Goal: Find specific page/section: Find specific page/section

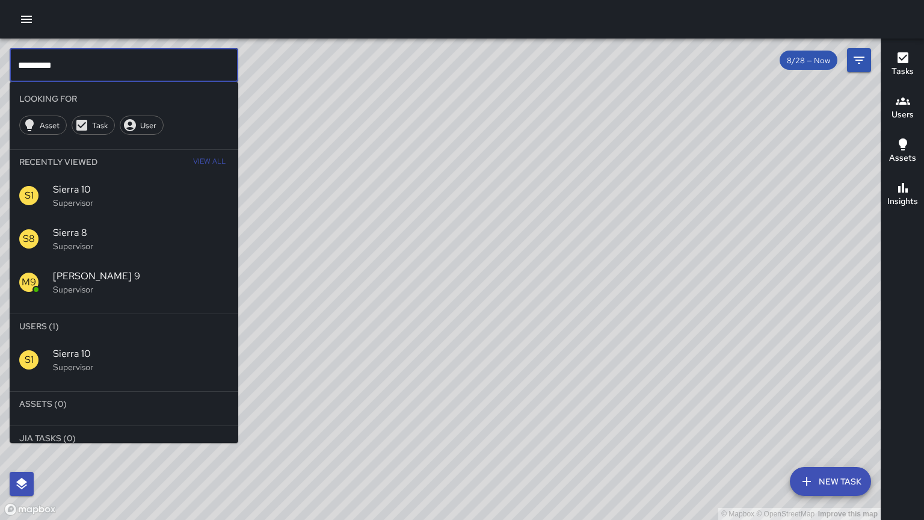
click at [63, 60] on input "*********" at bounding box center [124, 65] width 229 height 34
click at [88, 64] on input "*********" at bounding box center [124, 65] width 229 height 34
click at [73, 63] on input "*********" at bounding box center [124, 65] width 229 height 34
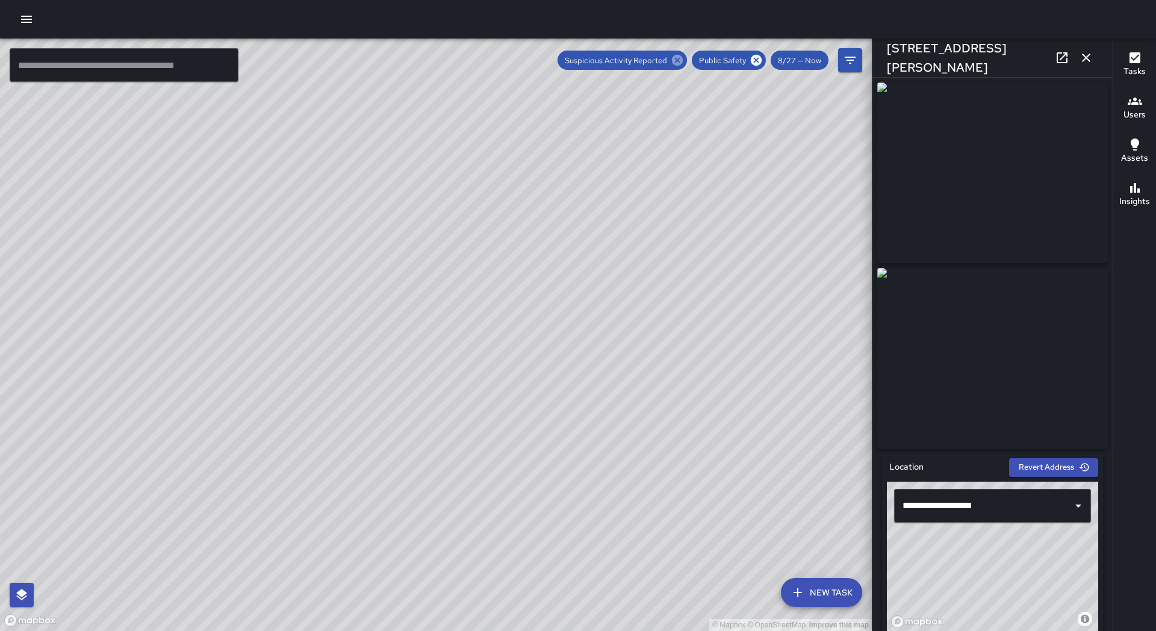
click at [676, 55] on icon at bounding box center [676, 60] width 13 height 13
click at [757, 60] on icon at bounding box center [755, 60] width 13 height 13
click at [813, 60] on span "8/27 — Now" at bounding box center [799, 60] width 58 height 10
click at [783, 57] on span "8/27 — Now" at bounding box center [799, 60] width 58 height 10
click at [786, 60] on span "8/27 — Now" at bounding box center [799, 60] width 58 height 10
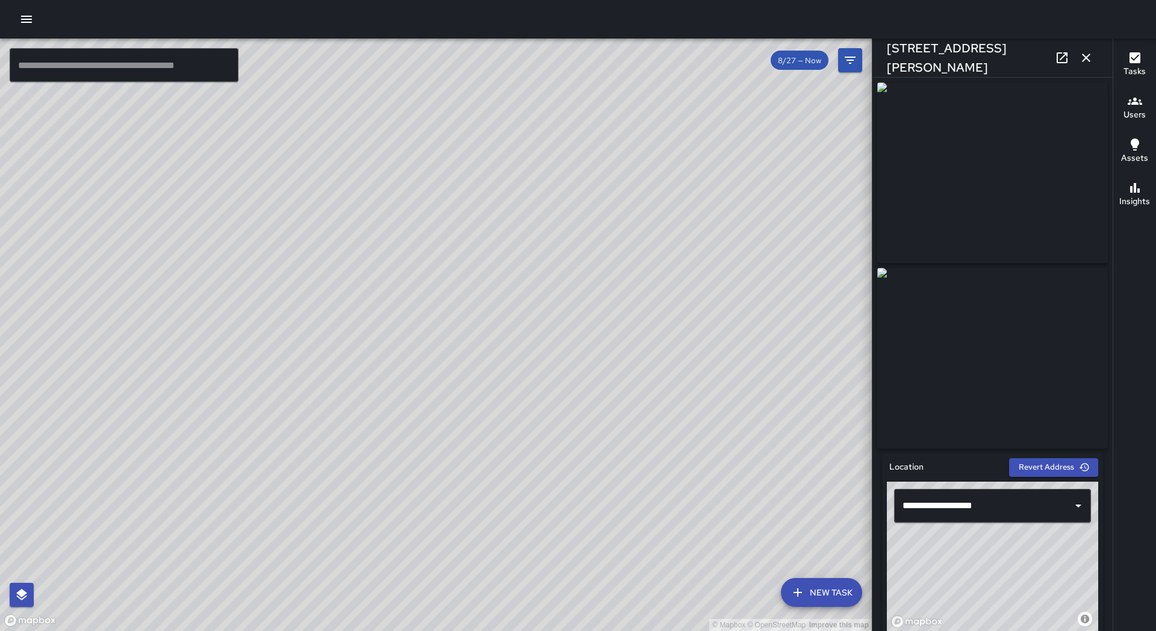
click at [1089, 57] on icon "button" at bounding box center [1085, 58] width 14 height 14
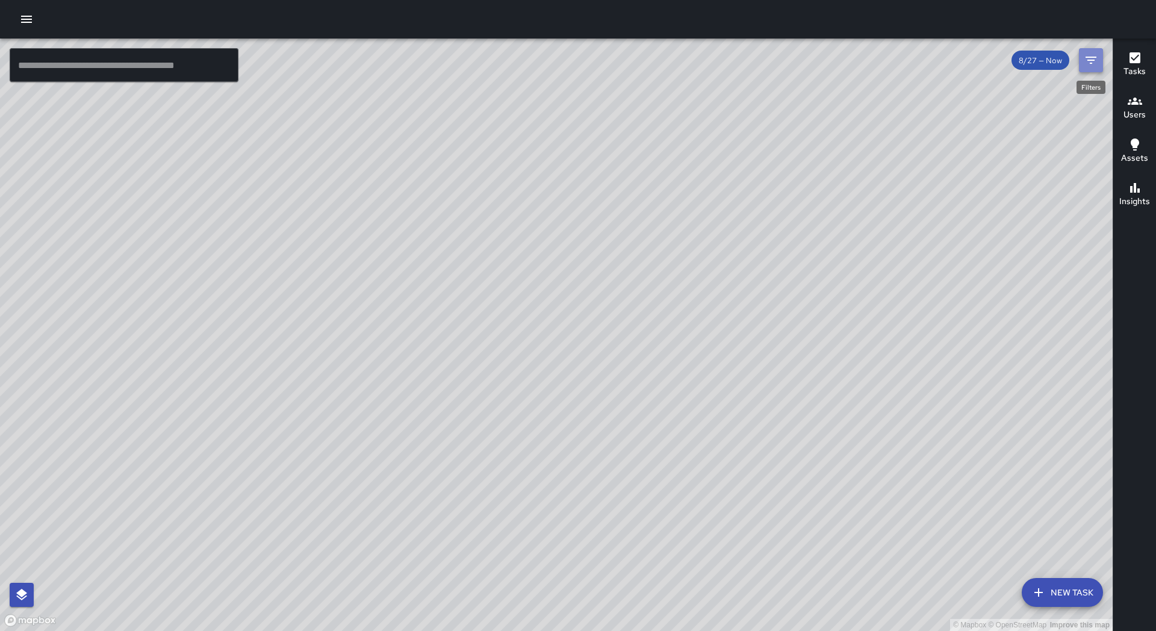
click at [1089, 64] on icon "Filters" at bounding box center [1090, 60] width 14 height 14
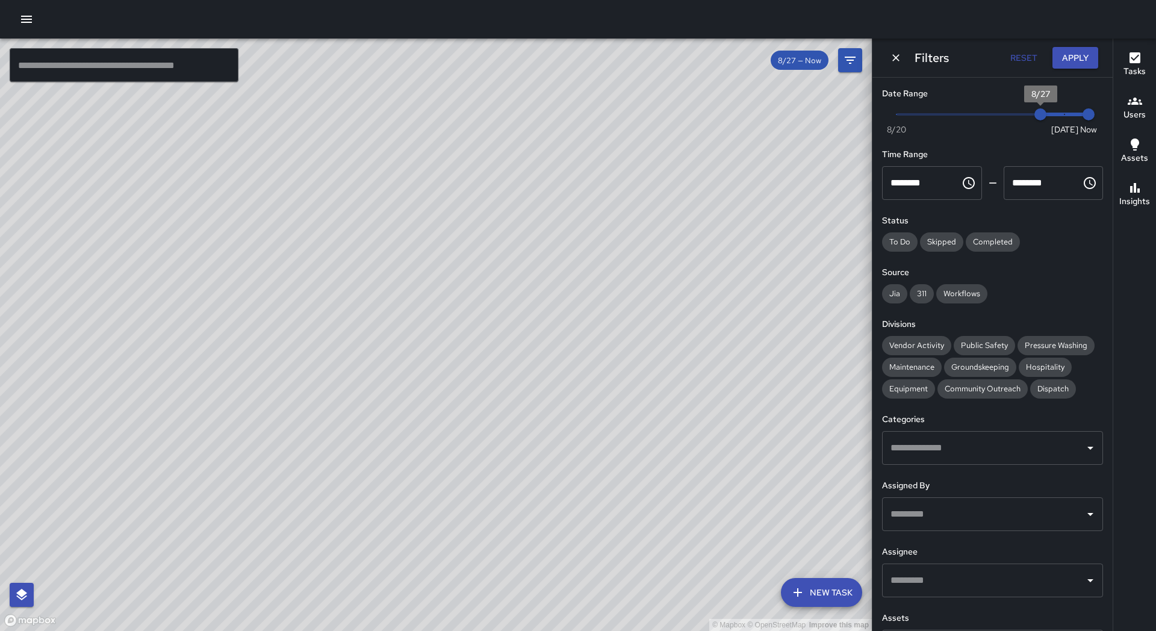
type input "*"
drag, startPoint x: 1039, startPoint y: 112, endPoint x: 1106, endPoint y: 119, distance: 67.8
click at [1106, 119] on div "Date Range Now [DATE] [DATE] 9:08 pm Time Range ******** ​ ******** ​ Status To…" at bounding box center [992, 354] width 240 height 553
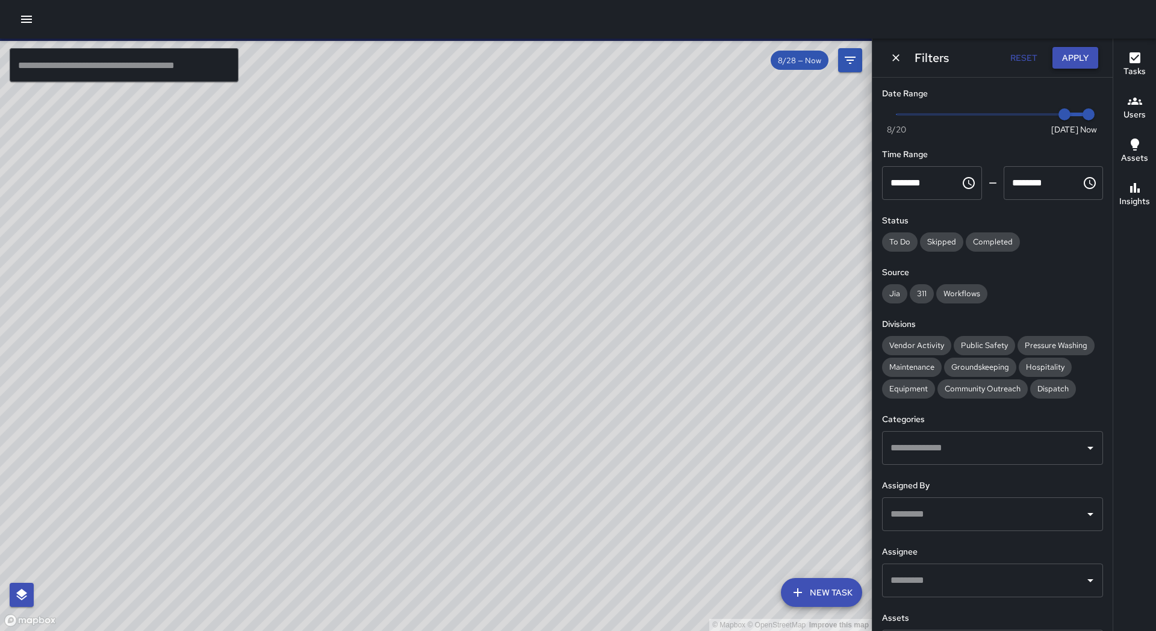
click at [1090, 55] on button "Apply" at bounding box center [1075, 58] width 46 height 22
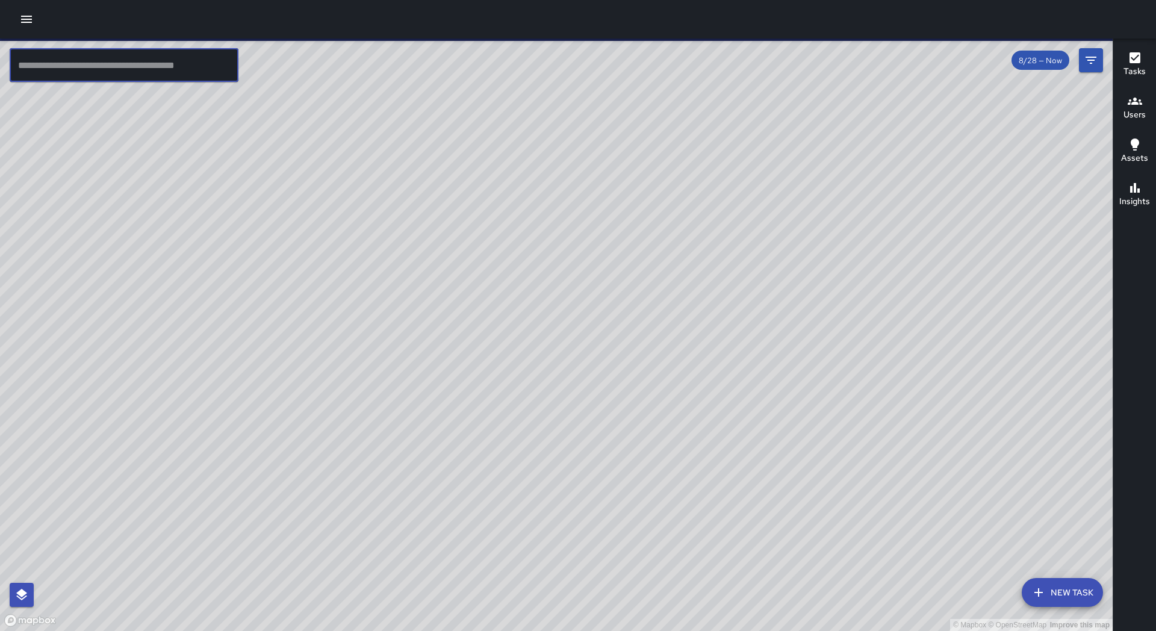
click at [203, 70] on input "text" at bounding box center [124, 65] width 229 height 34
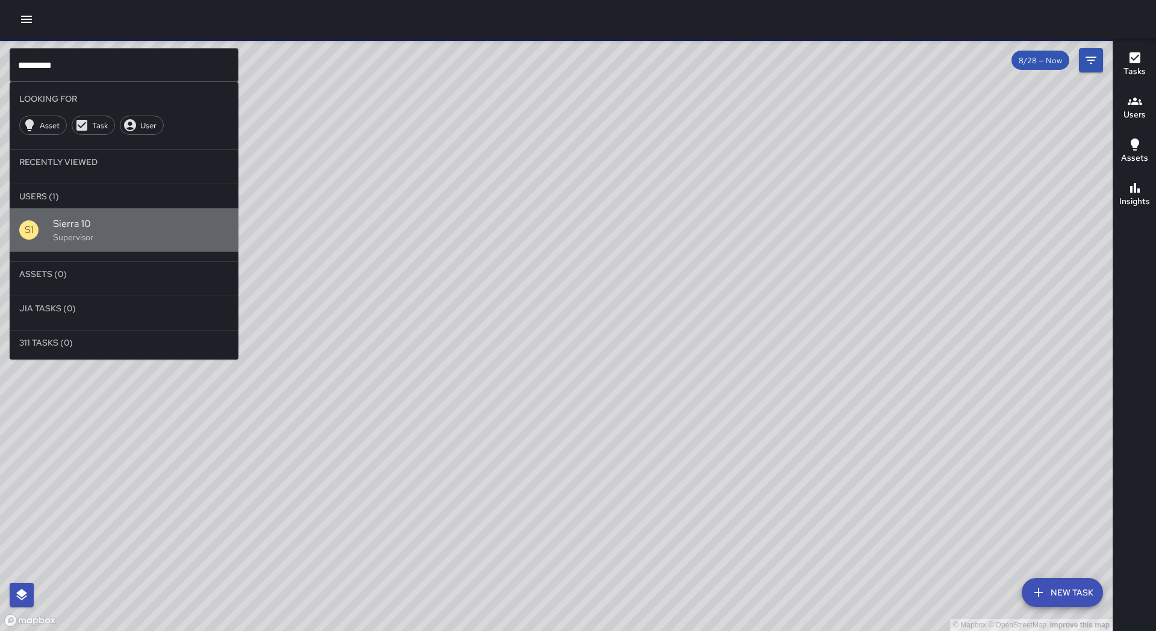
click at [83, 237] on p "Supervisor" at bounding box center [141, 237] width 176 height 12
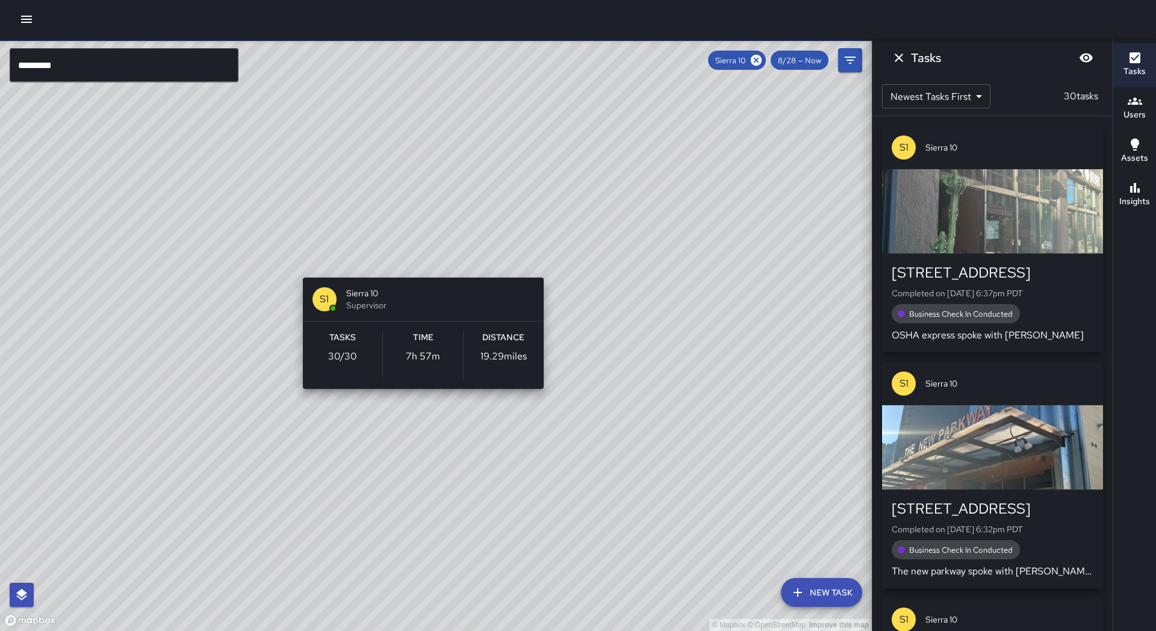
drag, startPoint x: 477, startPoint y: 178, endPoint x: 425, endPoint y: 251, distance: 90.2
click at [425, 251] on div "© Mapbox © OpenStreetMap Improve this map S1 Sierra 10 Supervisor Tasks 30 / 30…" at bounding box center [435, 335] width 871 height 592
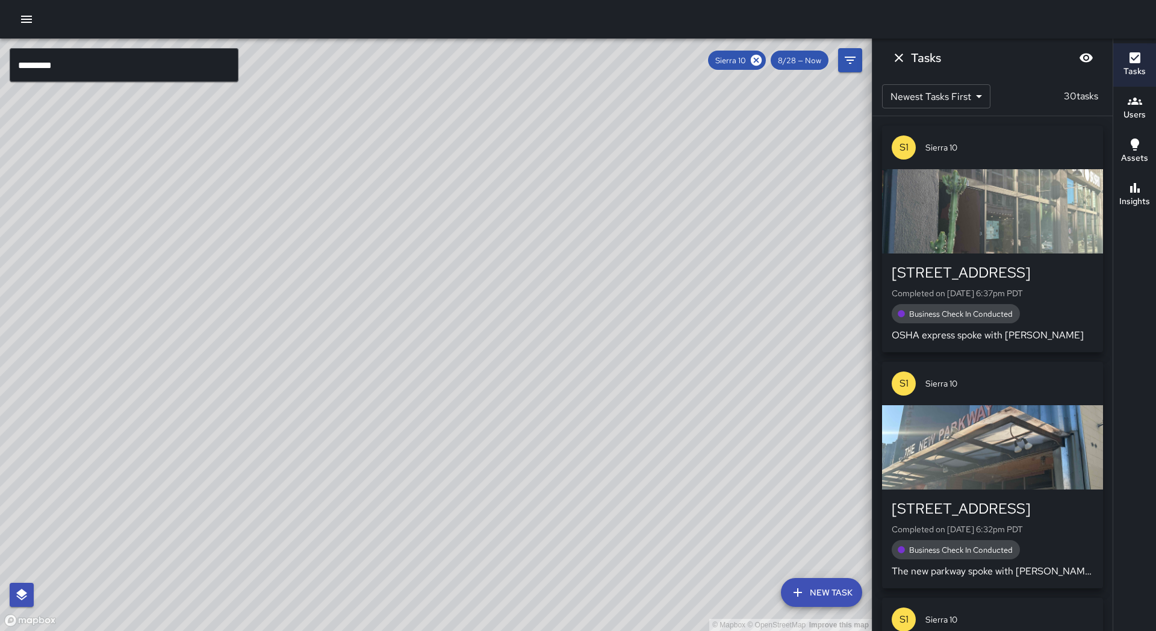
drag, startPoint x: 589, startPoint y: 179, endPoint x: 501, endPoint y: 377, distance: 216.1
click at [501, 377] on div "© Mapbox © OpenStreetMap Improve this map" at bounding box center [435, 335] width 871 height 592
drag, startPoint x: 119, startPoint y: 250, endPoint x: 309, endPoint y: 272, distance: 190.9
click at [67, 251] on div "© Mapbox © OpenStreetMap Improve this map" at bounding box center [435, 335] width 871 height 592
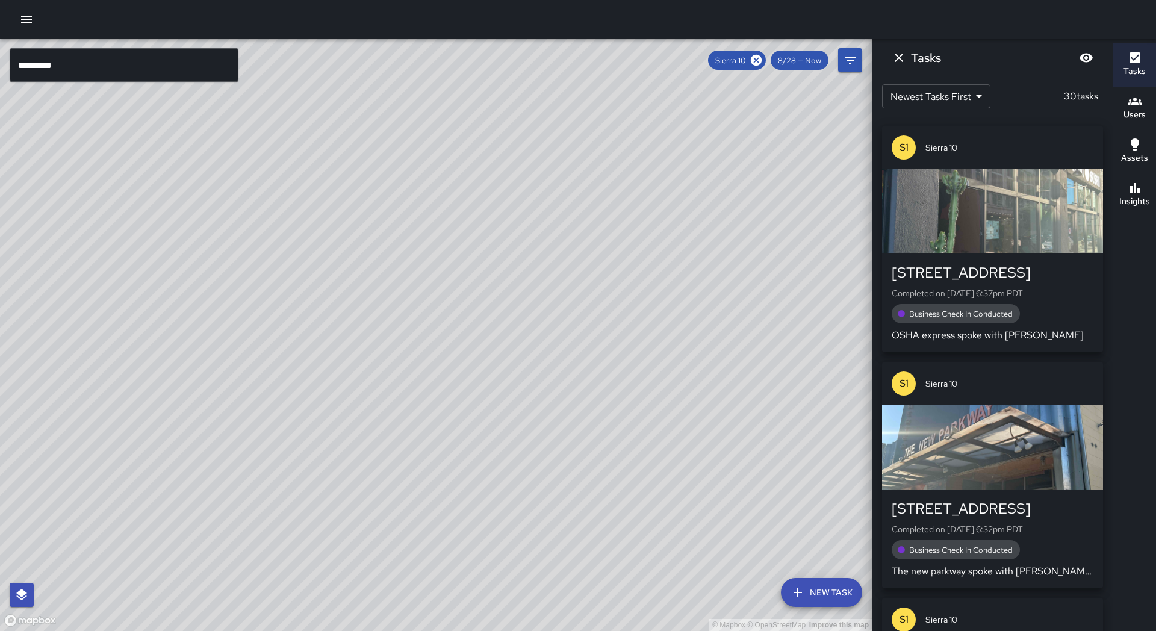
click at [75, 55] on input "*********" at bounding box center [124, 65] width 229 height 34
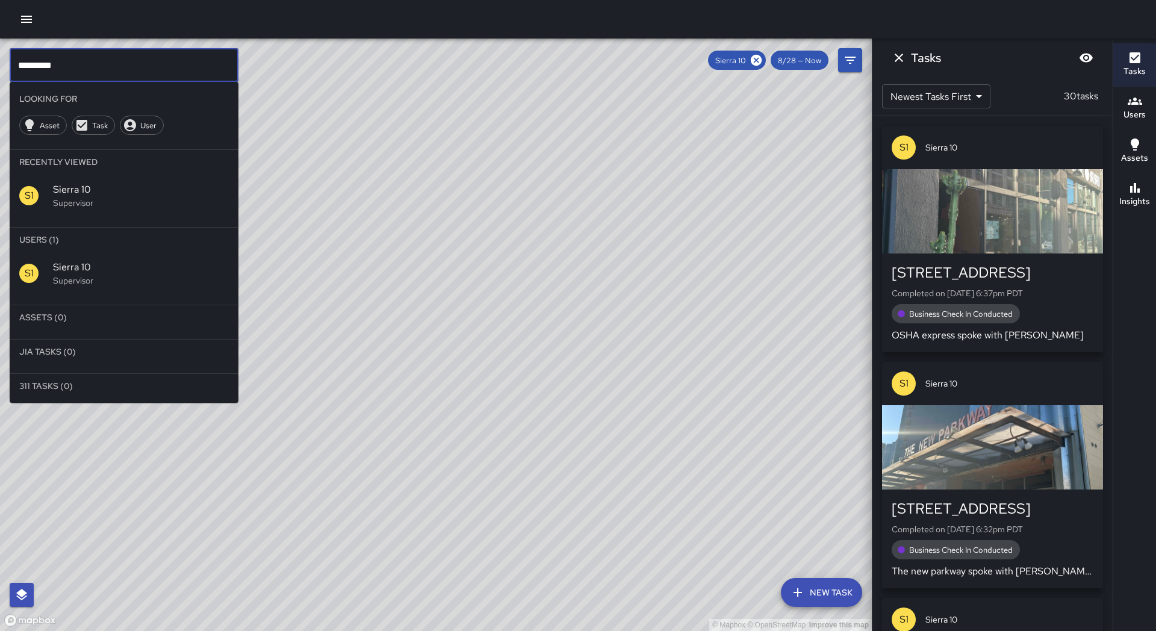
scroll to position [0, 0]
click at [75, 55] on input "*********" at bounding box center [124, 65] width 229 height 34
click at [71, 69] on input "*********" at bounding box center [124, 65] width 229 height 34
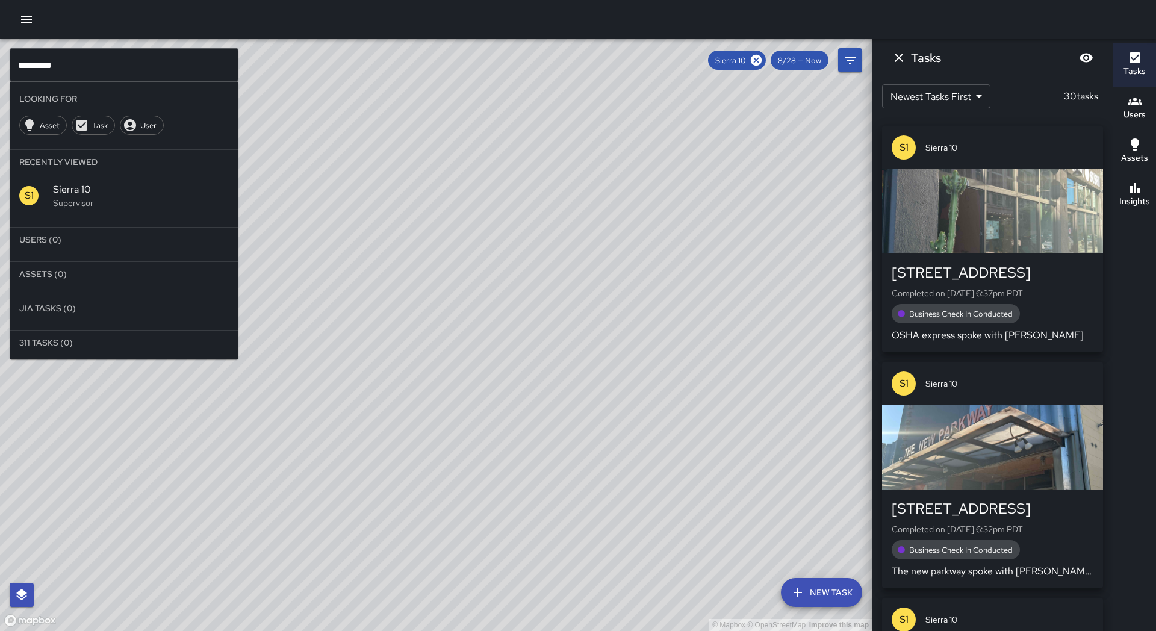
click at [757, 61] on icon at bounding box center [755, 60] width 13 height 13
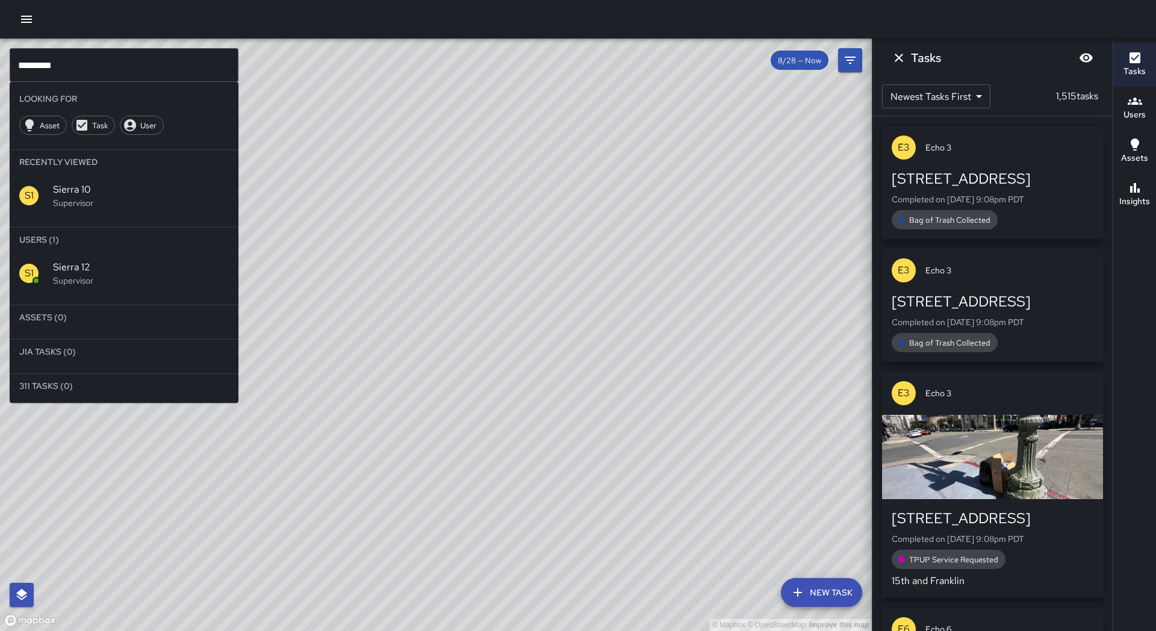
click at [110, 277] on p "Supervisor" at bounding box center [141, 280] width 176 height 12
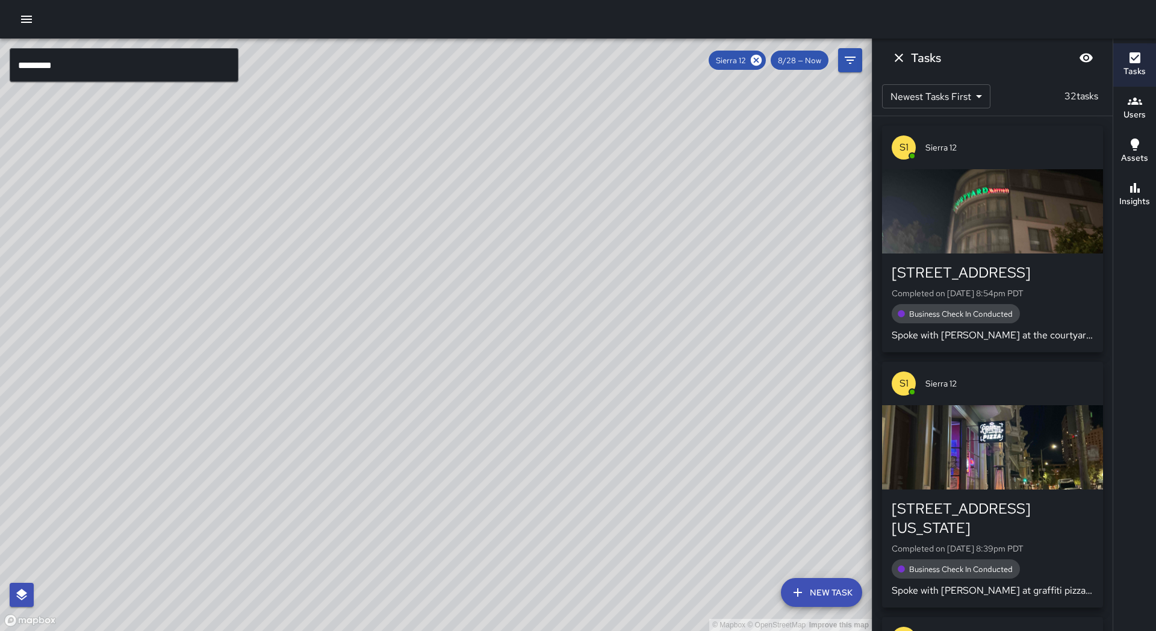
drag, startPoint x: 320, startPoint y: 406, endPoint x: 537, endPoint y: 137, distance: 345.3
click at [539, 134] on div "© Mapbox © OpenStreetMap Improve this map" at bounding box center [435, 335] width 871 height 592
drag, startPoint x: 427, startPoint y: 385, endPoint x: 643, endPoint y: 106, distance: 353.4
click at [643, 106] on div "© Mapbox © OpenStreetMap Improve this map" at bounding box center [435, 335] width 871 height 592
drag, startPoint x: 616, startPoint y: 197, endPoint x: 544, endPoint y: 316, distance: 139.3
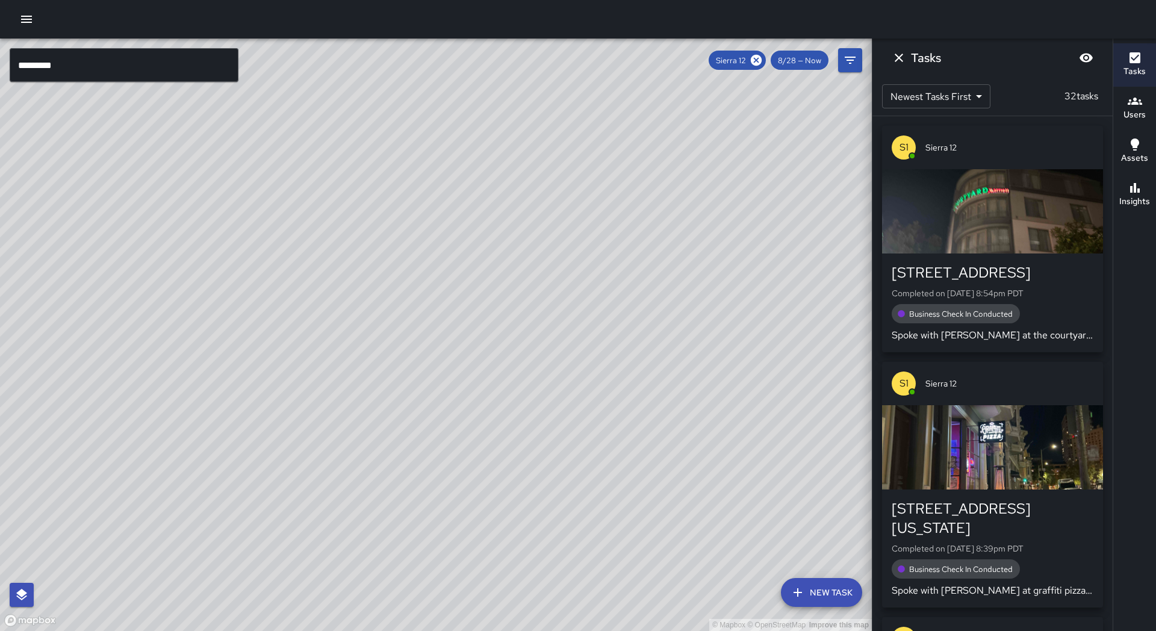
click at [544, 316] on div "© Mapbox © OpenStreetMap Improve this map" at bounding box center [435, 335] width 871 height 592
drag, startPoint x: 527, startPoint y: 333, endPoint x: 514, endPoint y: 350, distance: 21.0
click at [514, 350] on div "© Mapbox © OpenStreetMap Improve this map" at bounding box center [435, 335] width 871 height 592
drag, startPoint x: 525, startPoint y: 357, endPoint x: 489, endPoint y: 389, distance: 48.6
click at [487, 392] on div "© Mapbox © OpenStreetMap Improve this map" at bounding box center [435, 335] width 871 height 592
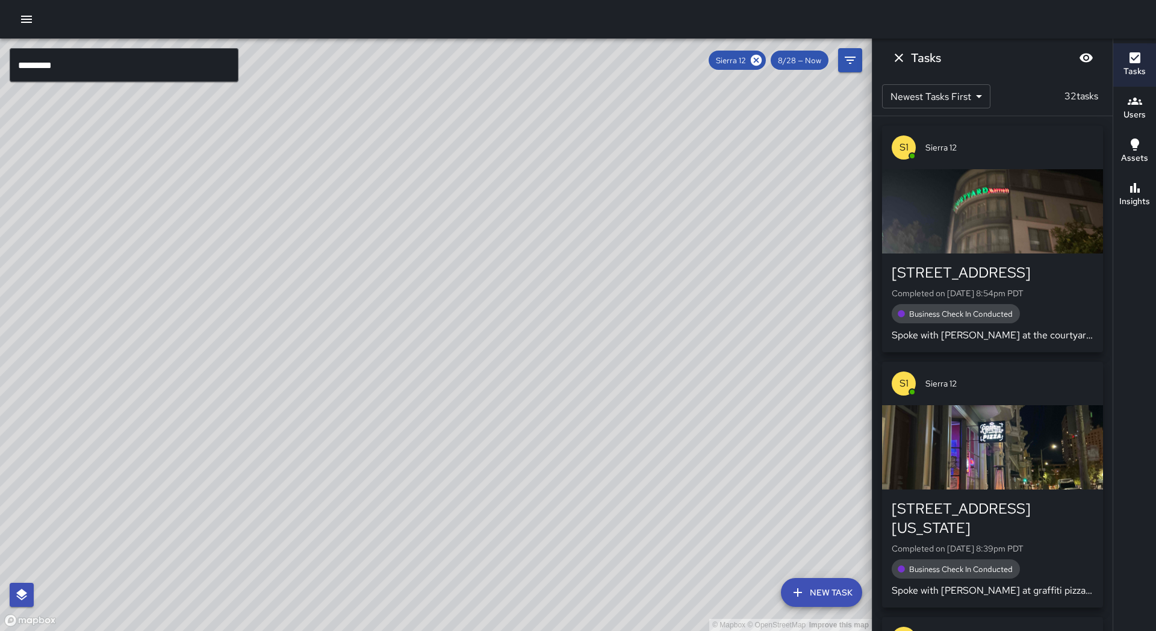
drag, startPoint x: 489, startPoint y: 289, endPoint x: 424, endPoint y: 371, distance: 105.0
click at [484, 318] on div "© Mapbox © OpenStreetMap Improve this map" at bounding box center [435, 335] width 871 height 592
click at [91, 64] on input "*********" at bounding box center [124, 65] width 229 height 34
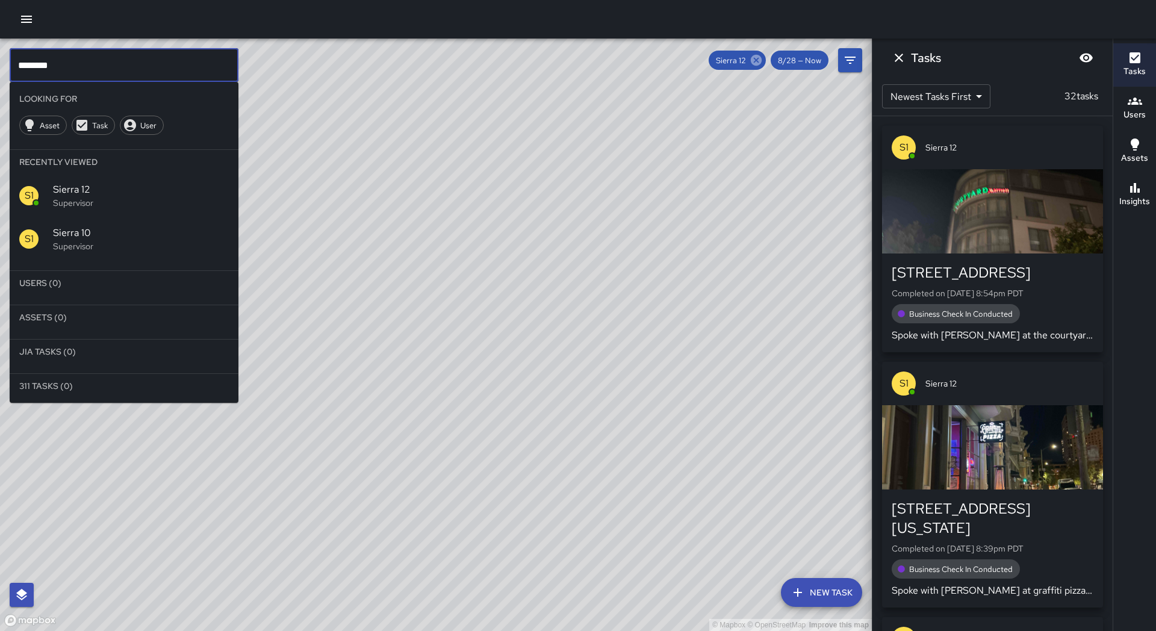
click at [756, 61] on icon at bounding box center [755, 60] width 13 height 13
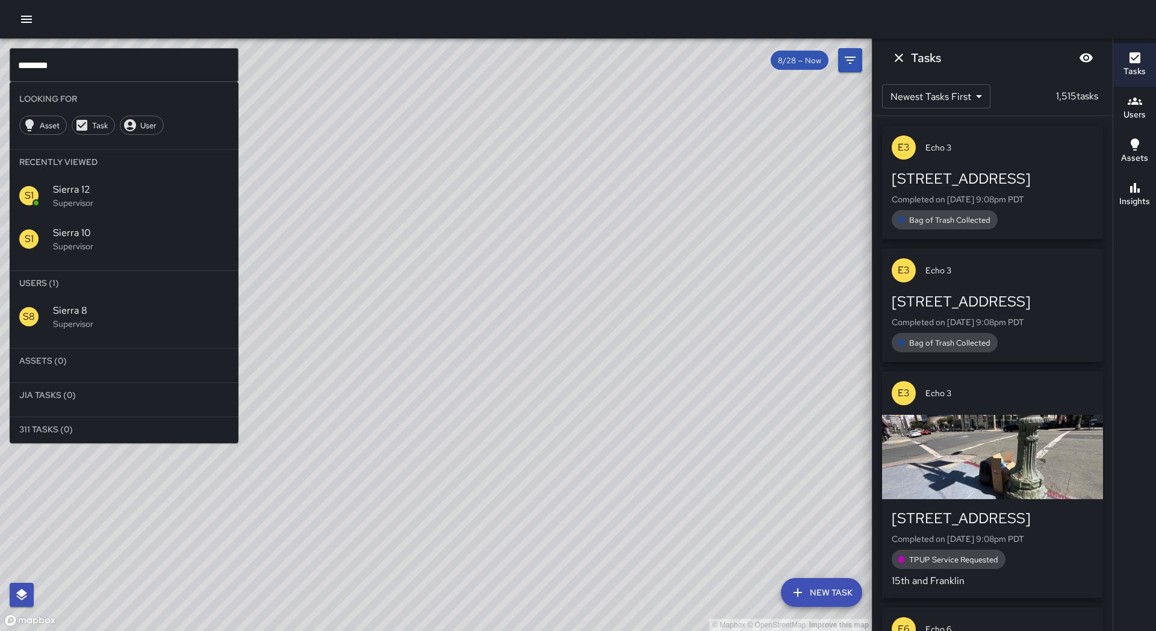
click at [72, 324] on p "Supervisor" at bounding box center [141, 324] width 176 height 12
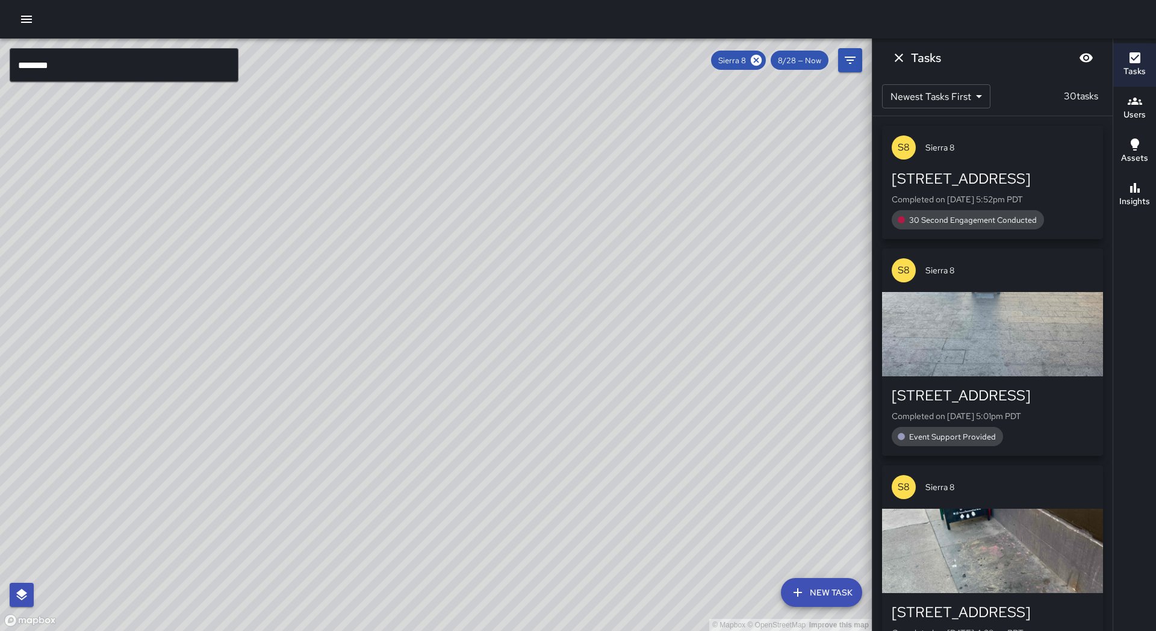
drag, startPoint x: 498, startPoint y: 274, endPoint x: 368, endPoint y: 362, distance: 157.1
click at [368, 362] on div "© Mapbox © OpenStreetMap Improve this map" at bounding box center [435, 335] width 871 height 592
drag, startPoint x: 397, startPoint y: 371, endPoint x: 534, endPoint y: 289, distance: 159.5
click at [535, 289] on div "© Mapbox © OpenStreetMap Improve this map" at bounding box center [435, 335] width 871 height 592
drag, startPoint x: 583, startPoint y: 266, endPoint x: 450, endPoint y: 378, distance: 173.4
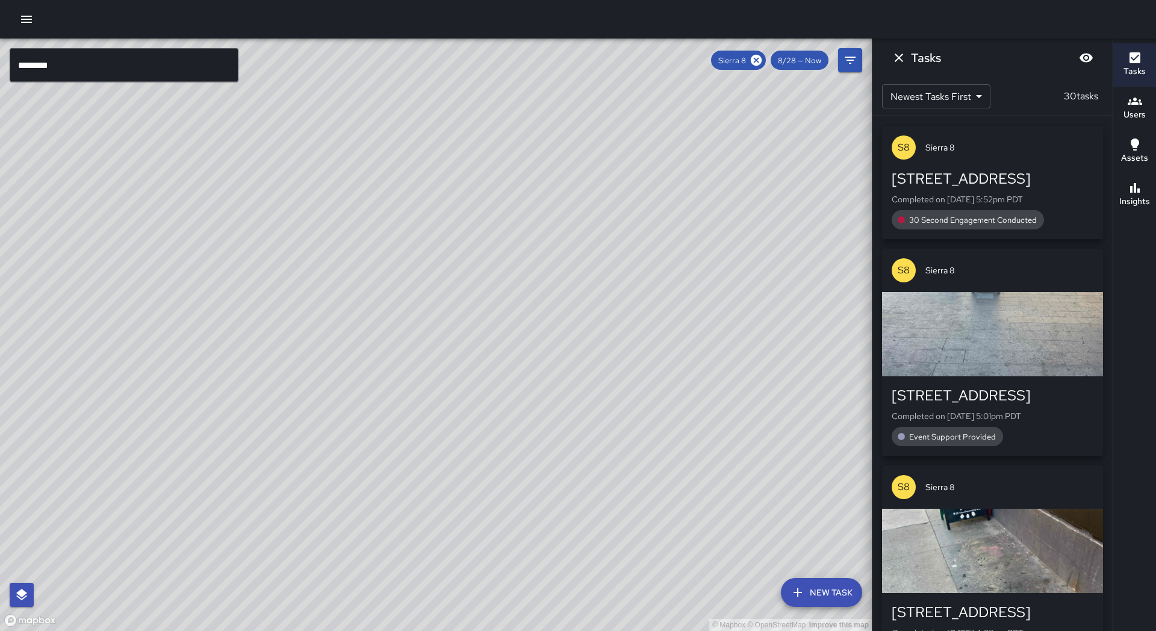
click at [450, 378] on div "© Mapbox © OpenStreetMap Improve this map" at bounding box center [435, 335] width 871 height 592
drag, startPoint x: 575, startPoint y: 336, endPoint x: 560, endPoint y: 321, distance: 21.3
click at [560, 321] on div "© Mapbox © OpenStreetMap Improve this map" at bounding box center [435, 335] width 871 height 592
drag, startPoint x: 609, startPoint y: 243, endPoint x: 594, endPoint y: 214, distance: 32.6
click at [594, 216] on div "© Mapbox © OpenStreetMap Improve this map" at bounding box center [435, 335] width 871 height 592
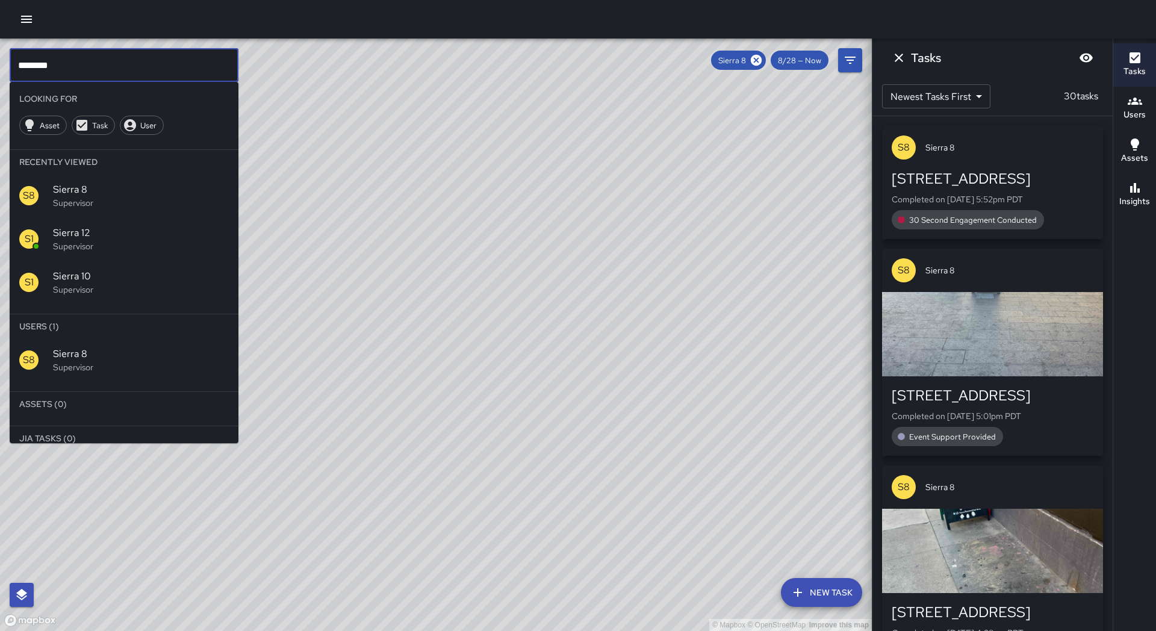
click at [143, 61] on input "********" at bounding box center [124, 65] width 229 height 34
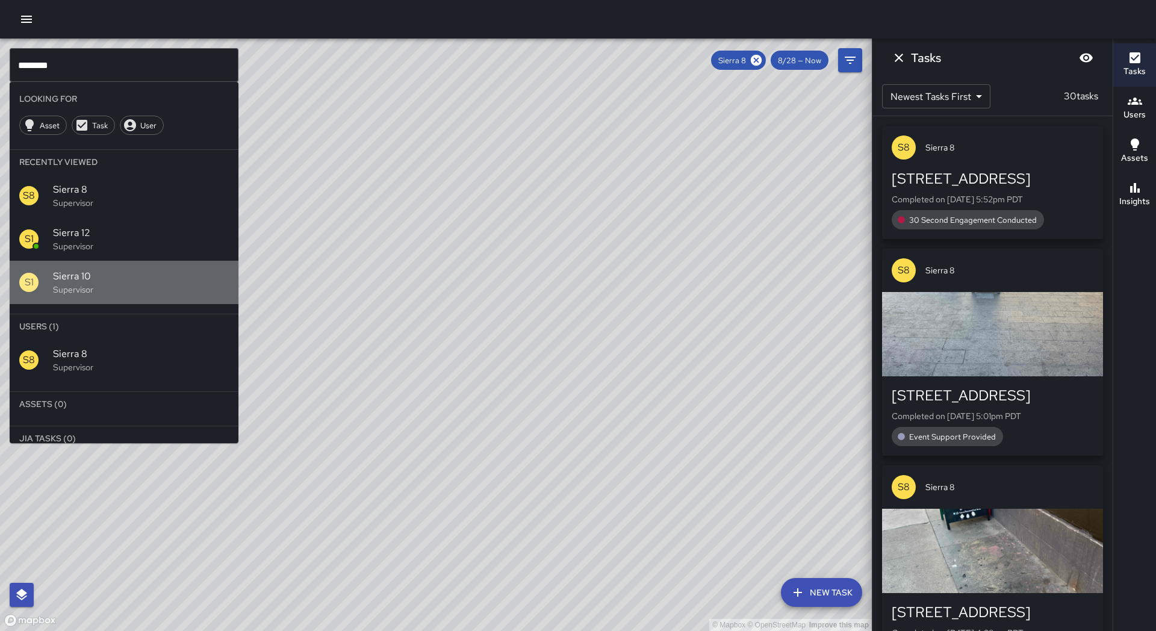
click at [133, 284] on p "Supervisor" at bounding box center [141, 289] width 176 height 12
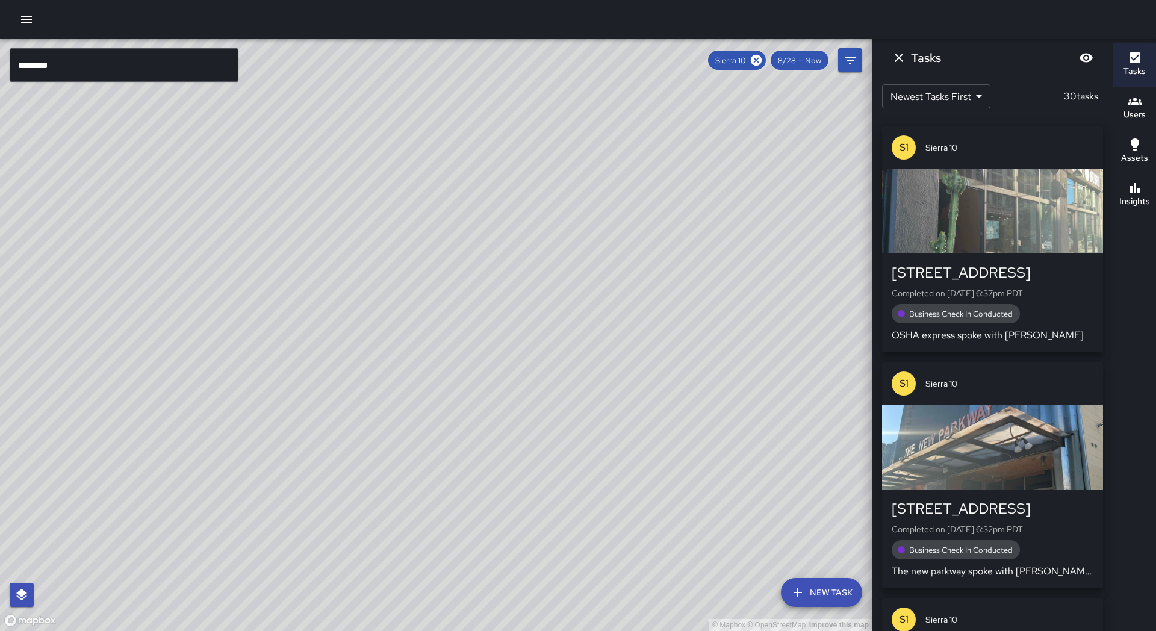
drag, startPoint x: 443, startPoint y: 235, endPoint x: 350, endPoint y: 329, distance: 132.4
click at [296, 425] on div "© Mapbox © OpenStreetMap Improve this map S1 Sierra 10 Supervisor Tasks 30 / 30…" at bounding box center [435, 335] width 871 height 592
click at [388, 282] on div "© Mapbox © OpenStreetMap Improve this map" at bounding box center [435, 335] width 871 height 592
drag, startPoint x: 413, startPoint y: 265, endPoint x: 374, endPoint y: 326, distance: 72.6
click at [374, 326] on div "© Mapbox © OpenStreetMap Improve this map" at bounding box center [435, 335] width 871 height 592
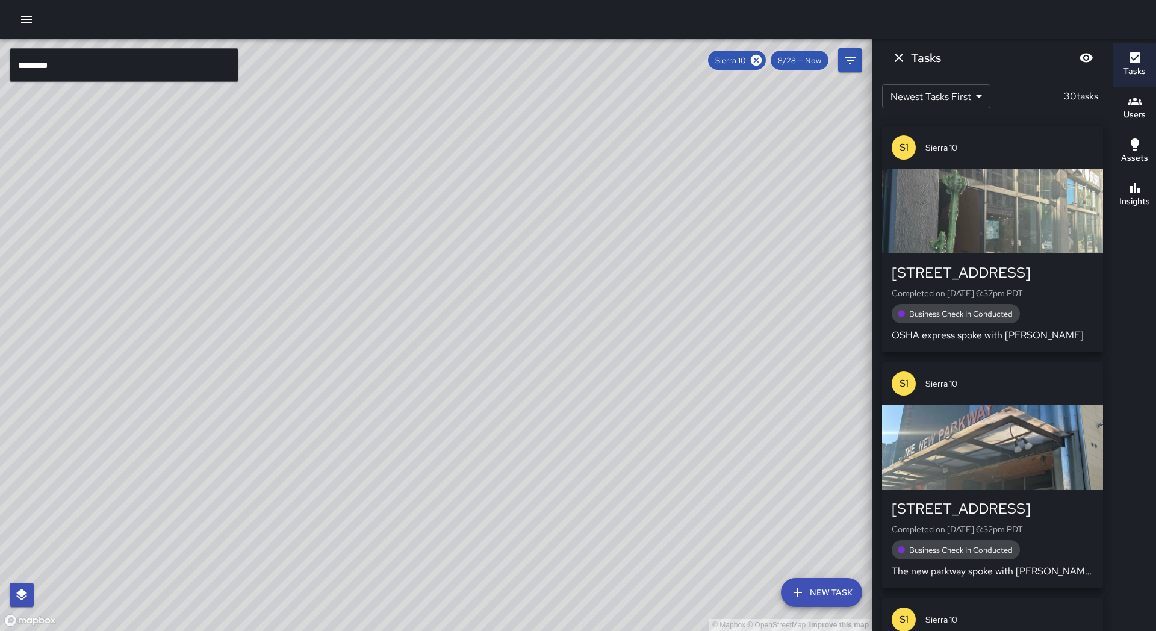
drag, startPoint x: 388, startPoint y: 252, endPoint x: 333, endPoint y: 306, distance: 77.0
click at [333, 306] on div "© Mapbox © OpenStreetMap Improve this map" at bounding box center [435, 335] width 871 height 592
drag, startPoint x: 333, startPoint y: 306, endPoint x: 373, endPoint y: 237, distance: 80.3
click at [373, 237] on div "© Mapbox © OpenStreetMap Improve this map" at bounding box center [435, 335] width 871 height 592
drag, startPoint x: 336, startPoint y: 289, endPoint x: 416, endPoint y: 234, distance: 97.3
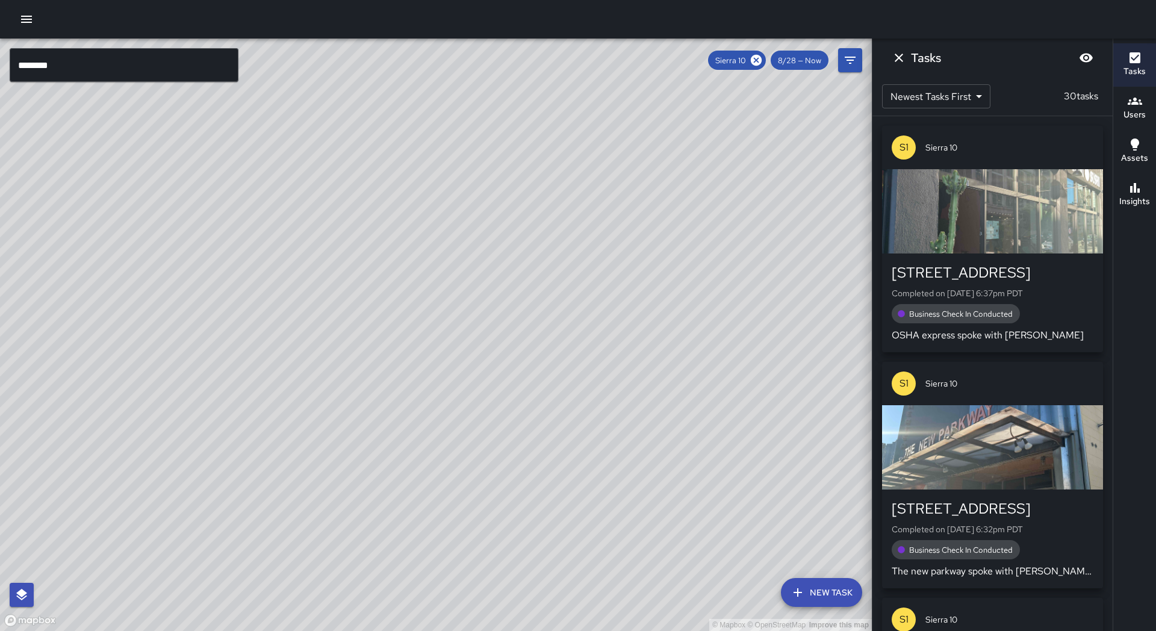
click at [437, 207] on div "© Mapbox © OpenStreetMap Improve this map S1 Sierra 10 Supervisor Tasks 30 / 30…" at bounding box center [435, 335] width 871 height 592
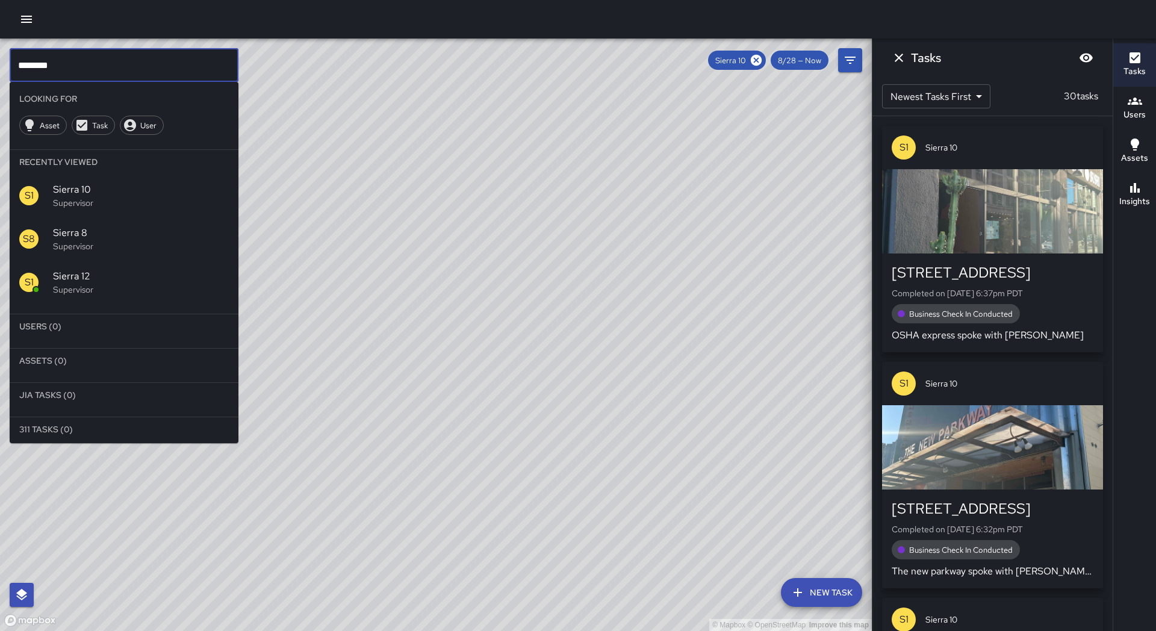
click at [84, 76] on input "********" at bounding box center [124, 65] width 229 height 34
click at [758, 60] on icon at bounding box center [755, 60] width 13 height 13
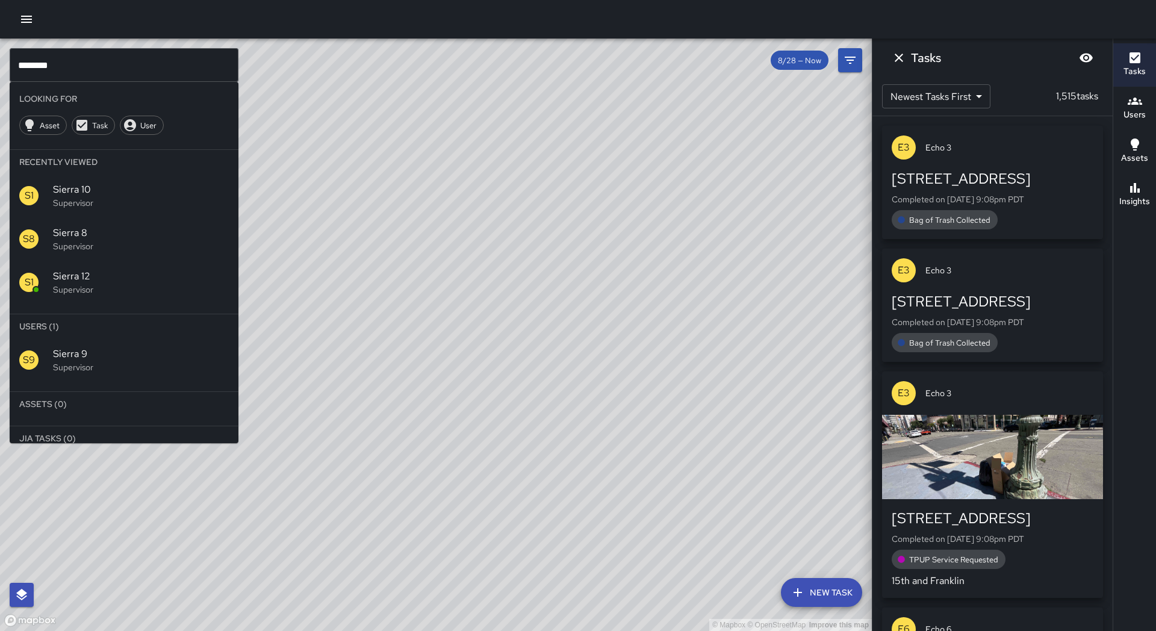
click at [111, 374] on div "S9 Sierra 9 Supervisor" at bounding box center [124, 359] width 229 height 43
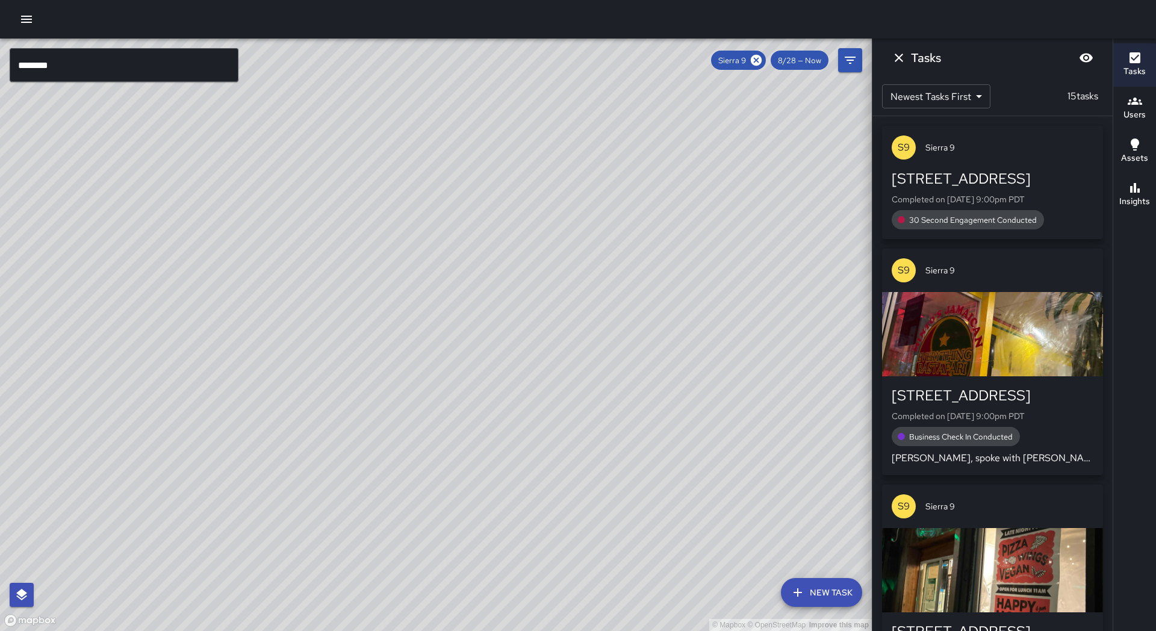
drag, startPoint x: 351, startPoint y: 404, endPoint x: 469, endPoint y: 170, distance: 262.4
click at [469, 170] on div "© Mapbox © OpenStreetMap Improve this map" at bounding box center [435, 335] width 871 height 592
drag, startPoint x: 413, startPoint y: 386, endPoint x: 447, endPoint y: 288, distance: 104.5
click at [467, 266] on div "© Mapbox © OpenStreetMap Improve this map" at bounding box center [435, 335] width 871 height 592
drag, startPoint x: 428, startPoint y: 314, endPoint x: 398, endPoint y: 365, distance: 59.0
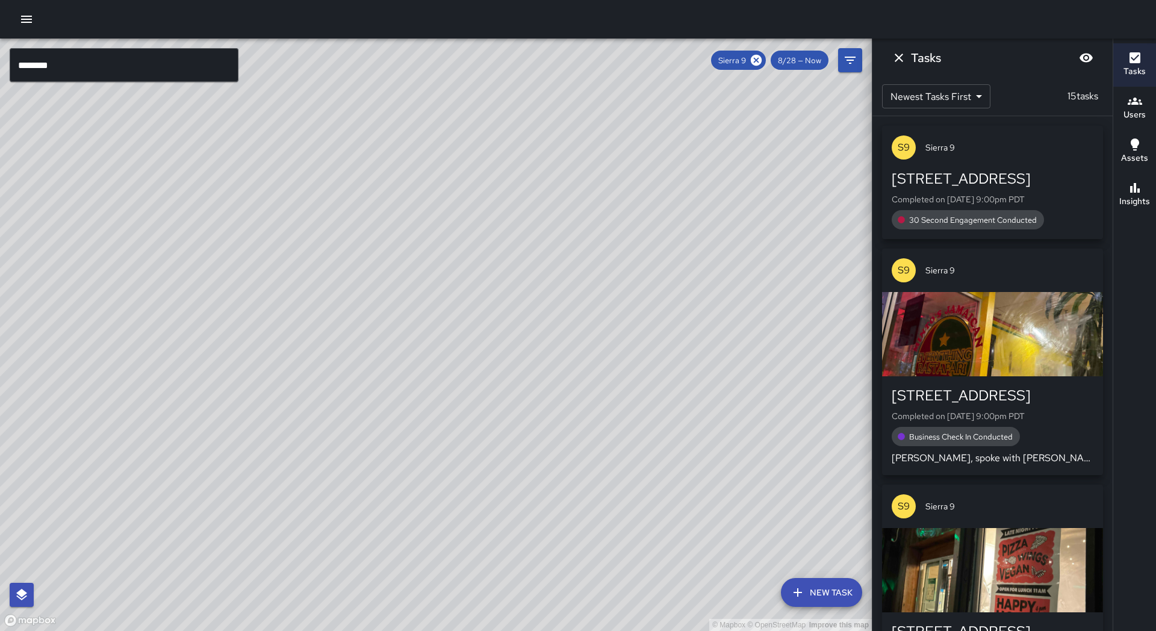
click at [398, 365] on div "© Mapbox © OpenStreetMap Improve this map" at bounding box center [435, 335] width 871 height 592
drag, startPoint x: 700, startPoint y: 424, endPoint x: 693, endPoint y: 425, distance: 7.3
click at [693, 425] on div "© Mapbox © OpenStreetMap Improve this map" at bounding box center [435, 335] width 871 height 592
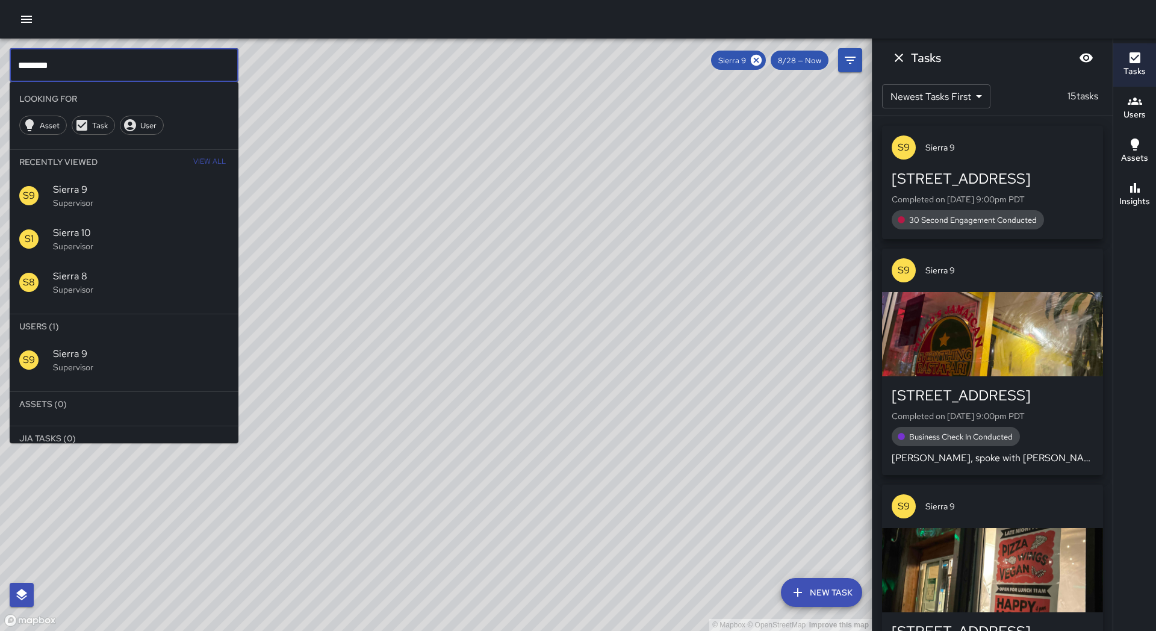
click at [122, 66] on input "********" at bounding box center [124, 65] width 229 height 34
click at [759, 60] on icon at bounding box center [755, 60] width 11 height 11
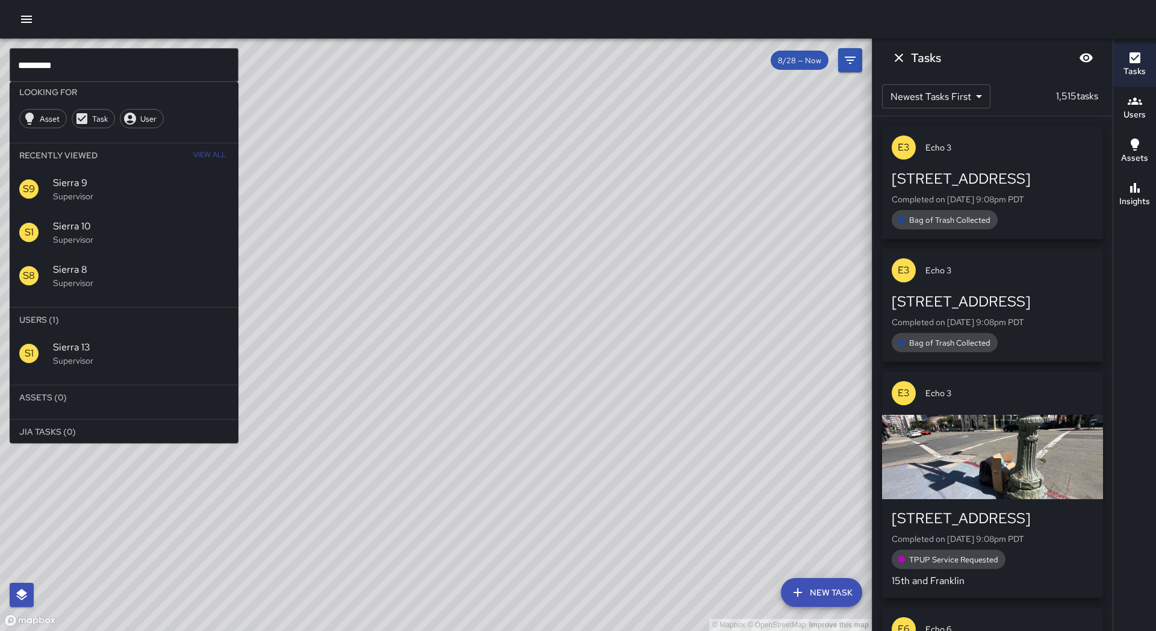
scroll to position [8, 0]
click at [78, 352] on span "Sierra 13" at bounding box center [141, 346] width 176 height 14
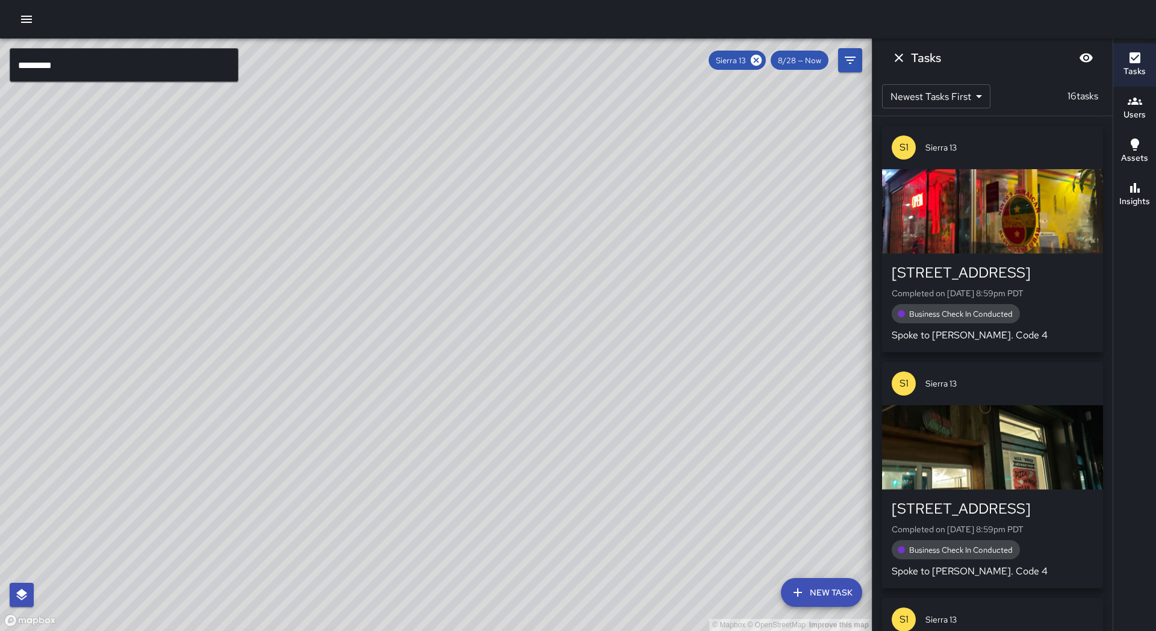
drag, startPoint x: 176, startPoint y: 347, endPoint x: 214, endPoint y: 339, distance: 38.7
click at [214, 339] on div "© Mapbox © OpenStreetMap Improve this map" at bounding box center [435, 335] width 871 height 592
click at [107, 57] on input "*********" at bounding box center [124, 65] width 229 height 34
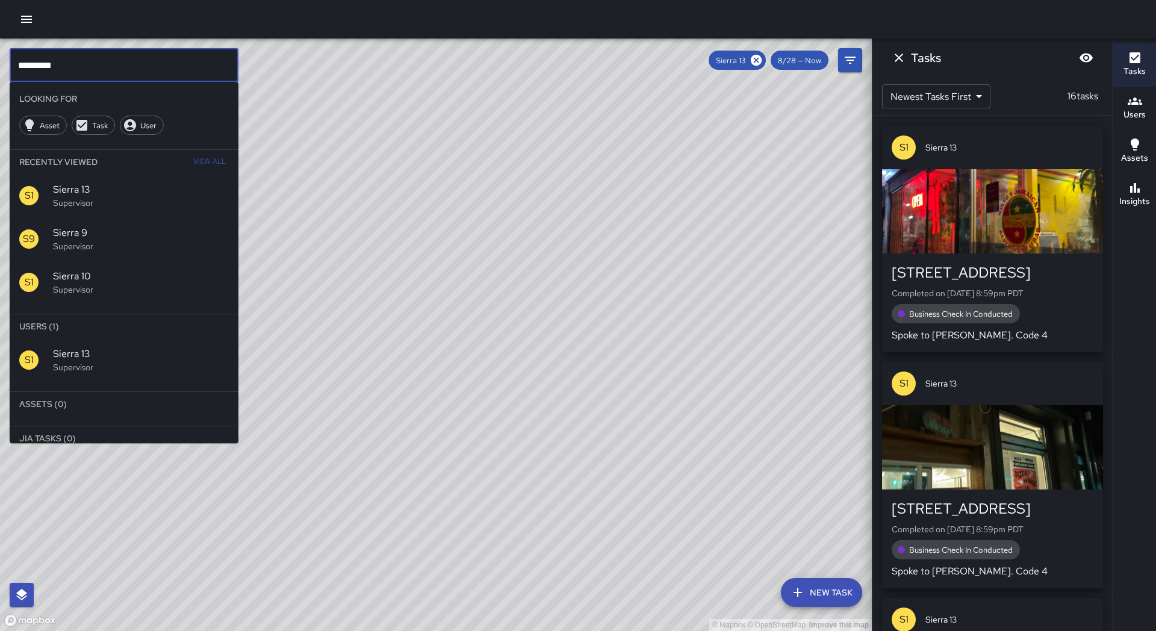
click at [110, 61] on input "*********" at bounding box center [124, 65] width 229 height 34
drag, startPoint x: 759, startPoint y: 61, endPoint x: 750, endPoint y: 64, distance: 9.7
click at [759, 61] on icon at bounding box center [755, 60] width 11 height 11
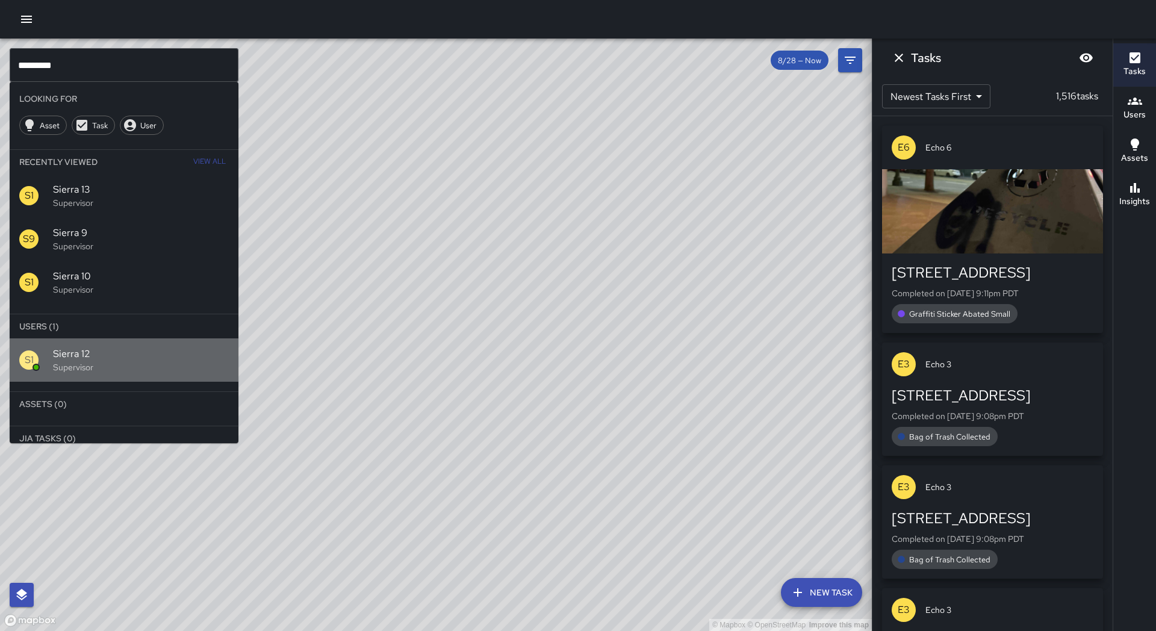
click at [185, 348] on span "Sierra 12" at bounding box center [141, 354] width 176 height 14
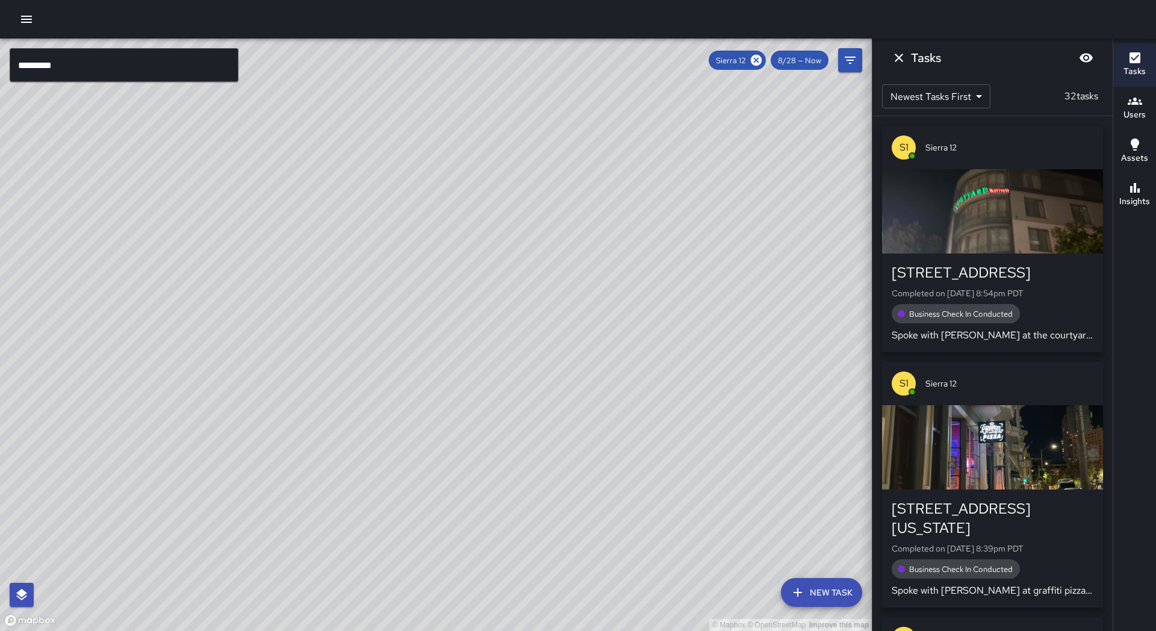
drag, startPoint x: 159, startPoint y: 483, endPoint x: 189, endPoint y: 333, distance: 152.7
click at [193, 348] on div "© Mapbox © OpenStreetMap Improve this map" at bounding box center [435, 335] width 871 height 592
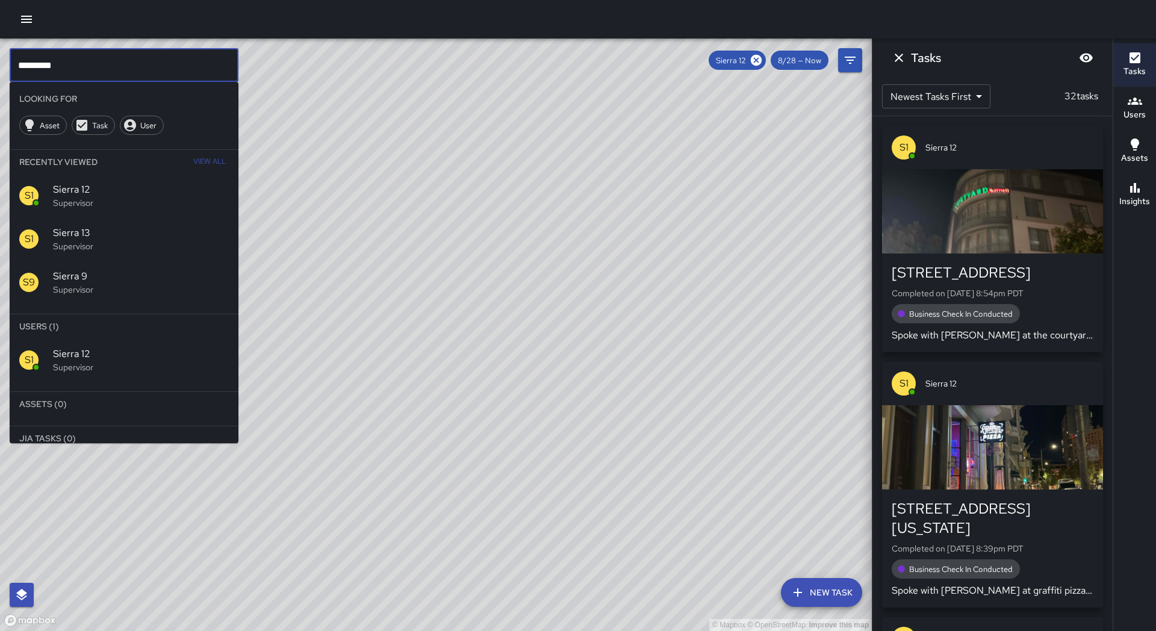
click at [133, 59] on input "*********" at bounding box center [124, 65] width 229 height 34
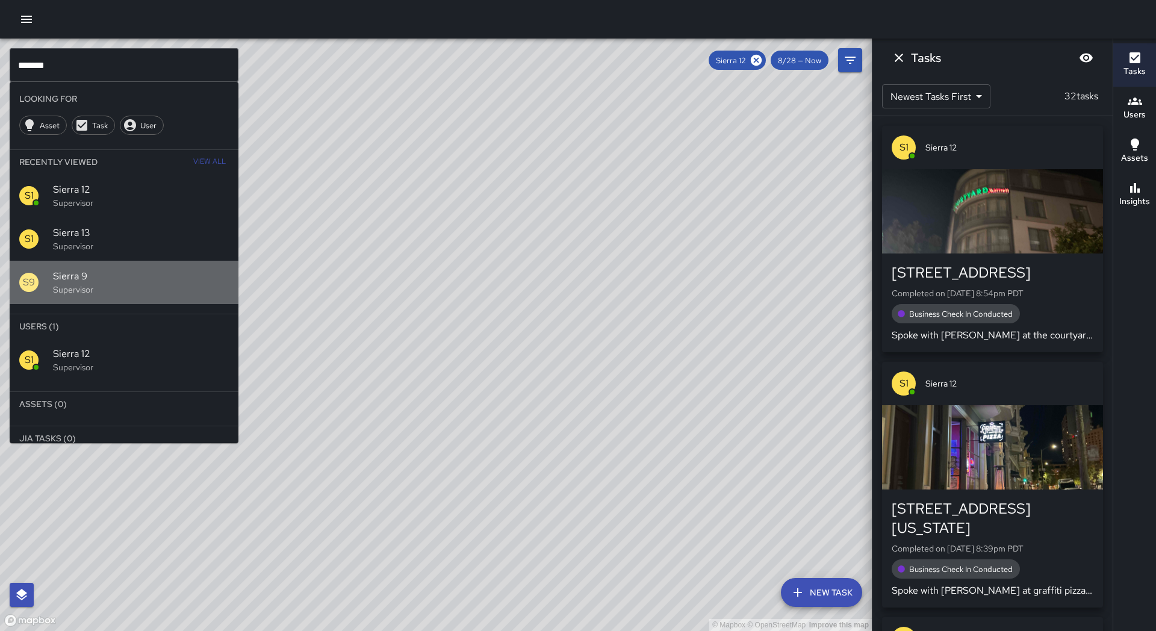
click at [144, 266] on div "S9 Sierra 9 Supervisor" at bounding box center [124, 282] width 229 height 43
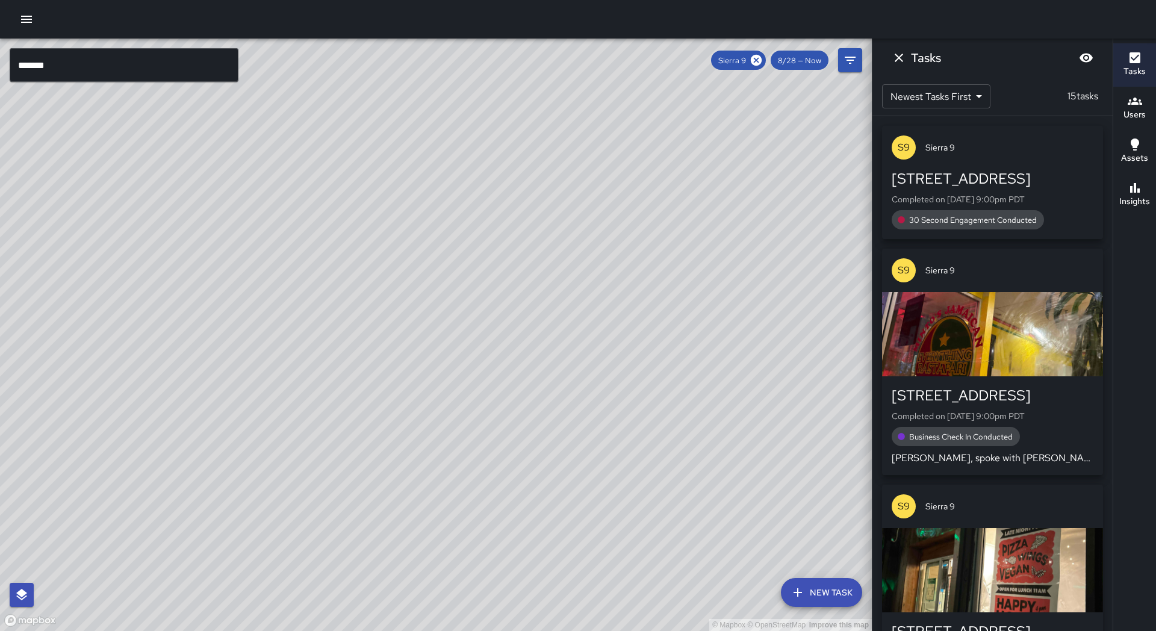
drag, startPoint x: 244, startPoint y: 205, endPoint x: 181, endPoint y: 387, distance: 192.2
click at [181, 387] on div "© Mapbox © OpenStreetMap Improve this map" at bounding box center [435, 335] width 871 height 592
click at [761, 58] on icon at bounding box center [755, 60] width 11 height 11
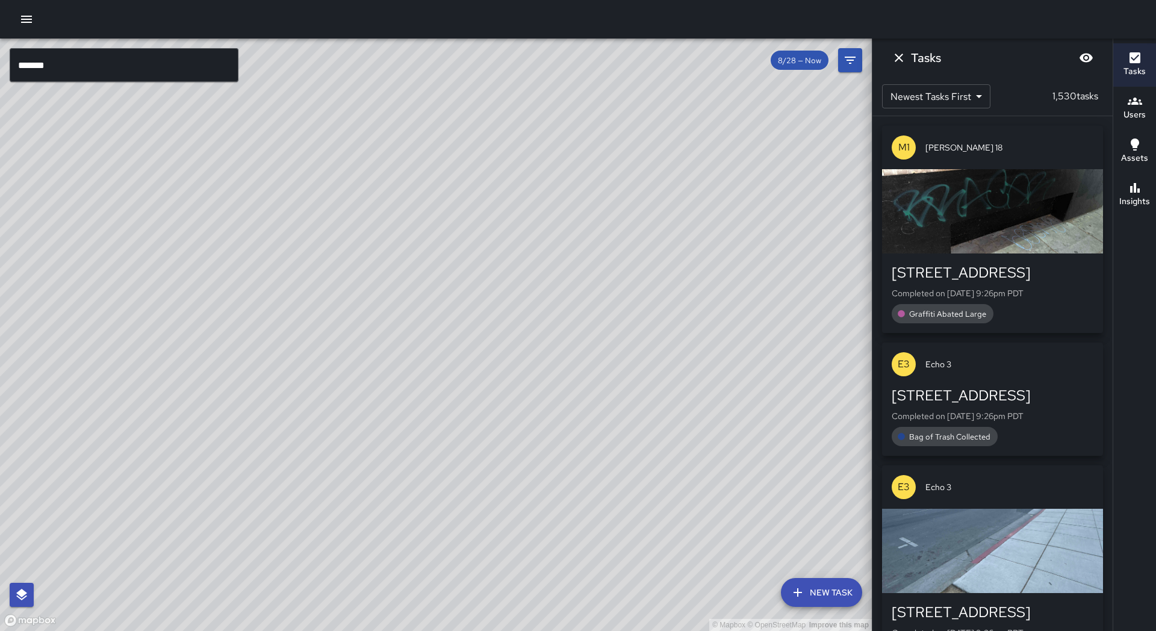
drag, startPoint x: 761, startPoint y: 58, endPoint x: 788, endPoint y: 58, distance: 27.7
click at [788, 58] on div "© Mapbox © OpenStreetMap Improve this map ****** ​ New Task 8/28 — Now Map Laye…" at bounding box center [435, 335] width 871 height 592
drag, startPoint x: 905, startPoint y: 322, endPoint x: 884, endPoint y: 318, distance: 21.4
click at [885, 317] on div "[STREET_ADDRESS] Completed on [DATE] 9:26pm PDT Graffiti Abated Large" at bounding box center [992, 292] width 221 height 79
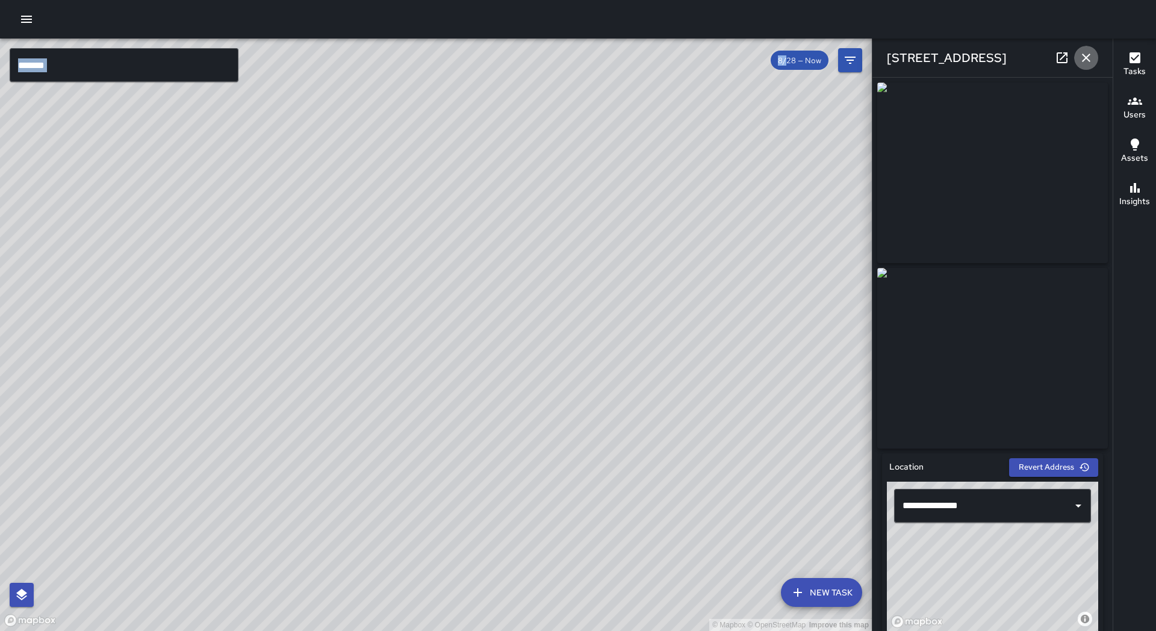
click at [1091, 57] on icon "button" at bounding box center [1085, 58] width 14 height 14
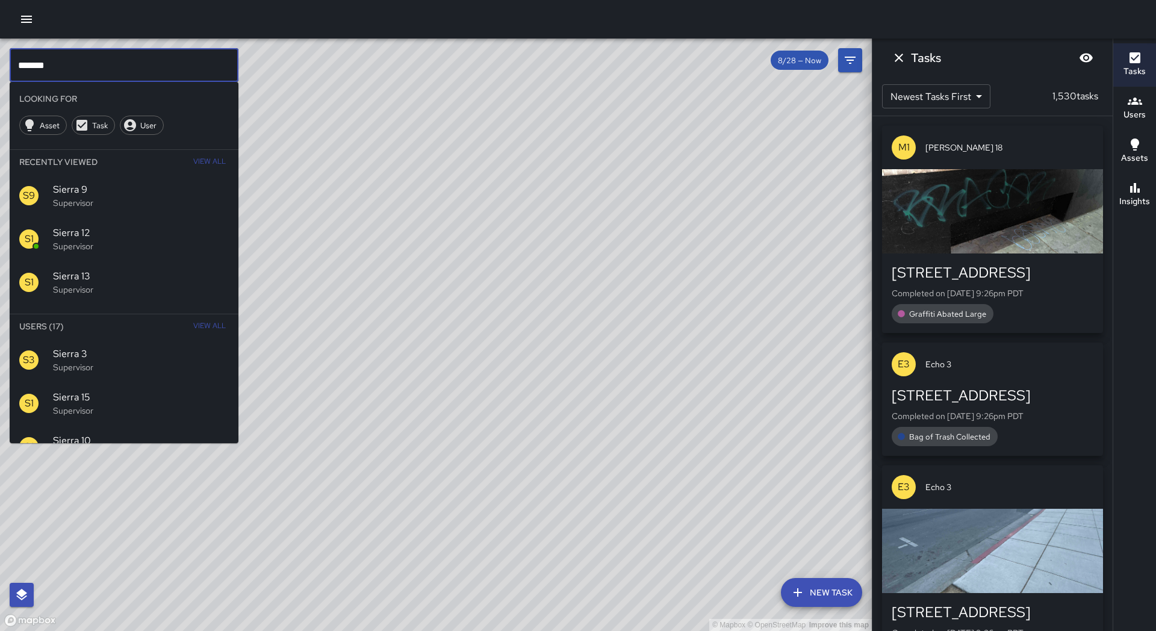
drag, startPoint x: 153, startPoint y: 81, endPoint x: 156, endPoint y: 69, distance: 13.0
click at [153, 81] on input "******" at bounding box center [124, 65] width 229 height 34
type input "*********"
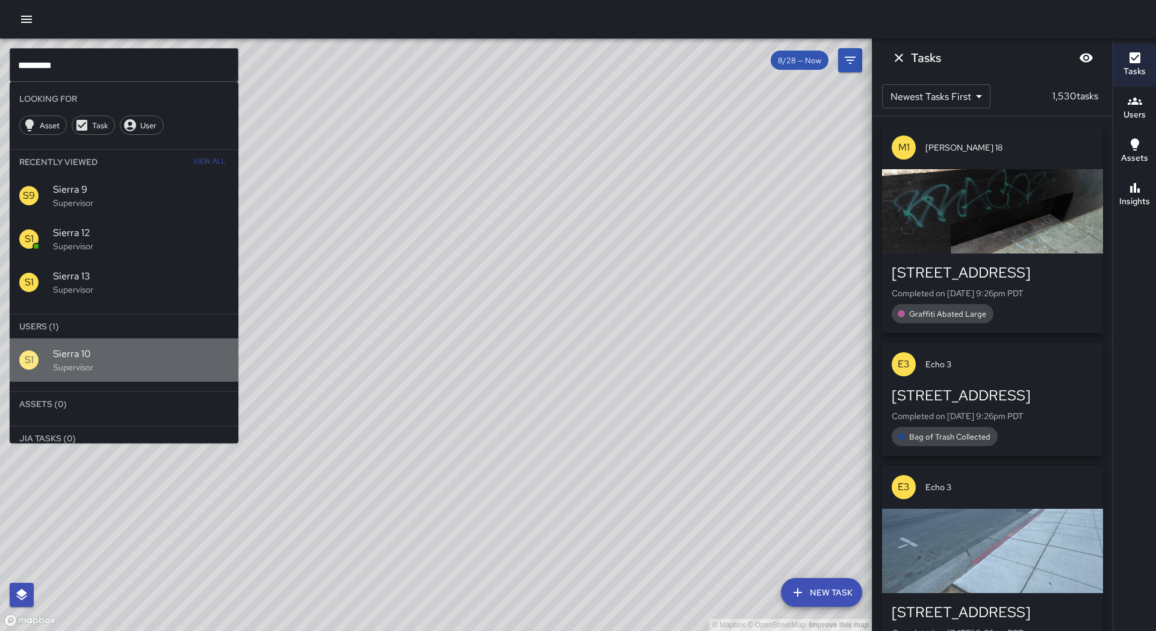
click at [81, 357] on span "Sierra 10" at bounding box center [141, 354] width 176 height 14
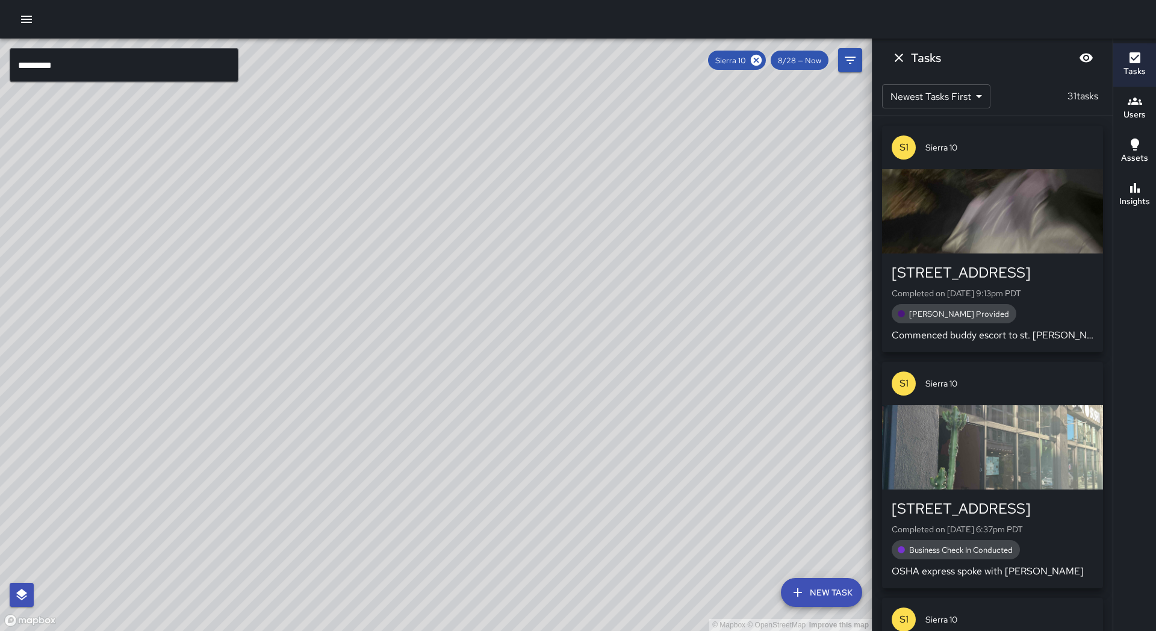
drag, startPoint x: 441, startPoint y: 217, endPoint x: 309, endPoint y: 451, distance: 268.4
click at [309, 451] on div "© Mapbox © OpenStreetMap Improve this map" at bounding box center [435, 335] width 871 height 592
drag, startPoint x: 276, startPoint y: 419, endPoint x: 325, endPoint y: 410, distance: 50.3
click at [325, 410] on div "© Mapbox © OpenStreetMap Improve this map" at bounding box center [435, 335] width 871 height 592
click at [758, 60] on icon at bounding box center [755, 60] width 11 height 11
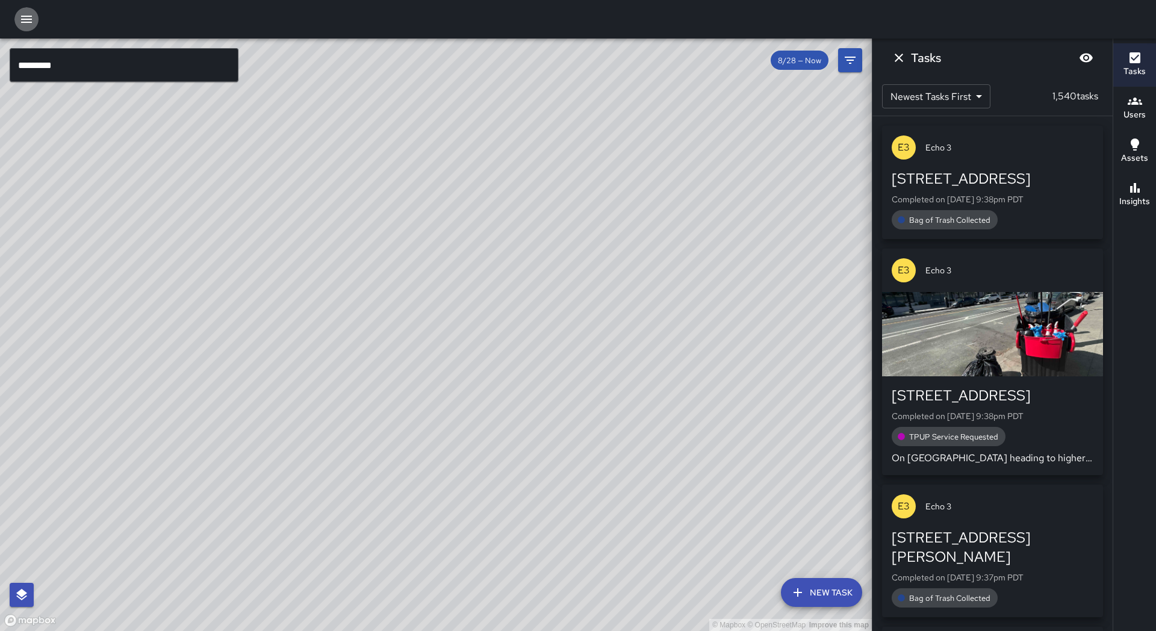
click at [29, 22] on icon "button" at bounding box center [26, 19] width 11 height 7
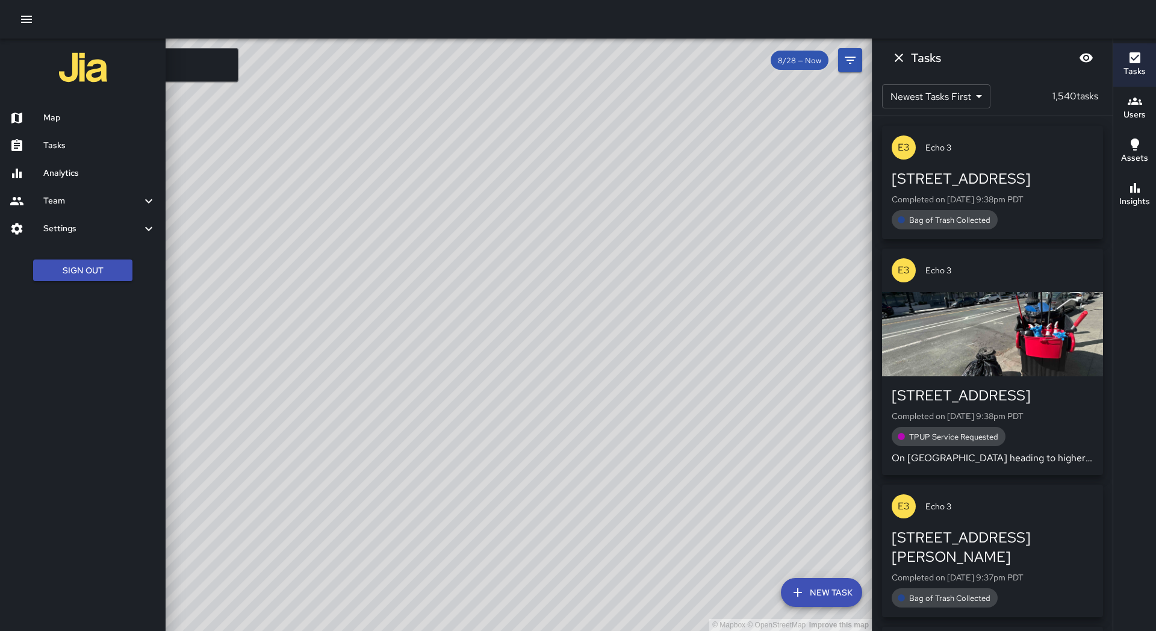
click at [79, 150] on h6 "Tasks" at bounding box center [99, 145] width 113 height 13
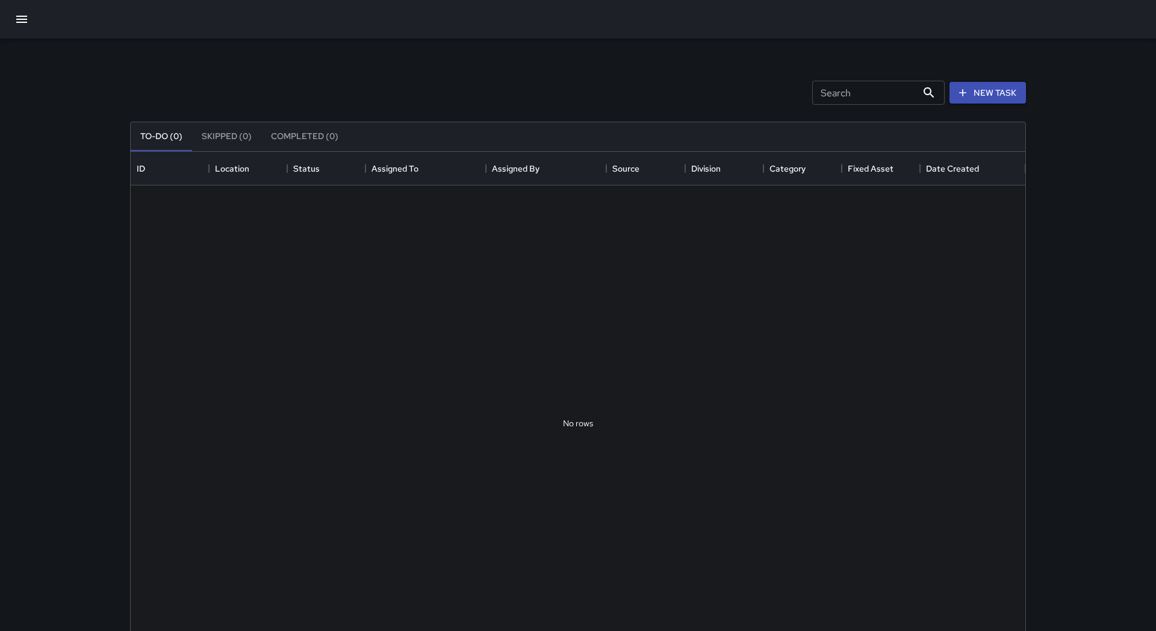
scroll to position [1, 1]
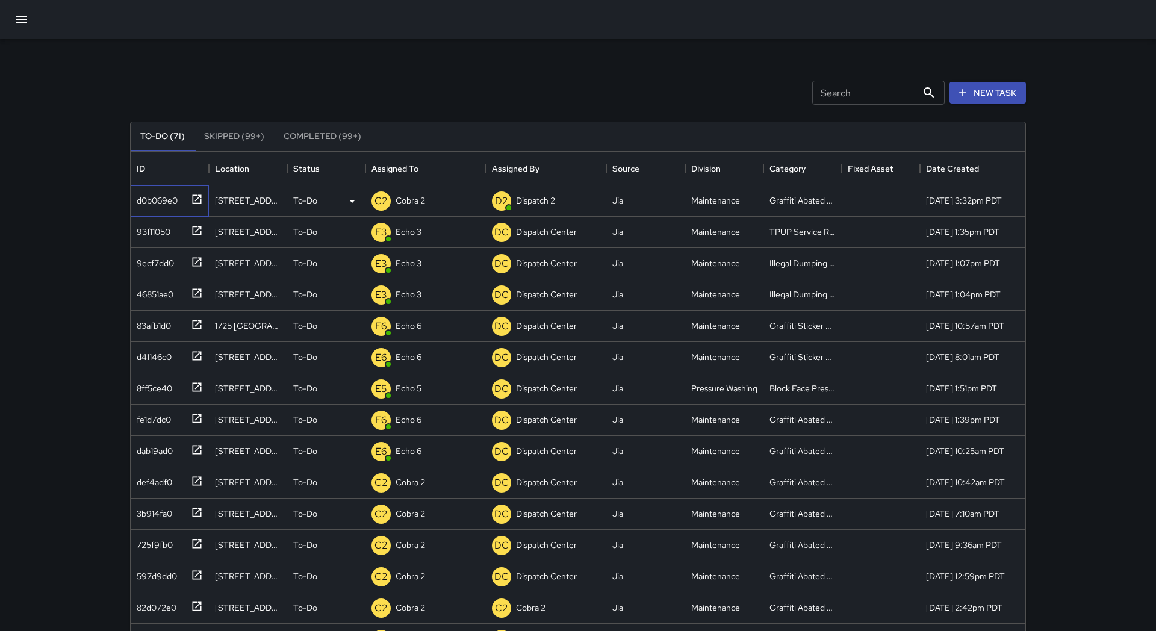
click at [196, 204] on icon at bounding box center [197, 199] width 12 height 12
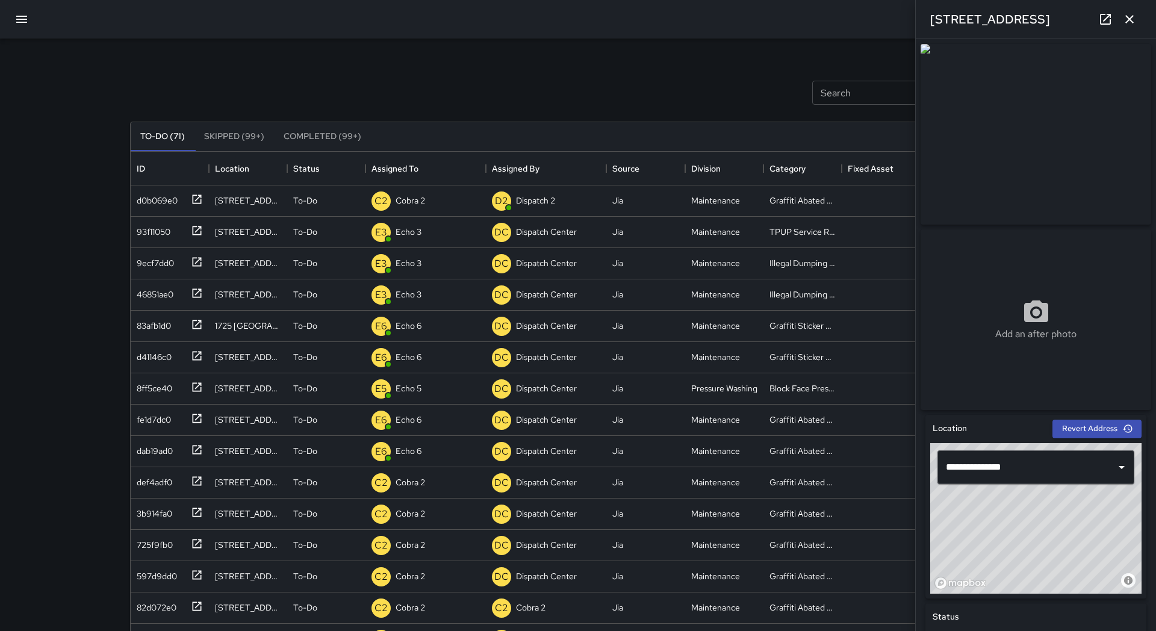
drag, startPoint x: 1134, startPoint y: 20, endPoint x: 1090, endPoint y: 34, distance: 45.9
click at [1134, 20] on icon "button" at bounding box center [1129, 19] width 14 height 14
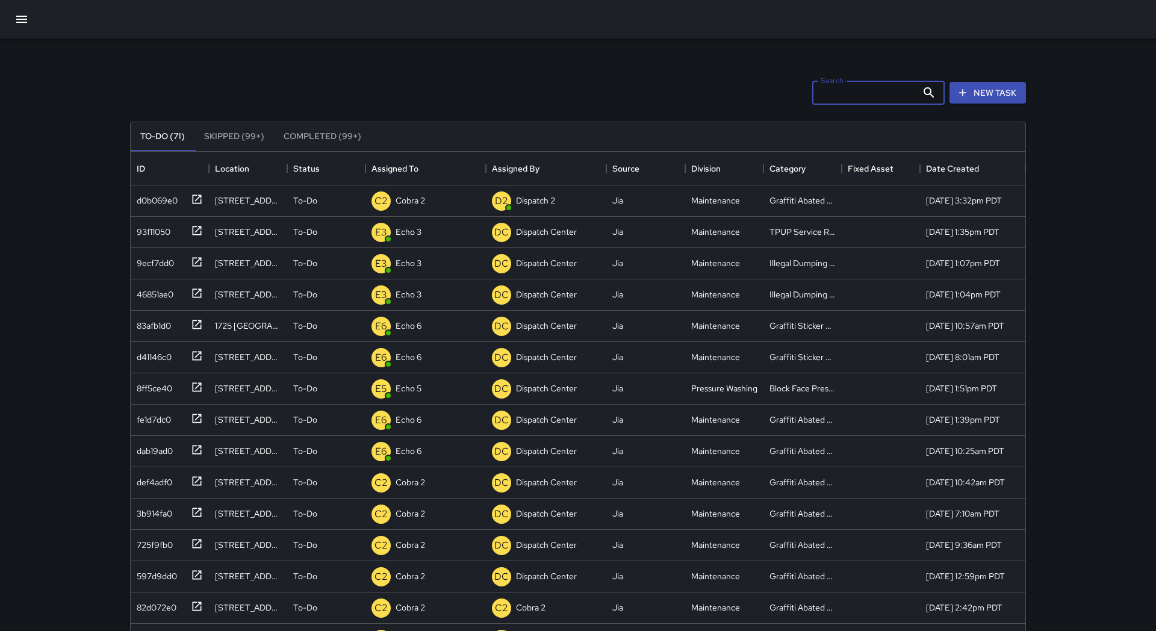
click at [853, 88] on input "Search" at bounding box center [864, 93] width 105 height 24
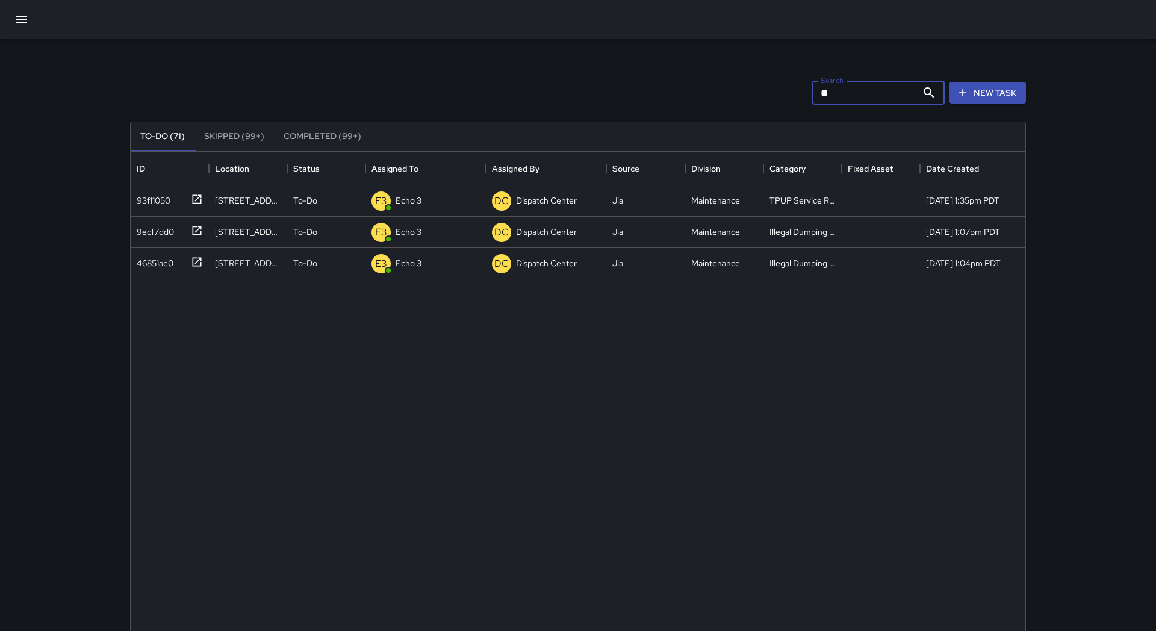
type input "*"
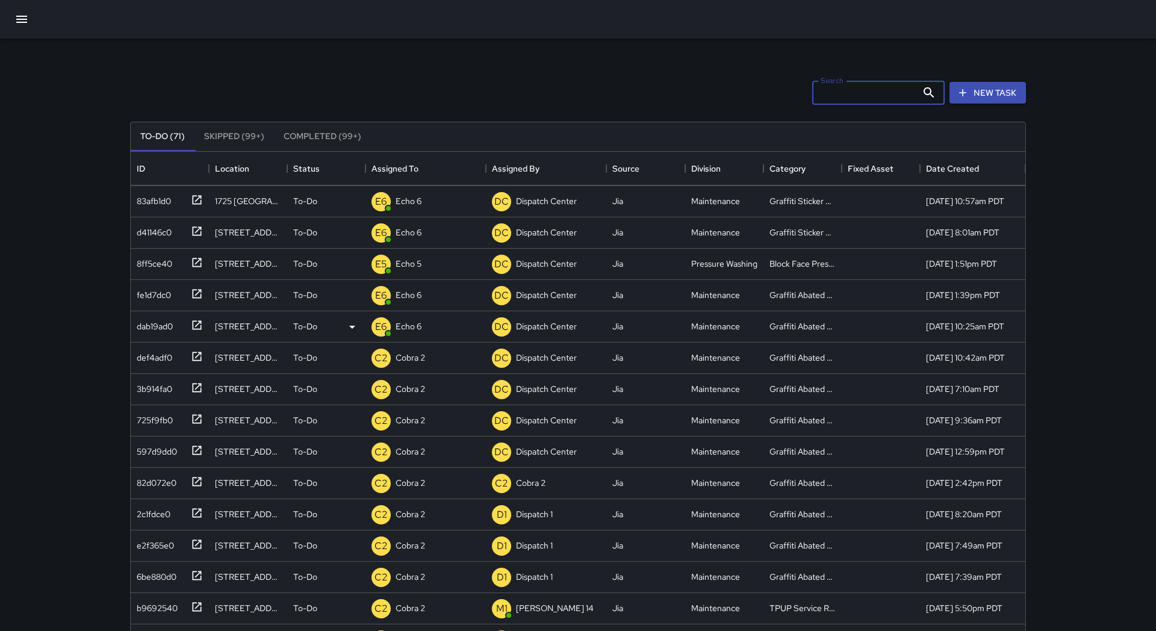
scroll to position [126, 0]
click at [200, 353] on icon at bounding box center [197, 354] width 9 height 9
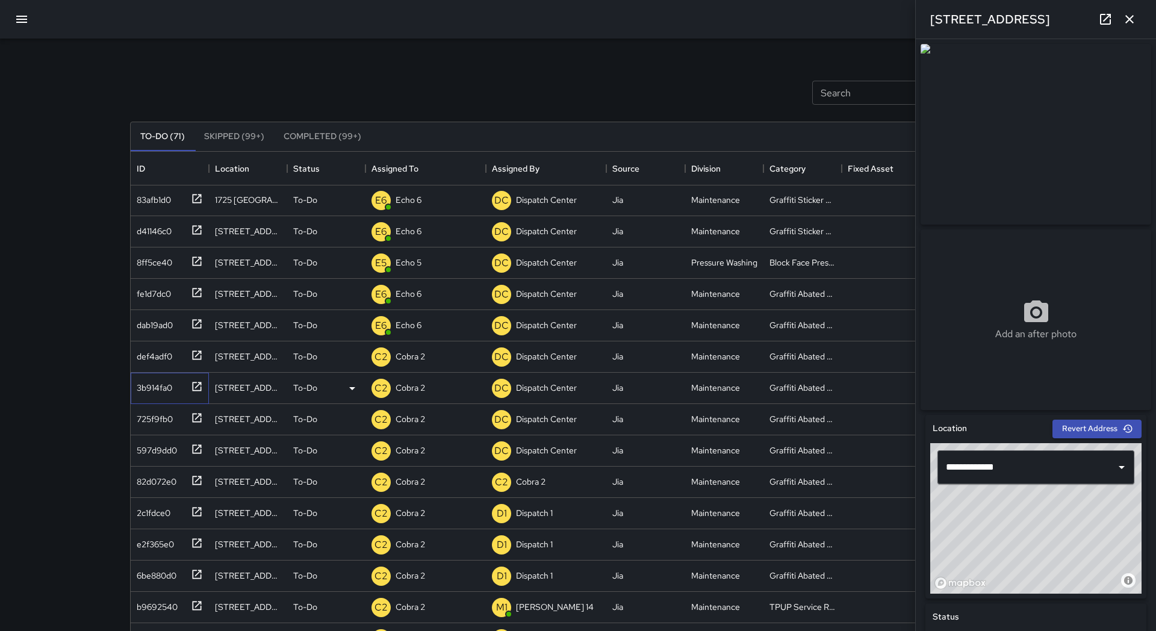
click at [191, 388] on icon at bounding box center [197, 386] width 12 height 12
click at [193, 361] on div at bounding box center [194, 354] width 17 height 20
click at [190, 382] on div at bounding box center [194, 386] width 17 height 20
click at [1140, 16] on button "button" at bounding box center [1129, 19] width 24 height 24
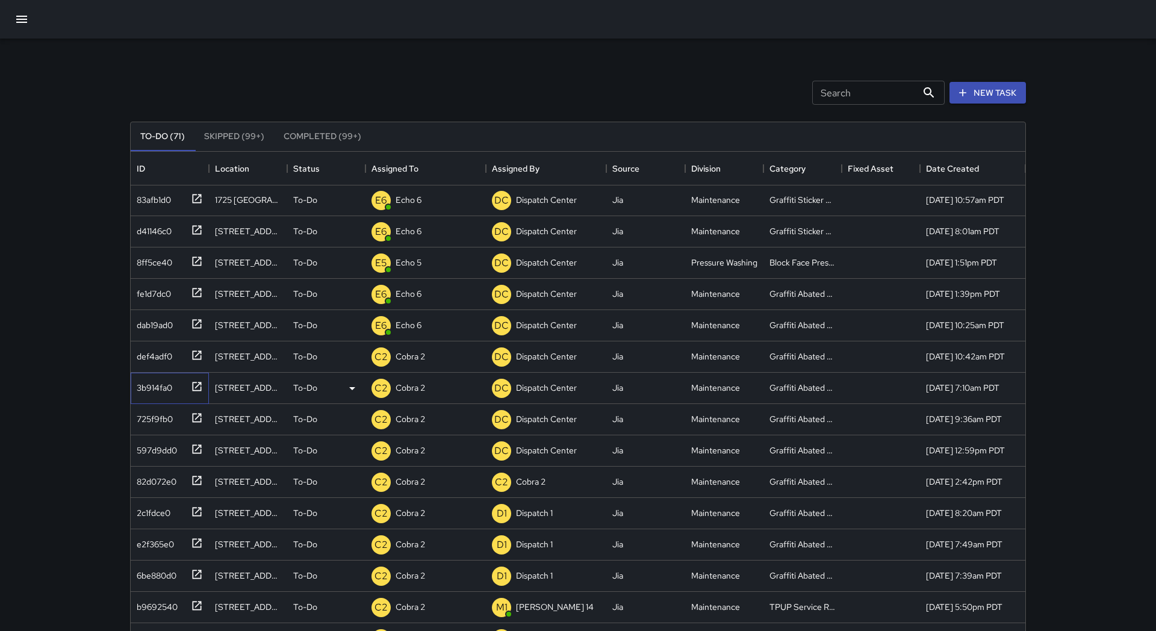
click at [187, 386] on div at bounding box center [194, 386] width 17 height 20
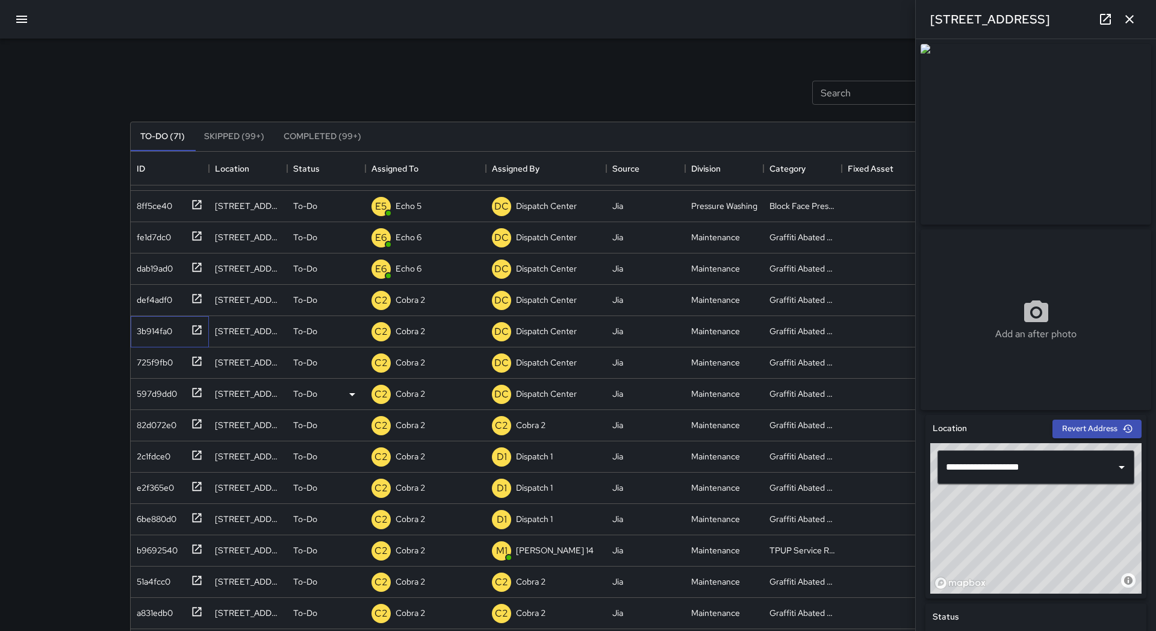
scroll to position [185, 0]
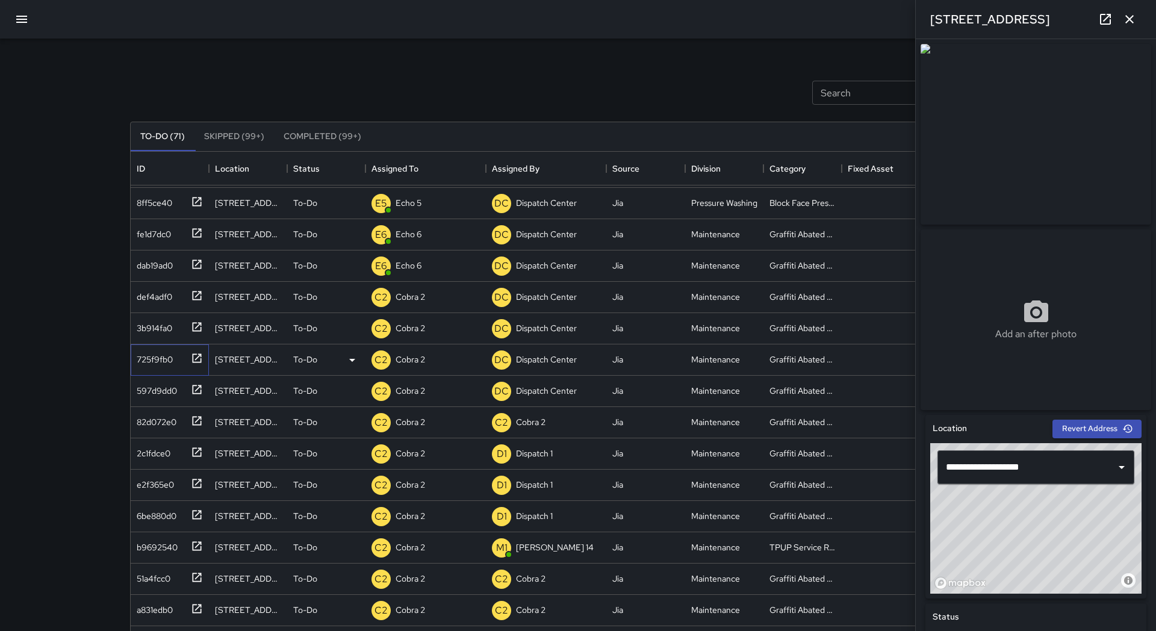
click at [190, 362] on div at bounding box center [194, 357] width 17 height 20
click at [191, 387] on icon at bounding box center [197, 389] width 12 height 12
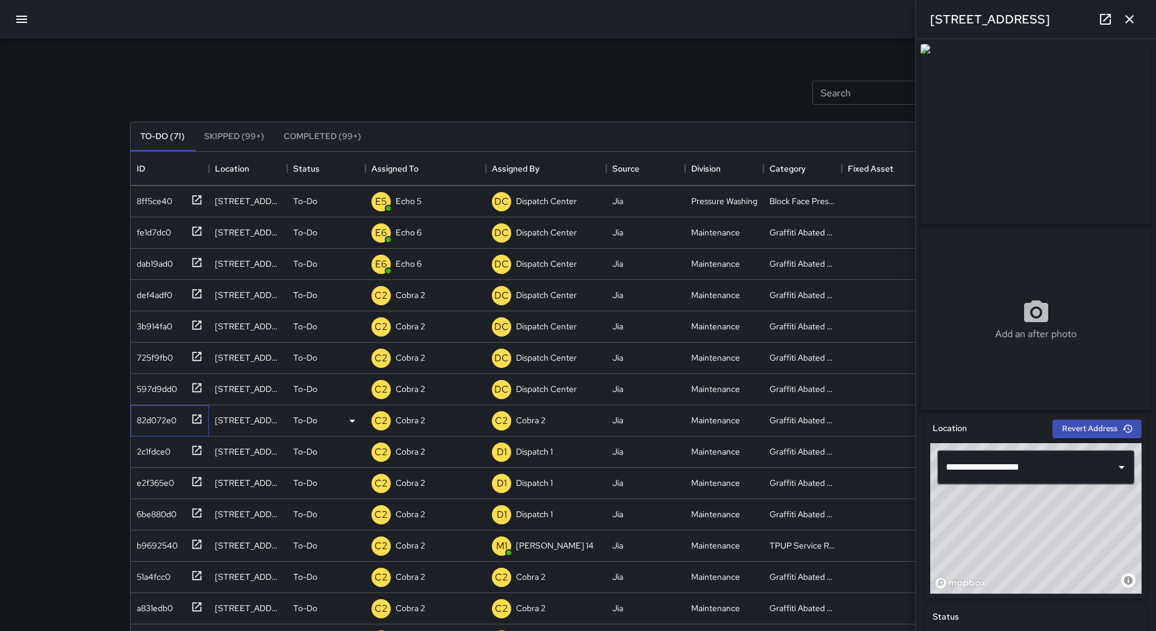
click at [191, 422] on icon at bounding box center [197, 419] width 12 height 12
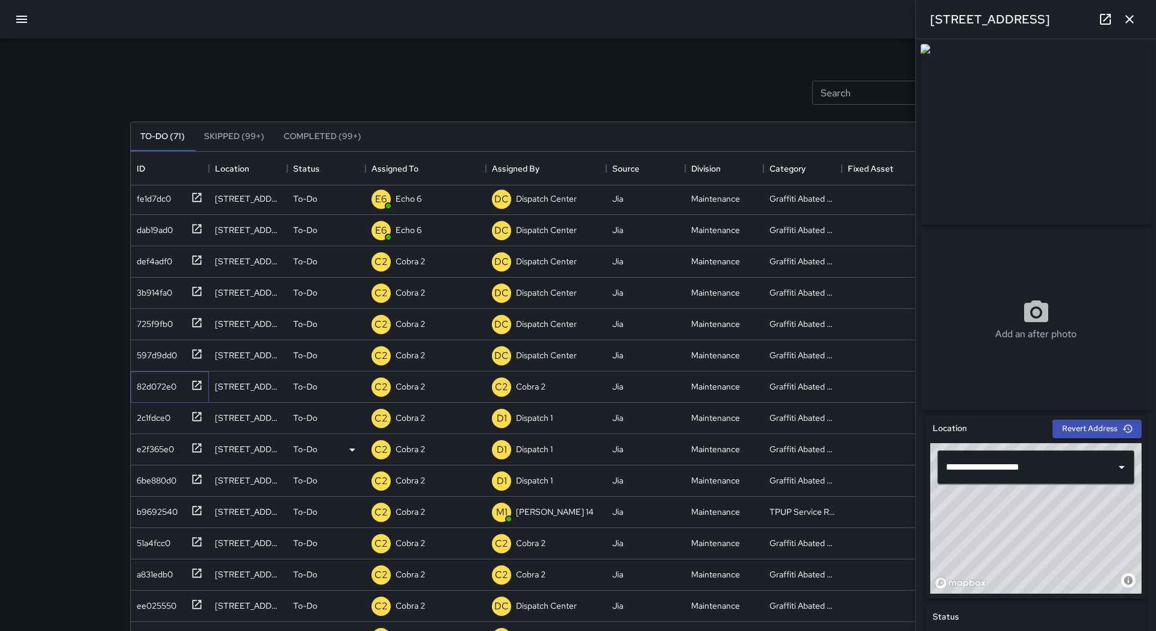
scroll to position [216, 0]
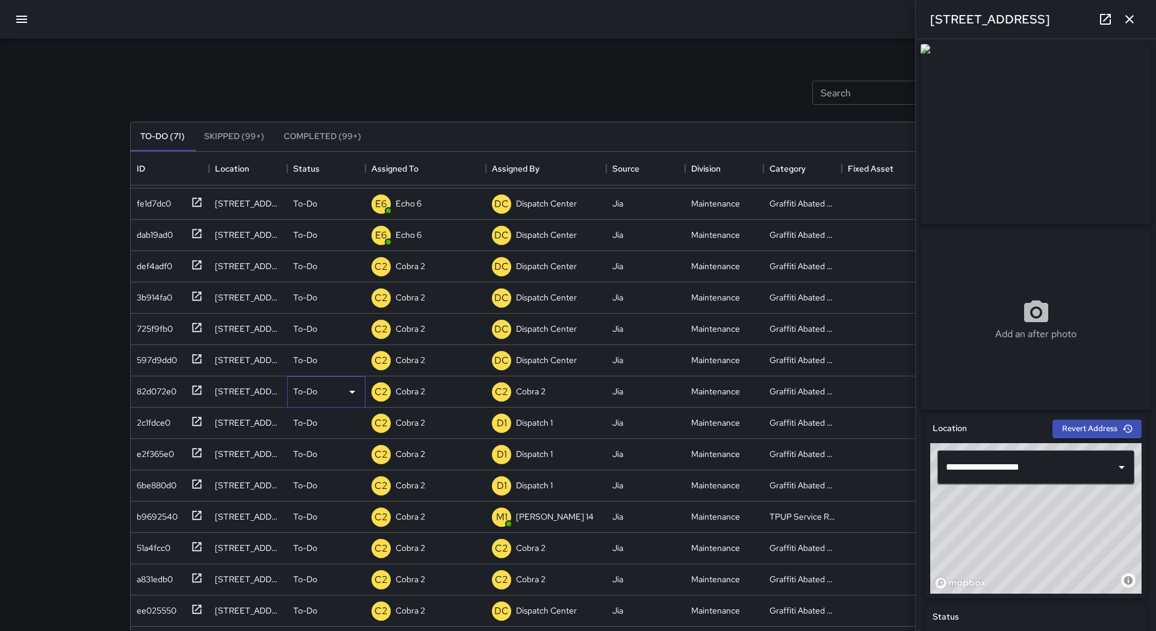
click at [353, 395] on icon at bounding box center [352, 392] width 14 height 14
click at [335, 449] on li "Skipped" at bounding box center [326, 446] width 77 height 22
click at [200, 393] on icon at bounding box center [197, 390] width 12 height 12
click at [195, 421] on icon at bounding box center [197, 421] width 12 height 12
click at [197, 454] on icon at bounding box center [197, 453] width 12 height 12
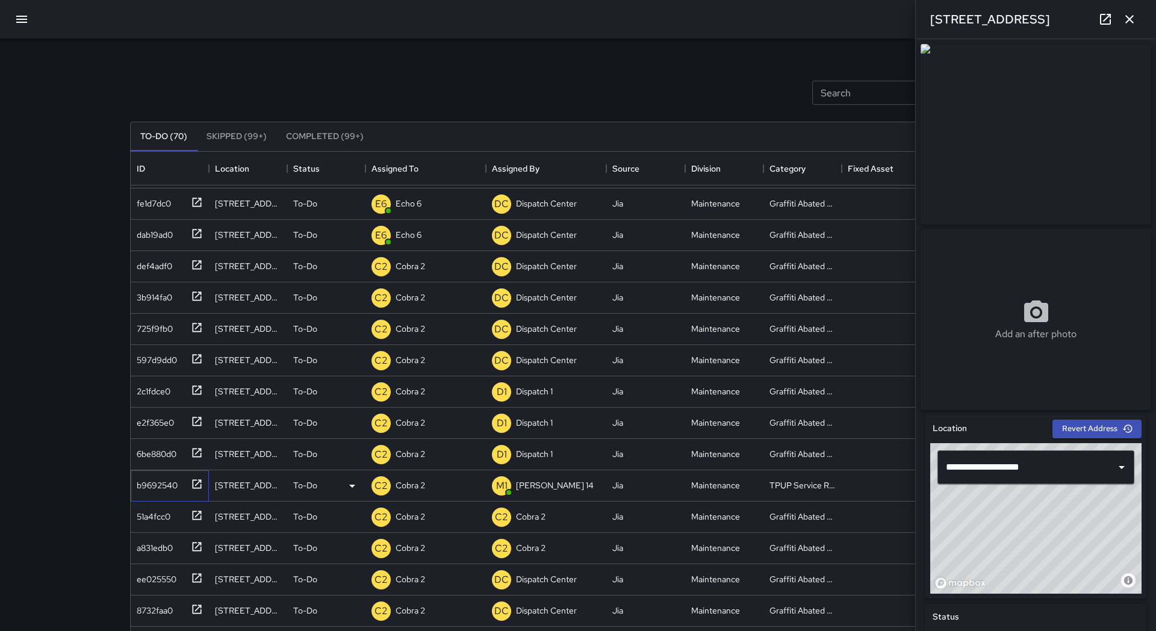
click at [195, 484] on icon at bounding box center [197, 484] width 12 height 12
click at [438, 486] on div "C2 Cobra 2" at bounding box center [425, 485] width 120 height 31
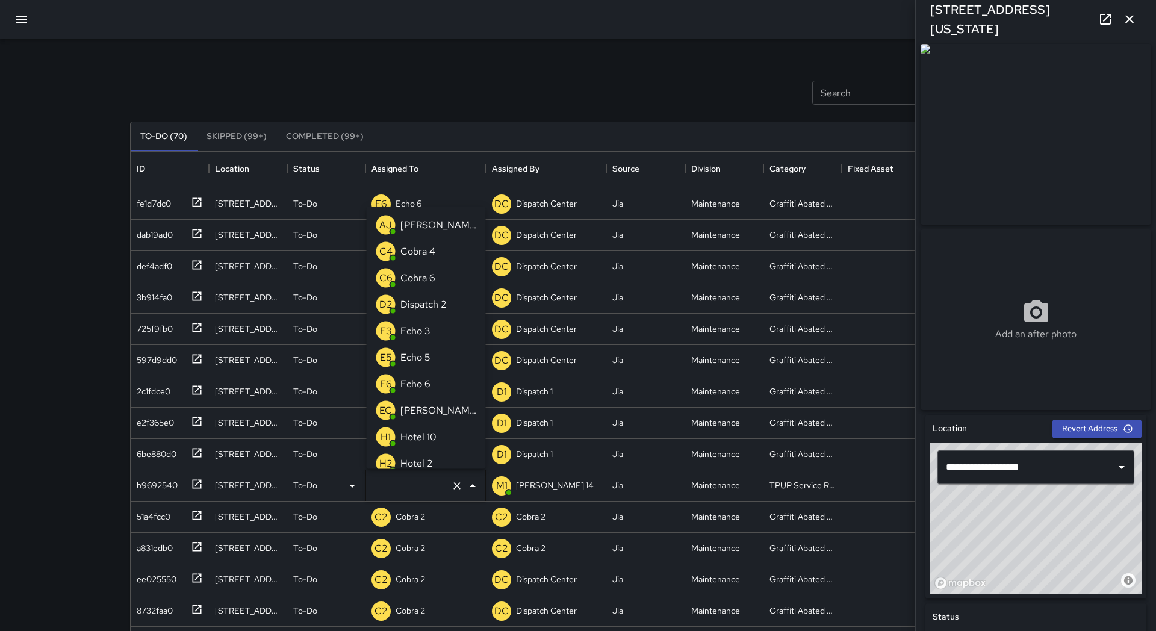
type input "*******"
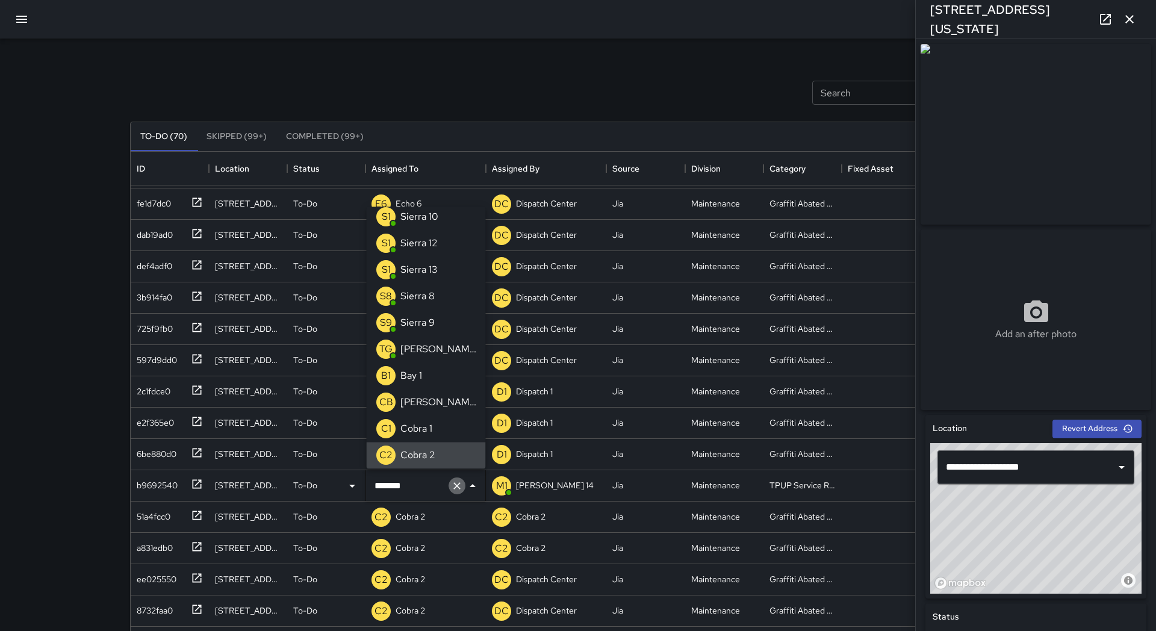
click at [452, 485] on icon "Clear" at bounding box center [457, 486] width 12 height 12
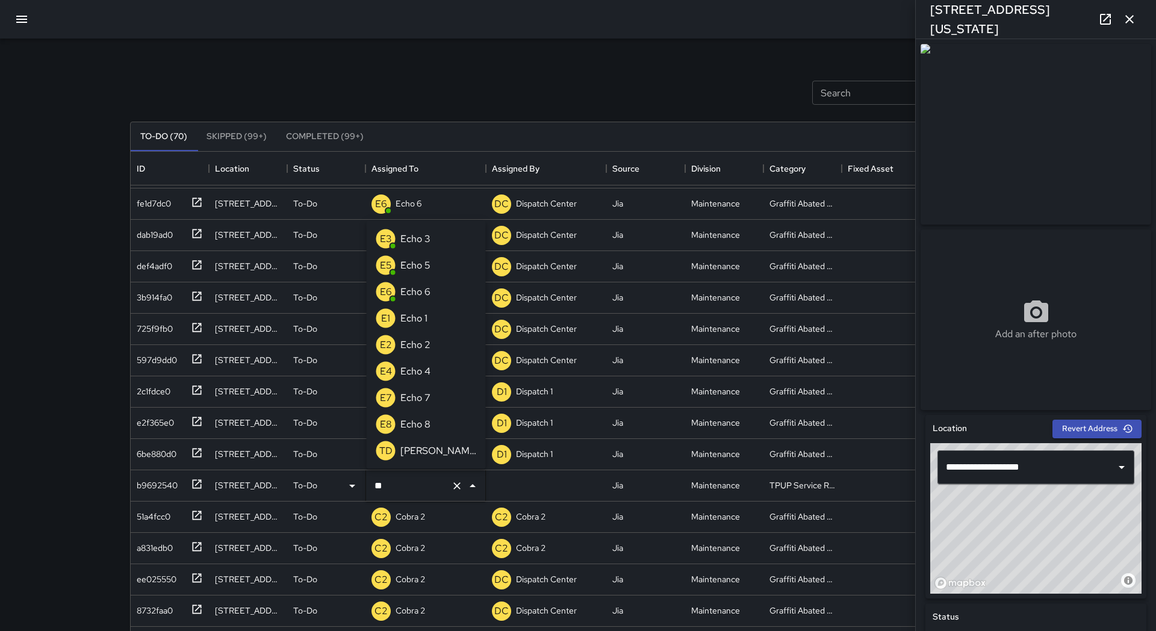
scroll to position [0, 0]
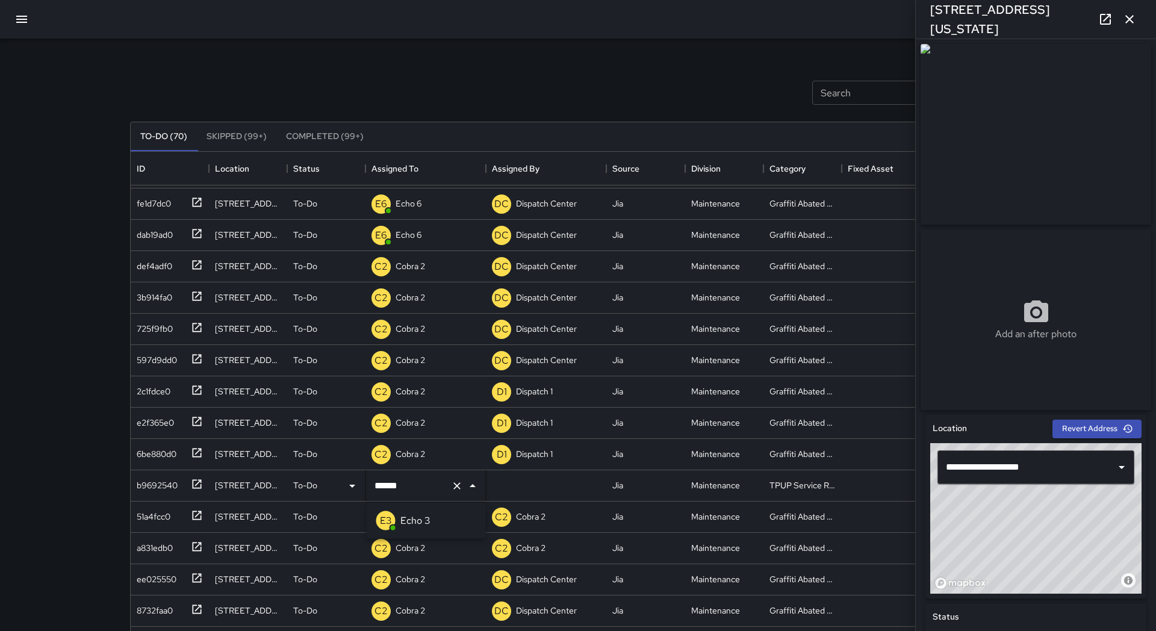
type input "******"
click at [188, 517] on div at bounding box center [194, 514] width 17 height 20
click at [190, 551] on div at bounding box center [194, 546] width 17 height 20
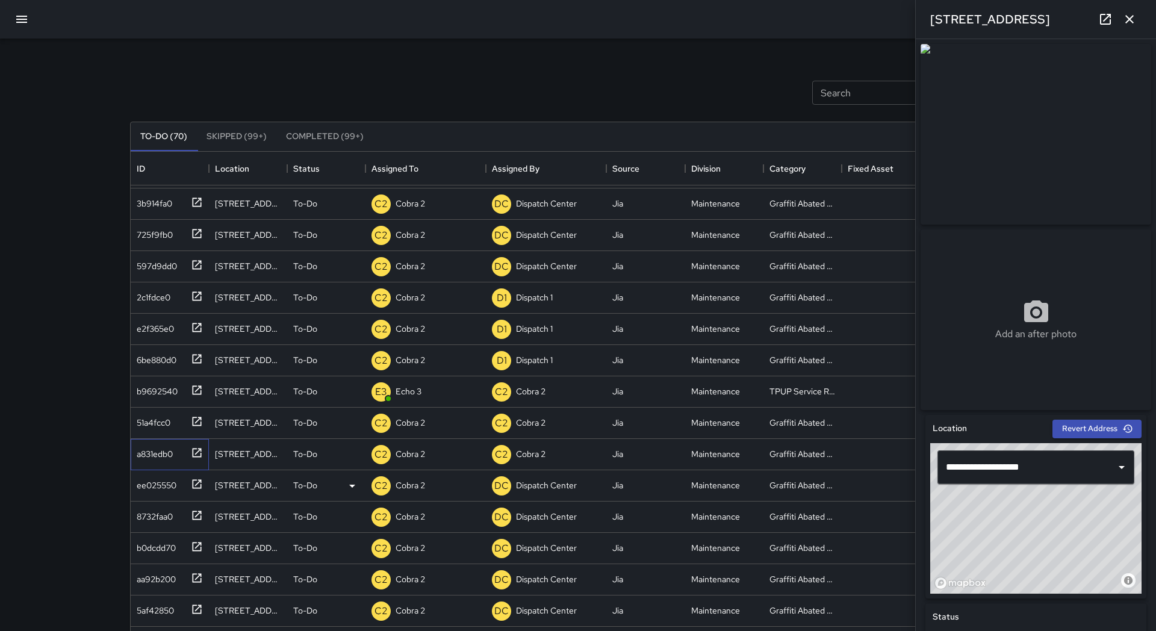
scroll to position [0, 1]
click at [199, 489] on icon at bounding box center [197, 484] width 12 height 12
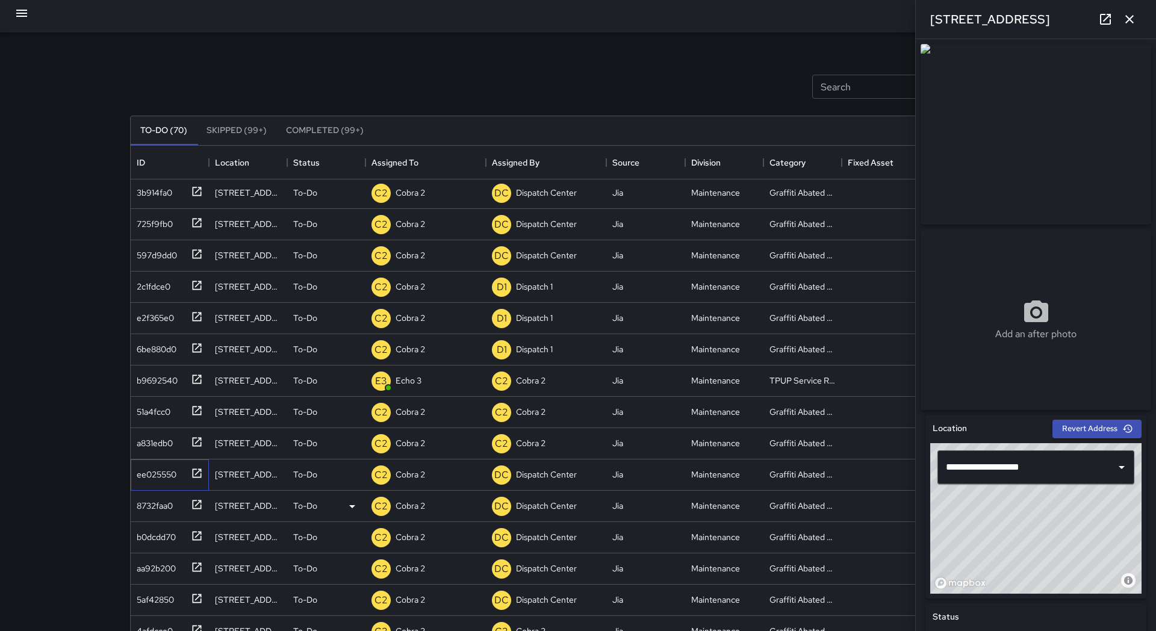
scroll to position [7, 1]
click at [196, 507] on icon at bounding box center [197, 502] width 9 height 9
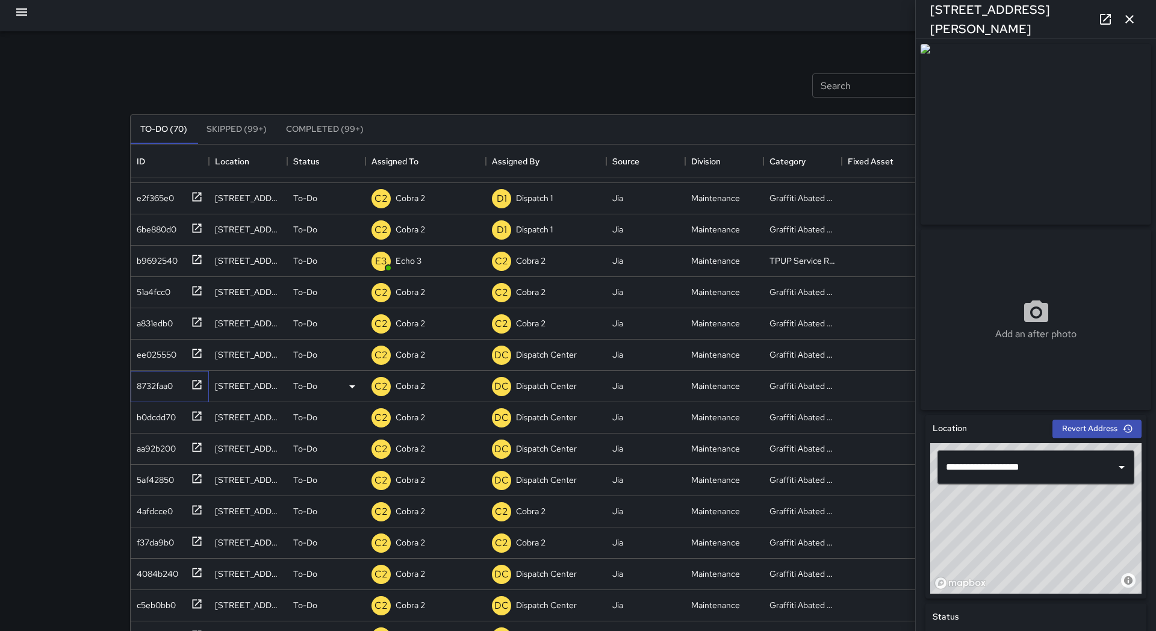
scroll to position [436, 0]
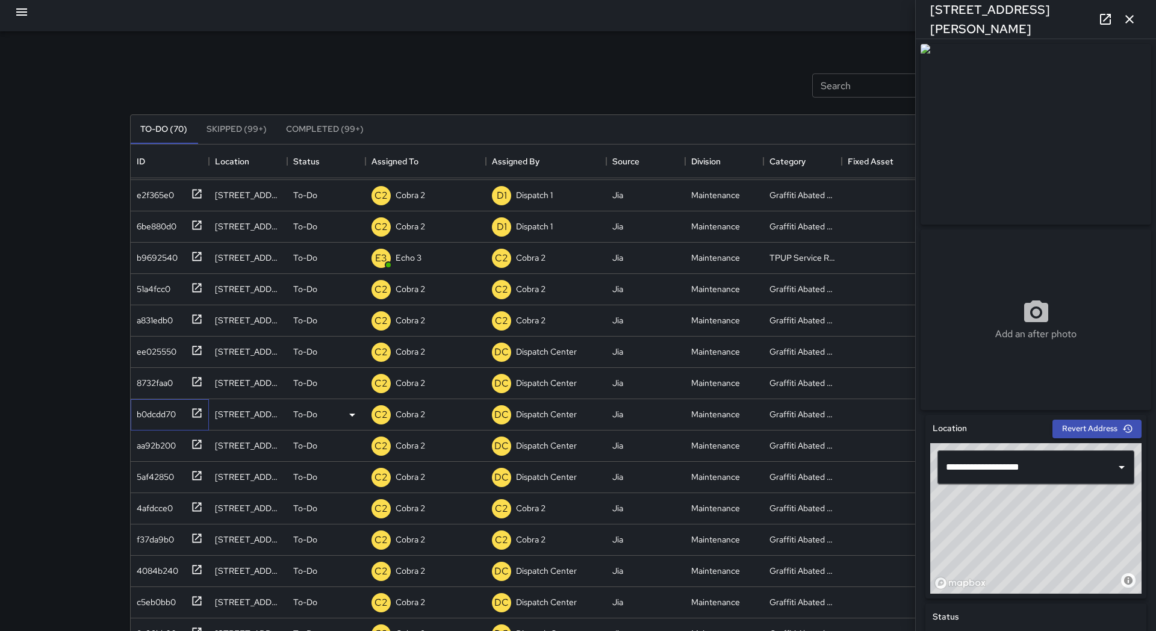
click at [199, 415] on icon at bounding box center [197, 413] width 12 height 12
click at [182, 440] on div "aa92b200" at bounding box center [167, 443] width 71 height 20
click at [191, 415] on icon at bounding box center [197, 413] width 12 height 12
click at [192, 351] on icon at bounding box center [197, 350] width 12 height 12
click at [197, 294] on div at bounding box center [194, 287] width 17 height 20
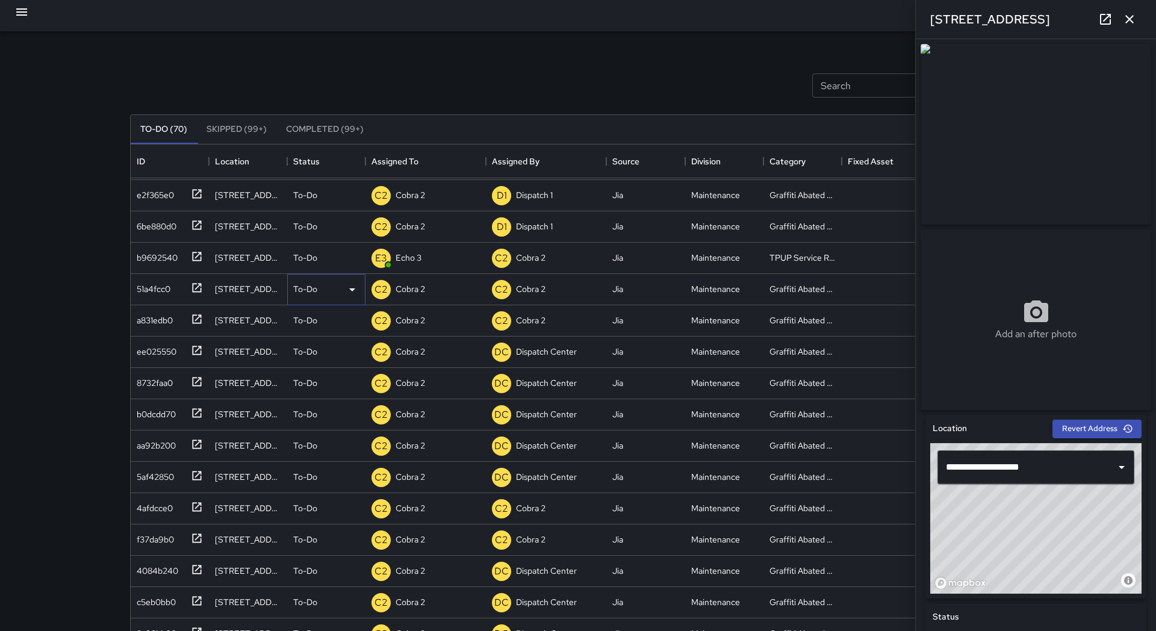
click at [347, 296] on icon at bounding box center [352, 289] width 14 height 14
click at [329, 342] on li "Skipped" at bounding box center [326, 344] width 77 height 22
click at [193, 410] on icon at bounding box center [197, 412] width 9 height 9
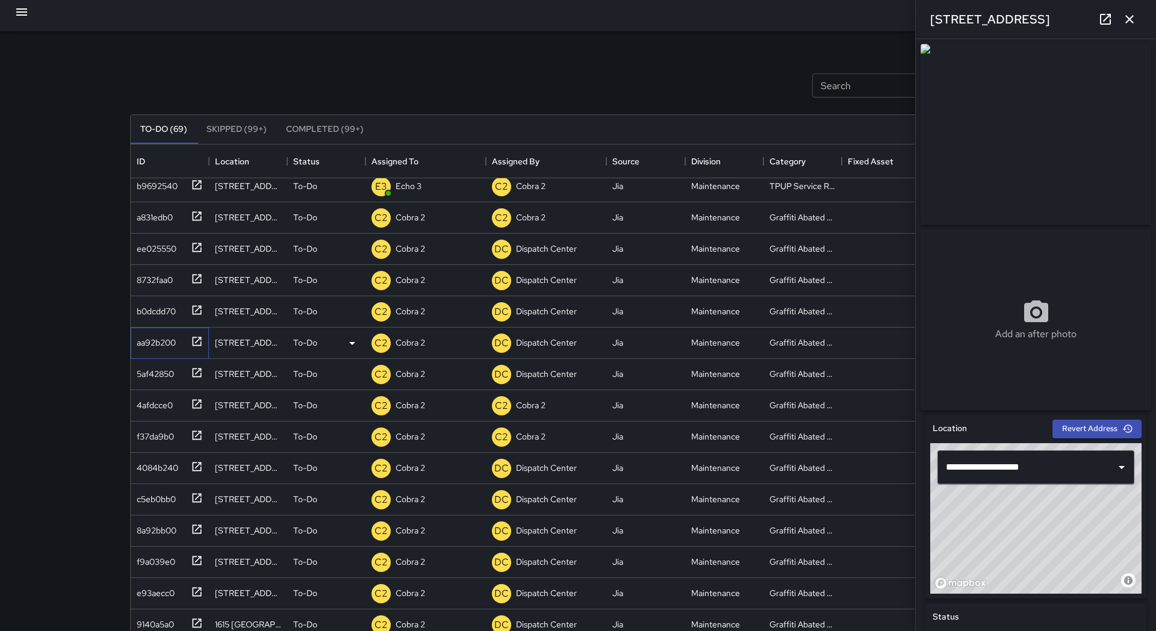
scroll to position [509, 0]
click at [192, 372] on icon at bounding box center [197, 371] width 12 height 12
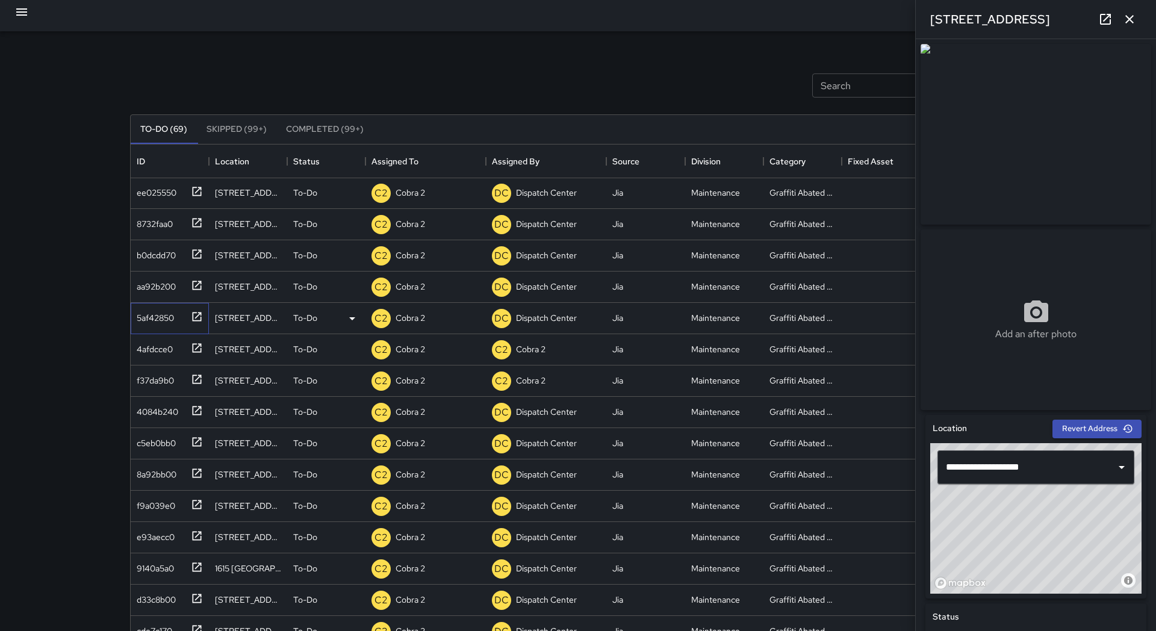
scroll to position [565, 0]
click at [203, 348] on icon at bounding box center [197, 347] width 12 height 12
click at [191, 377] on icon at bounding box center [197, 378] width 12 height 12
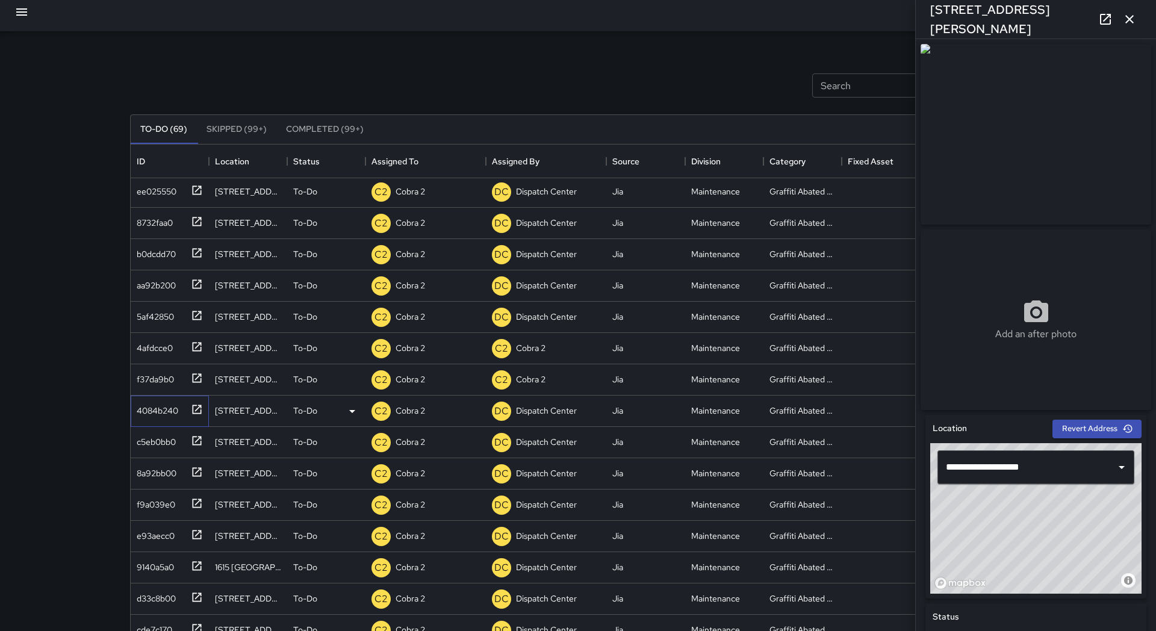
click at [194, 412] on icon at bounding box center [197, 409] width 12 height 12
click at [192, 442] on icon at bounding box center [197, 441] width 12 height 12
click at [199, 410] on icon at bounding box center [197, 409] width 12 height 12
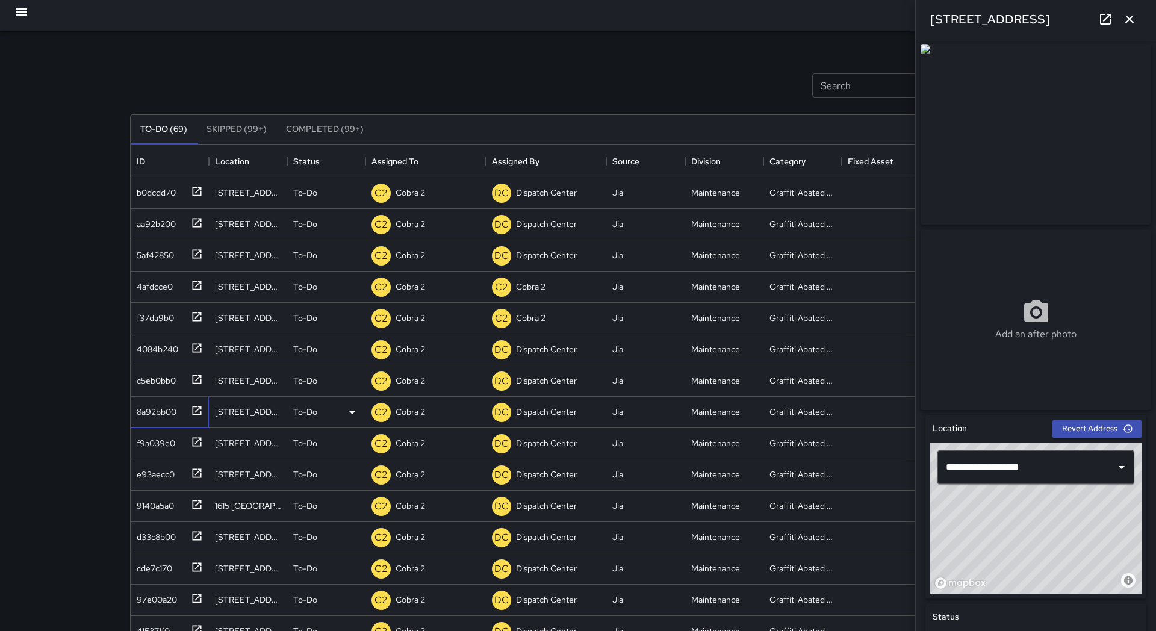
scroll to position [7, 1]
click at [199, 408] on icon at bounding box center [197, 410] width 9 height 9
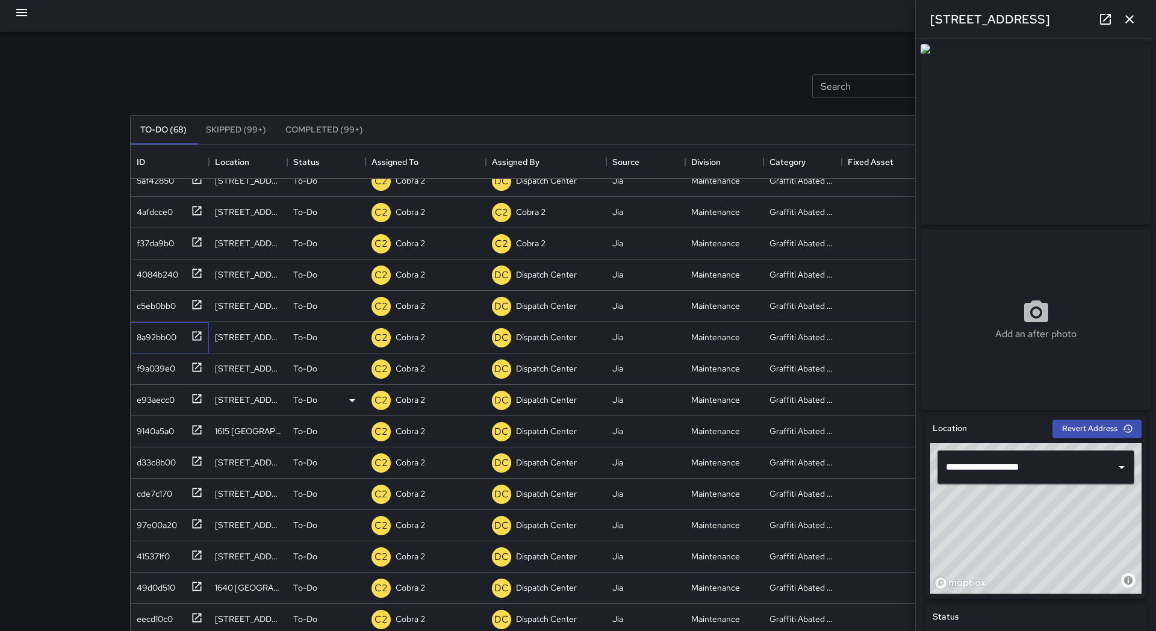
scroll to position [7, 0]
click at [191, 376] on div "f9a039e0" at bounding box center [170, 368] width 78 height 31
click at [189, 393] on div at bounding box center [194, 398] width 17 height 20
click at [194, 421] on div at bounding box center [194, 429] width 17 height 20
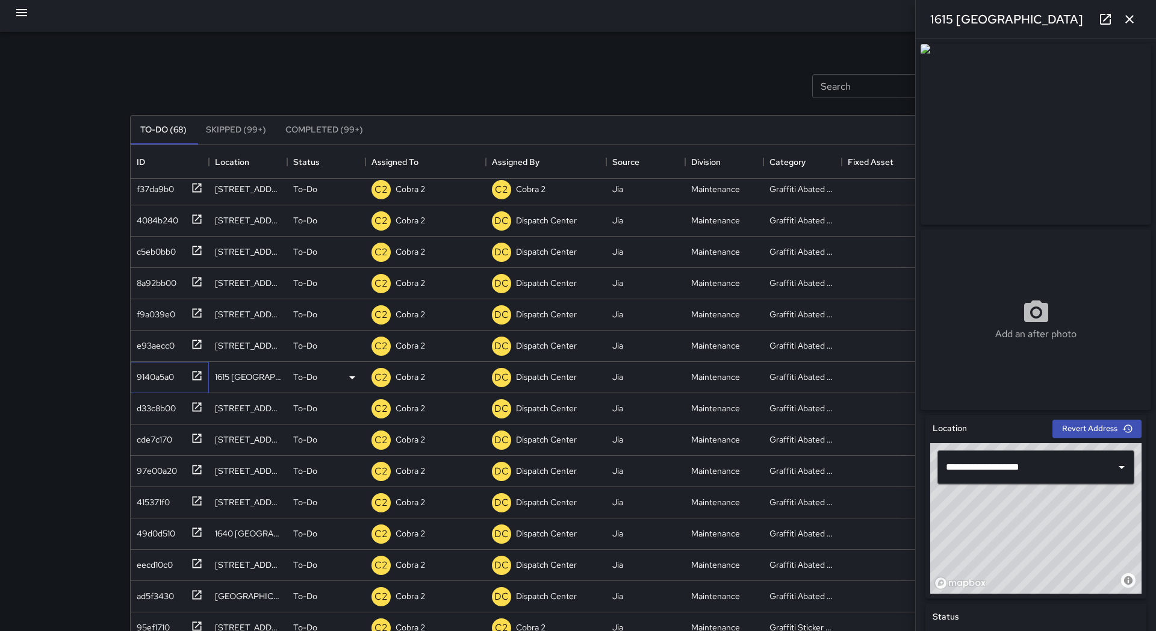
scroll to position [727, 0]
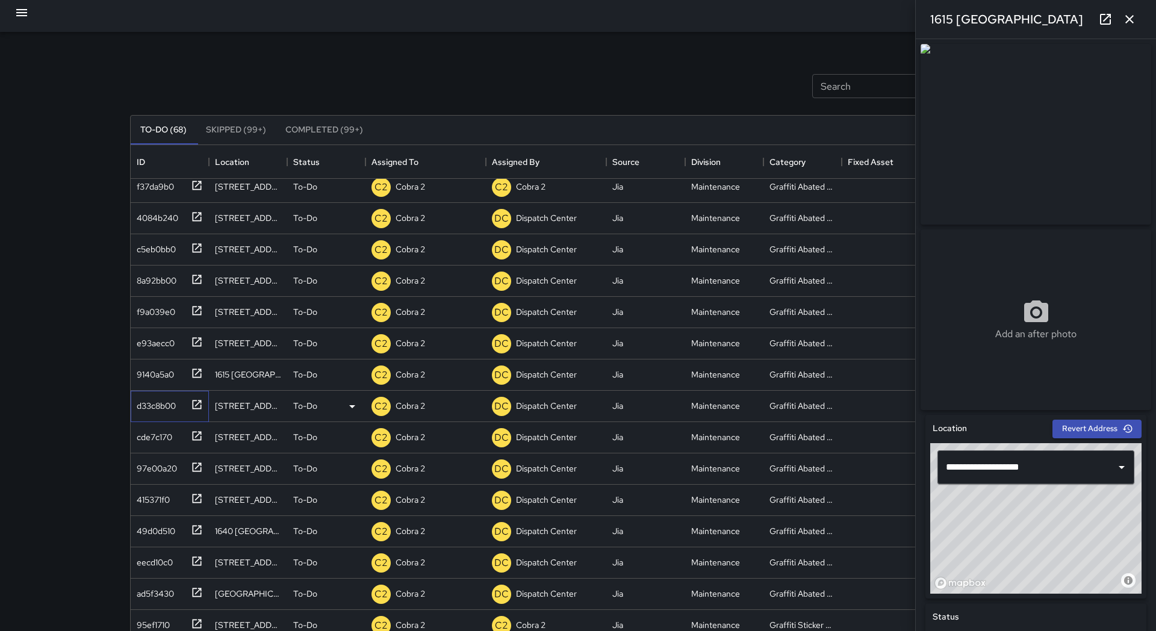
click at [200, 403] on icon at bounding box center [197, 404] width 12 height 12
click at [190, 433] on div at bounding box center [194, 435] width 17 height 20
click at [354, 438] on icon at bounding box center [352, 437] width 14 height 14
click at [335, 492] on li "Skipped" at bounding box center [326, 492] width 77 height 22
click at [196, 438] on icon at bounding box center [197, 435] width 9 height 9
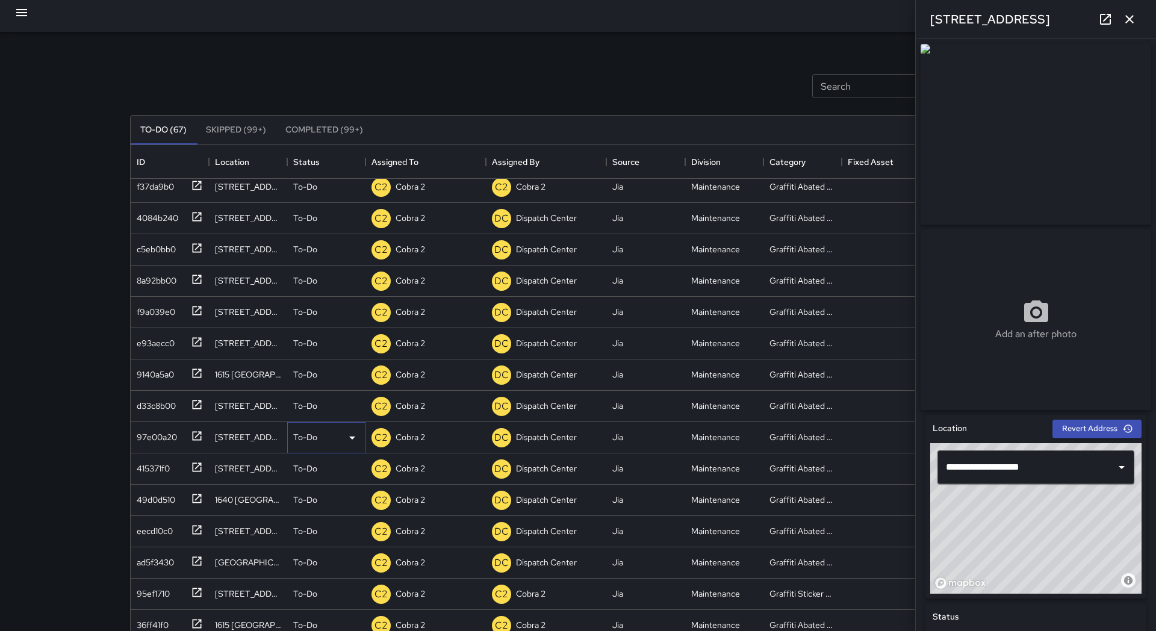
click at [344, 435] on div "To-Do" at bounding box center [326, 437] width 66 height 14
click at [341, 495] on li "Skipped" at bounding box center [326, 492] width 77 height 22
click at [190, 439] on div at bounding box center [194, 435] width 17 height 20
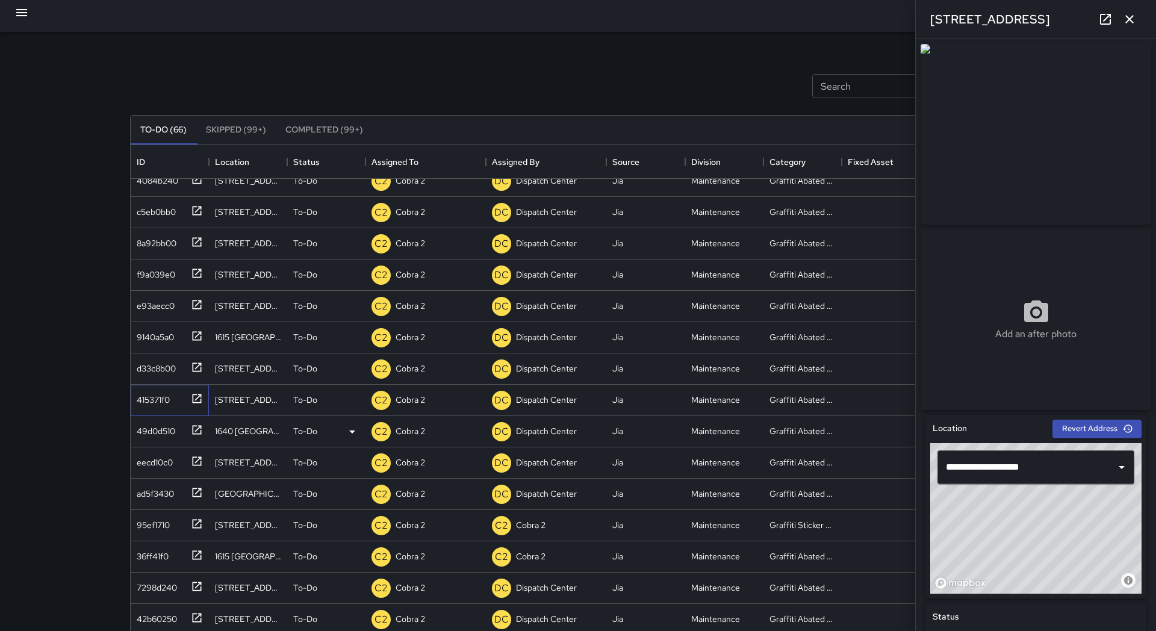
scroll to position [765, 0]
click at [196, 427] on icon at bounding box center [197, 429] width 12 height 12
click at [191, 457] on icon at bounding box center [197, 460] width 12 height 12
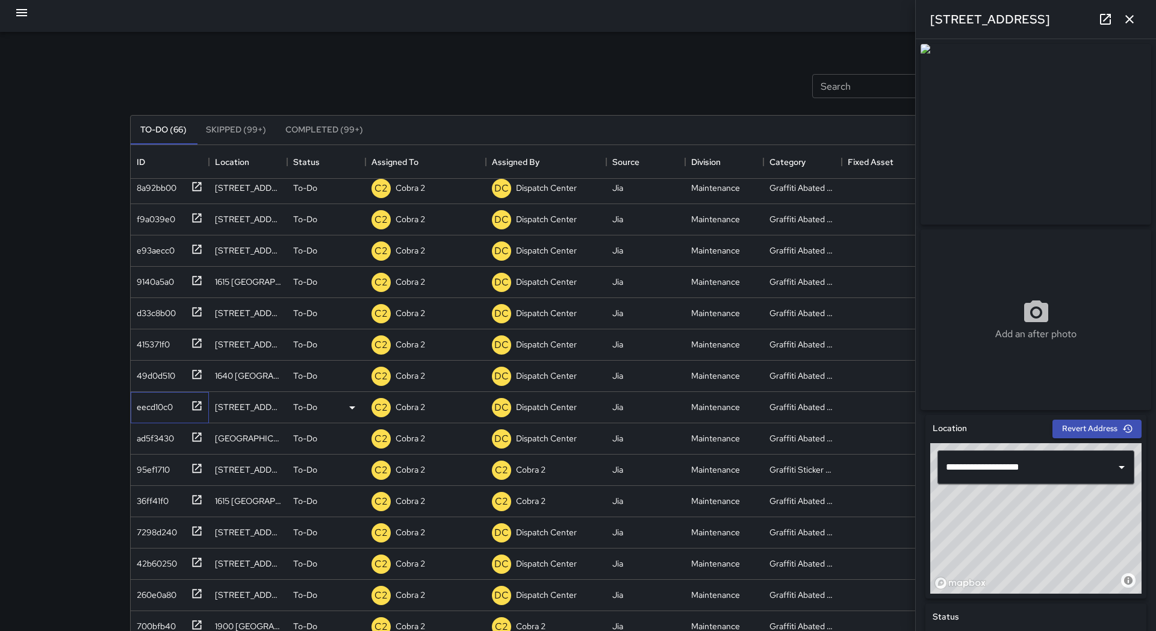
scroll to position [820, 0]
click at [197, 436] on icon at bounding box center [197, 436] width 9 height 9
click at [188, 468] on div at bounding box center [194, 467] width 17 height 20
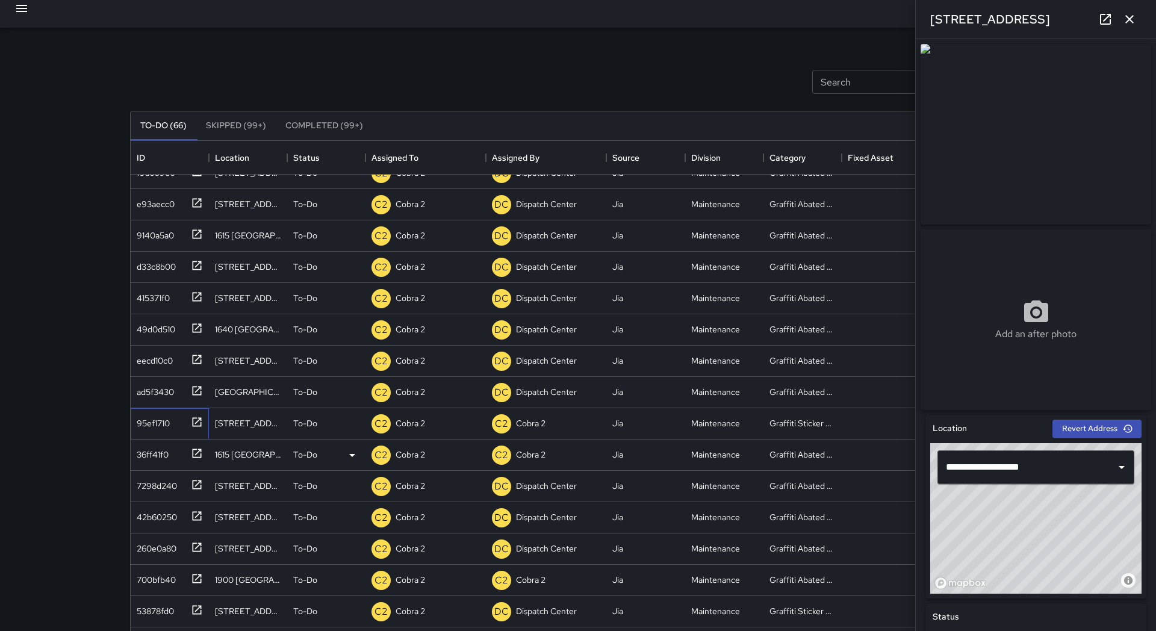
scroll to position [867, 0]
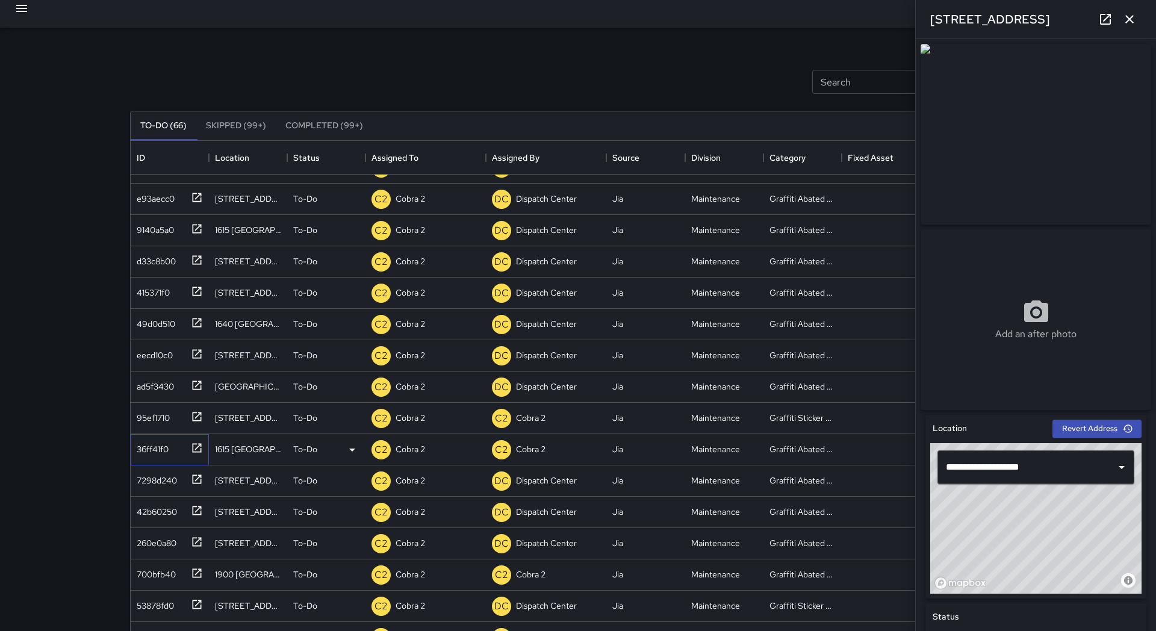
click at [194, 448] on icon at bounding box center [197, 448] width 12 height 12
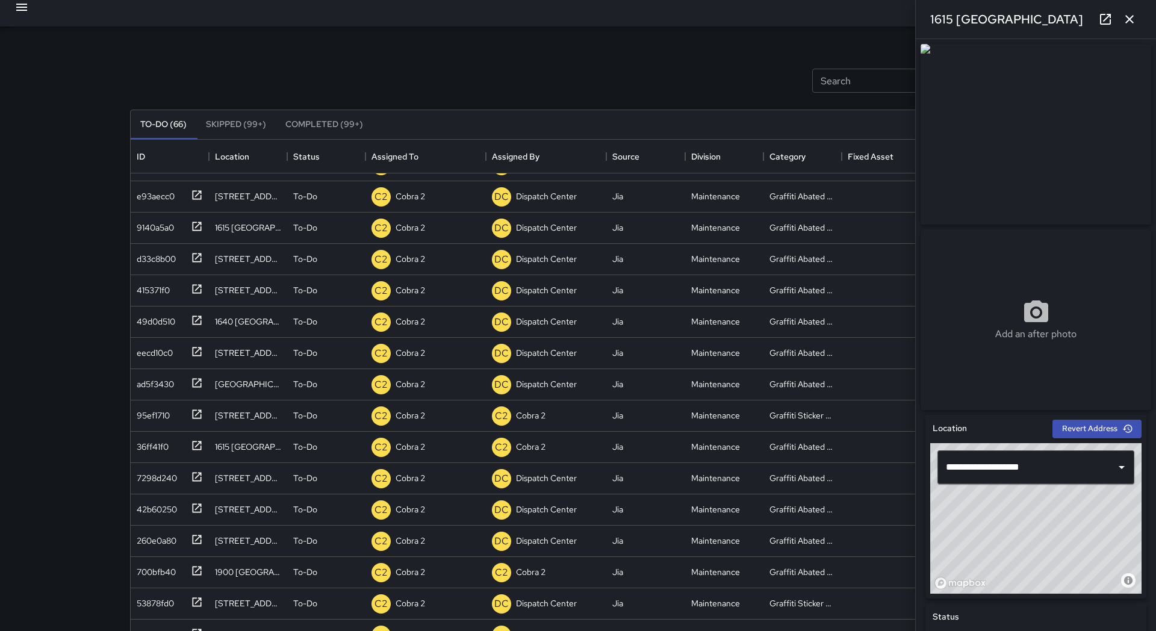
click at [1125, 20] on icon "button" at bounding box center [1129, 19] width 14 height 14
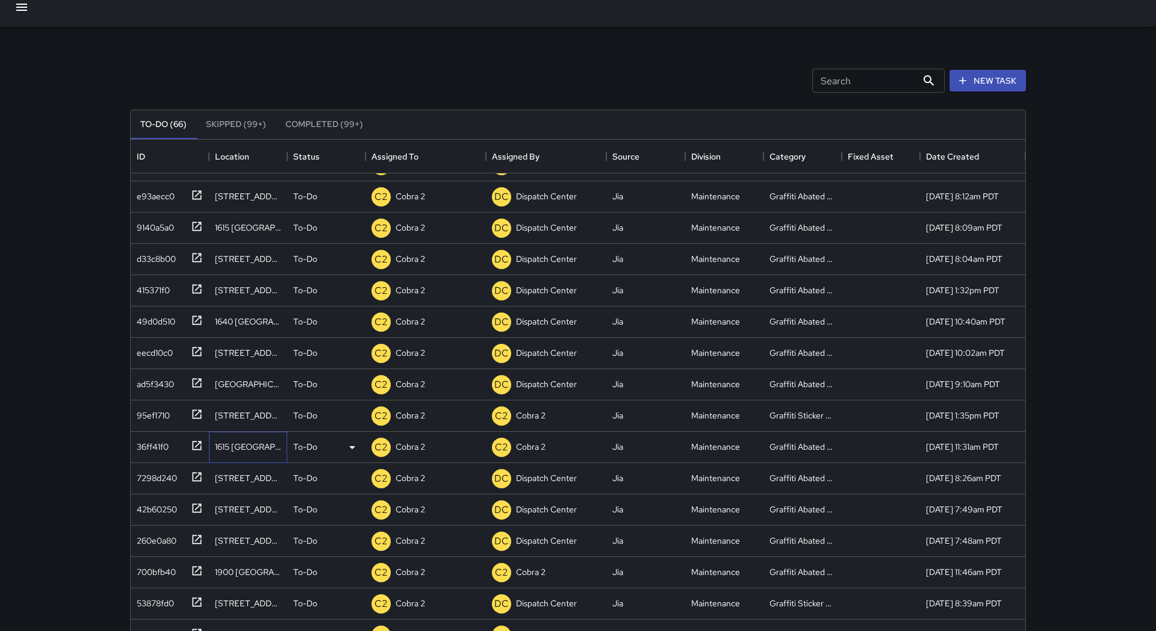
click at [247, 450] on div "1615 [GEOGRAPHIC_DATA]" at bounding box center [248, 447] width 66 height 12
copy div "1615 [GEOGRAPHIC_DATA]"
click at [823, 78] on div "Search Search" at bounding box center [878, 81] width 132 height 24
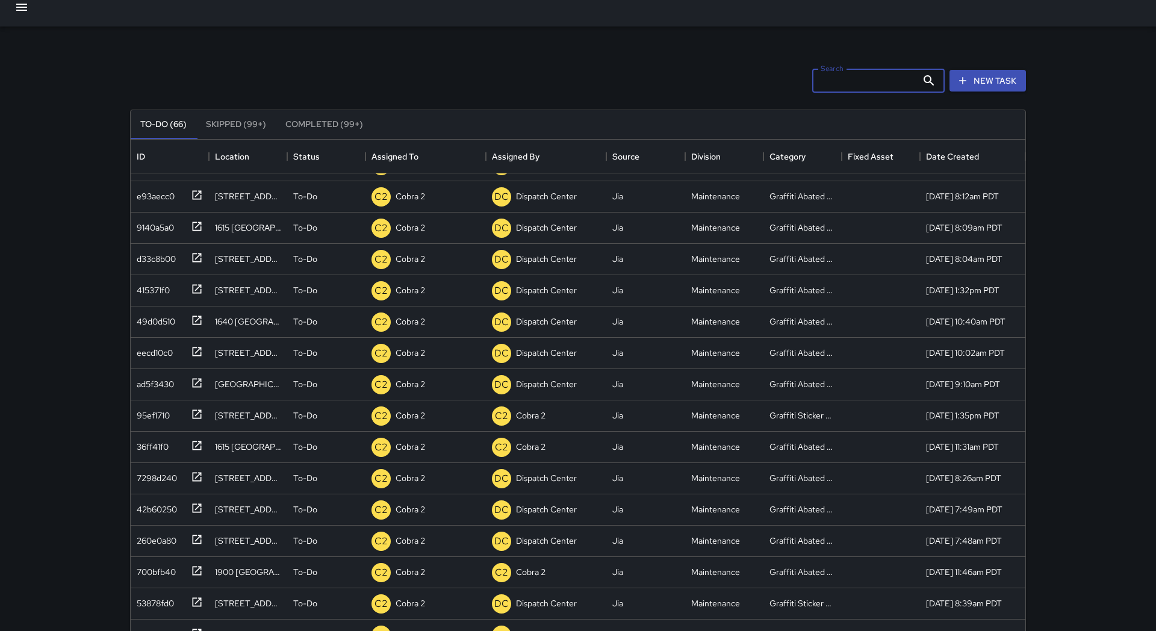
paste input "**********"
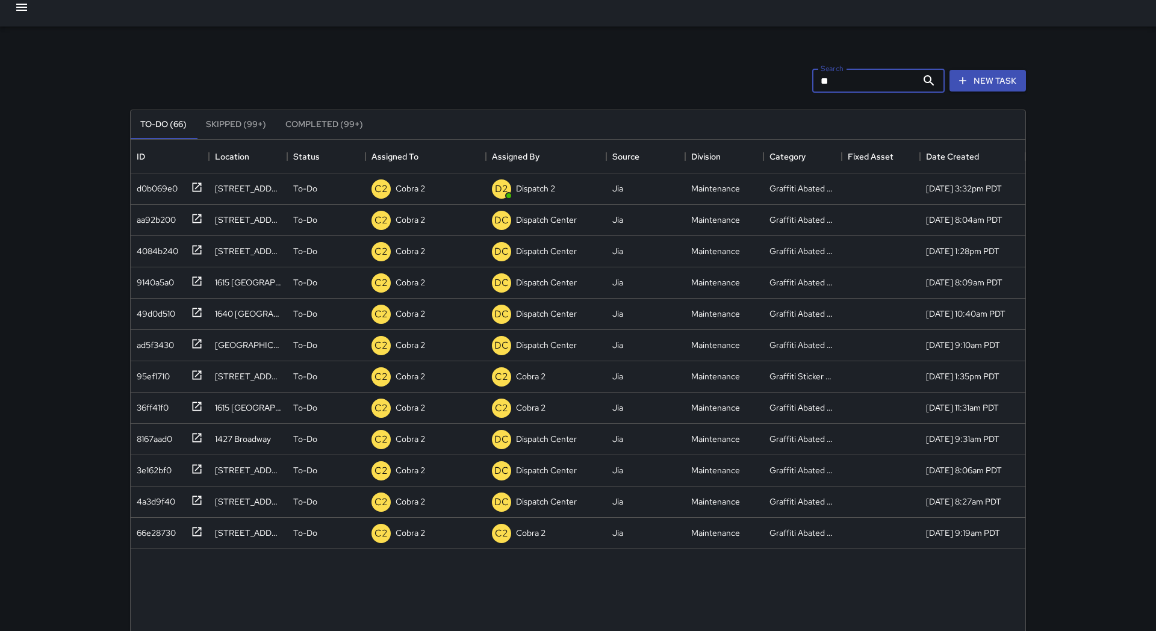
type input "*"
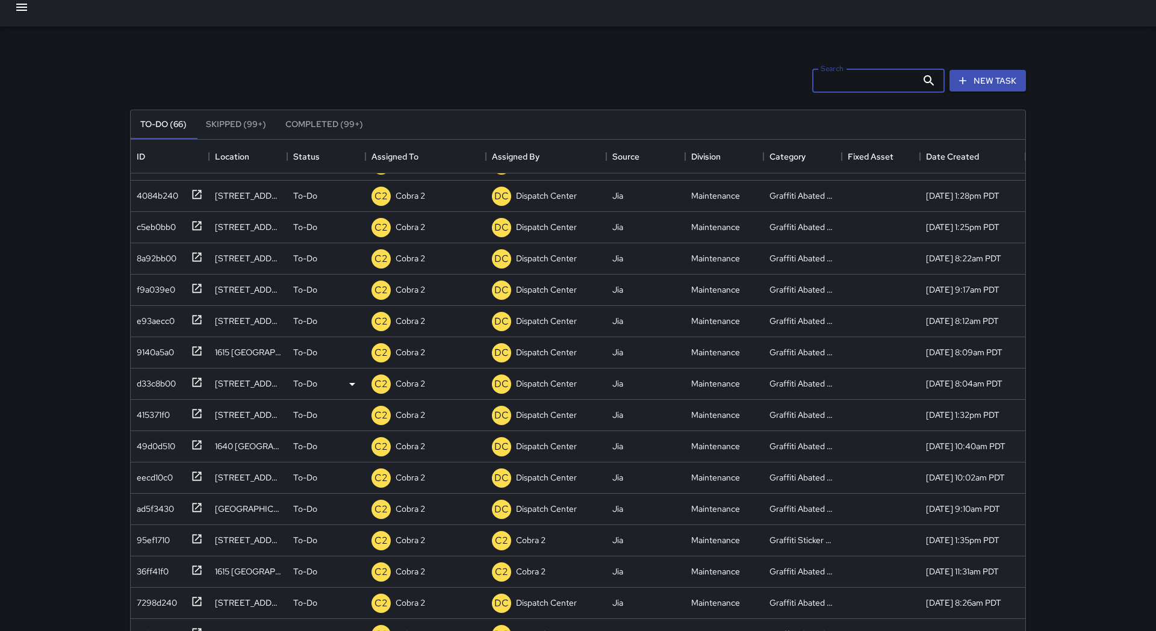
scroll to position [749, 0]
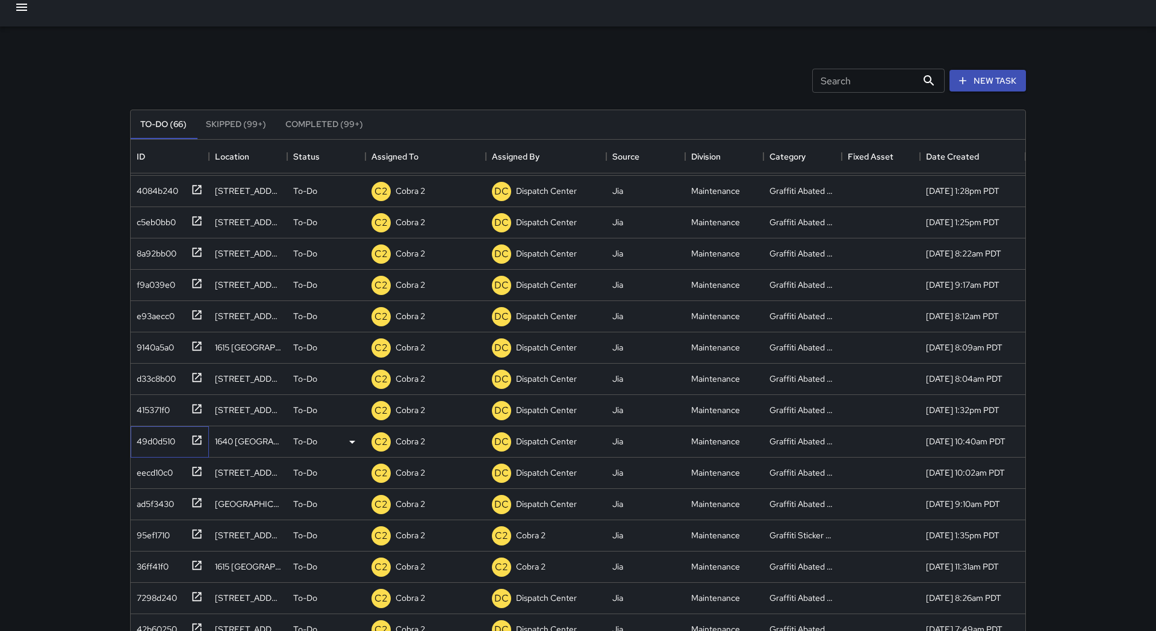
click at [190, 438] on div at bounding box center [194, 439] width 17 height 20
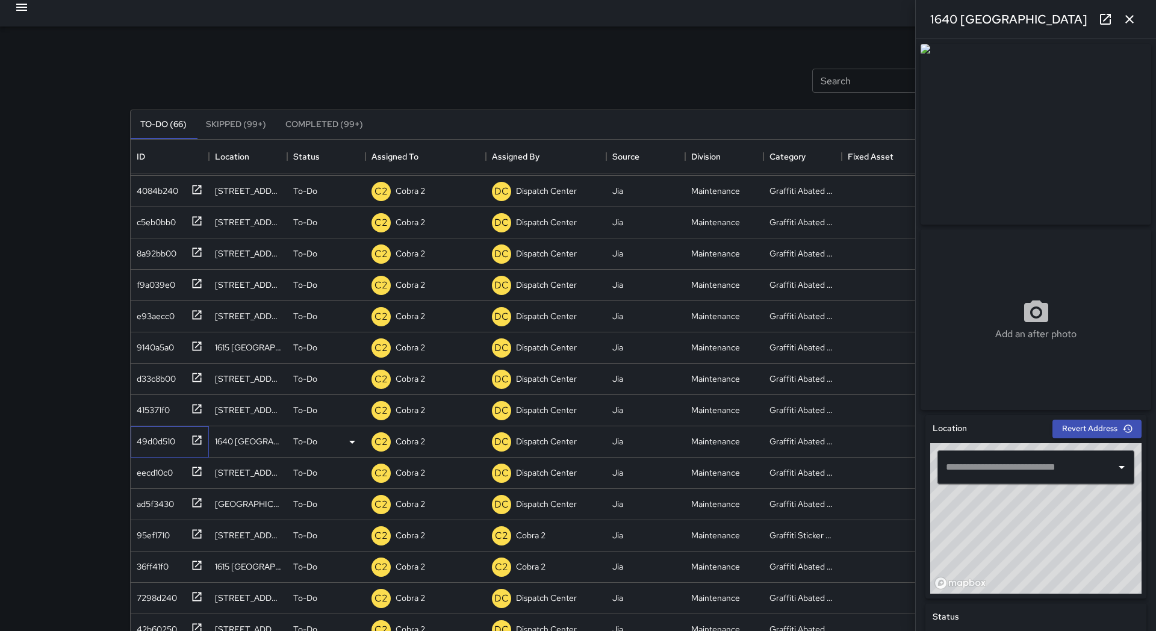
type input "**********"
click at [195, 471] on icon at bounding box center [197, 471] width 12 height 12
click at [193, 503] on icon at bounding box center [197, 502] width 9 height 9
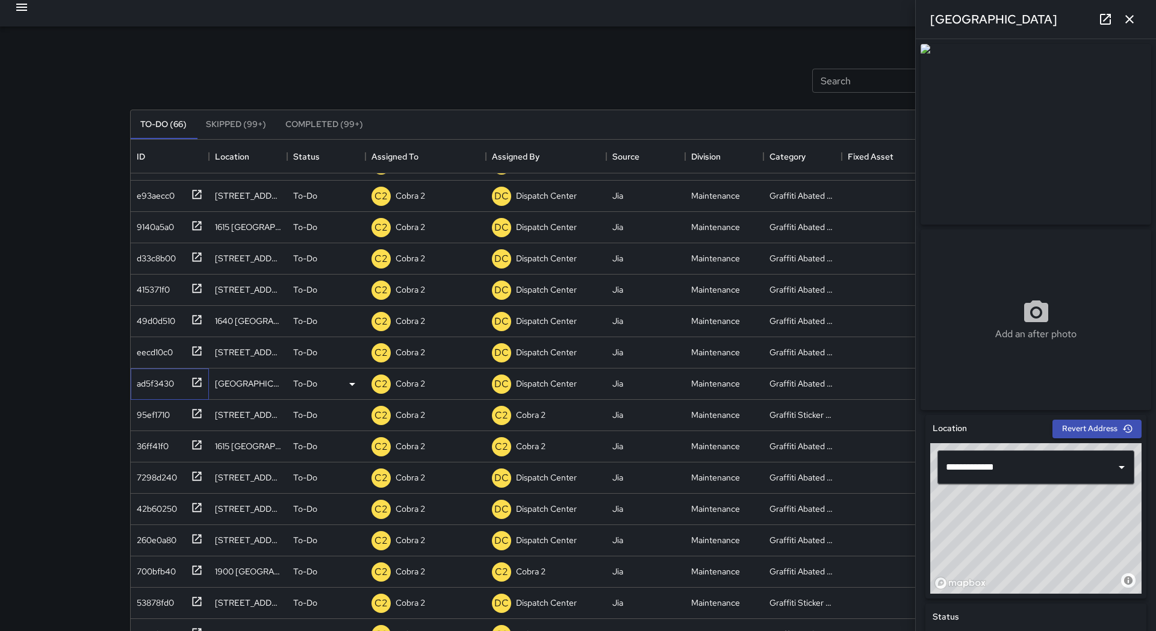
scroll to position [872, 0]
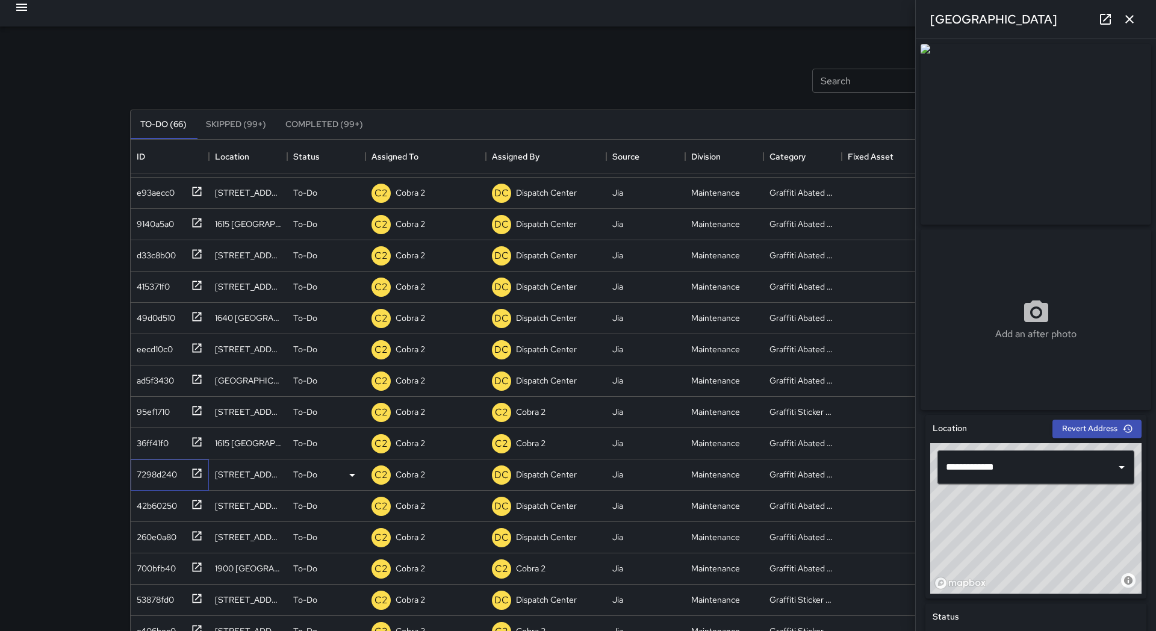
click at [193, 477] on icon at bounding box center [197, 472] width 9 height 9
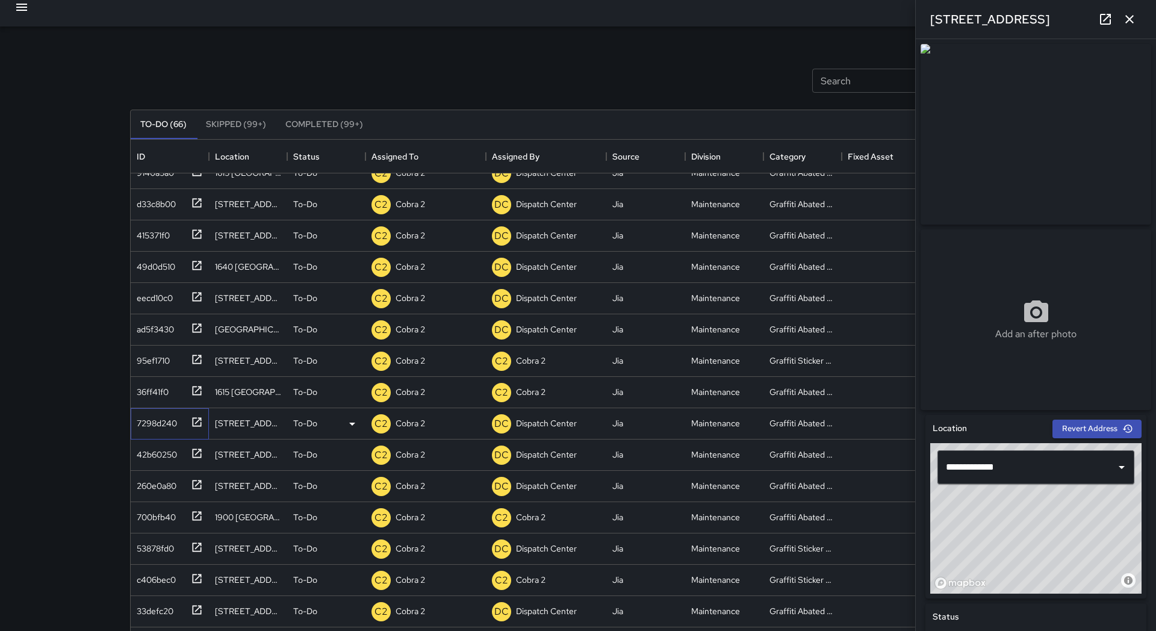
scroll to position [925, 0]
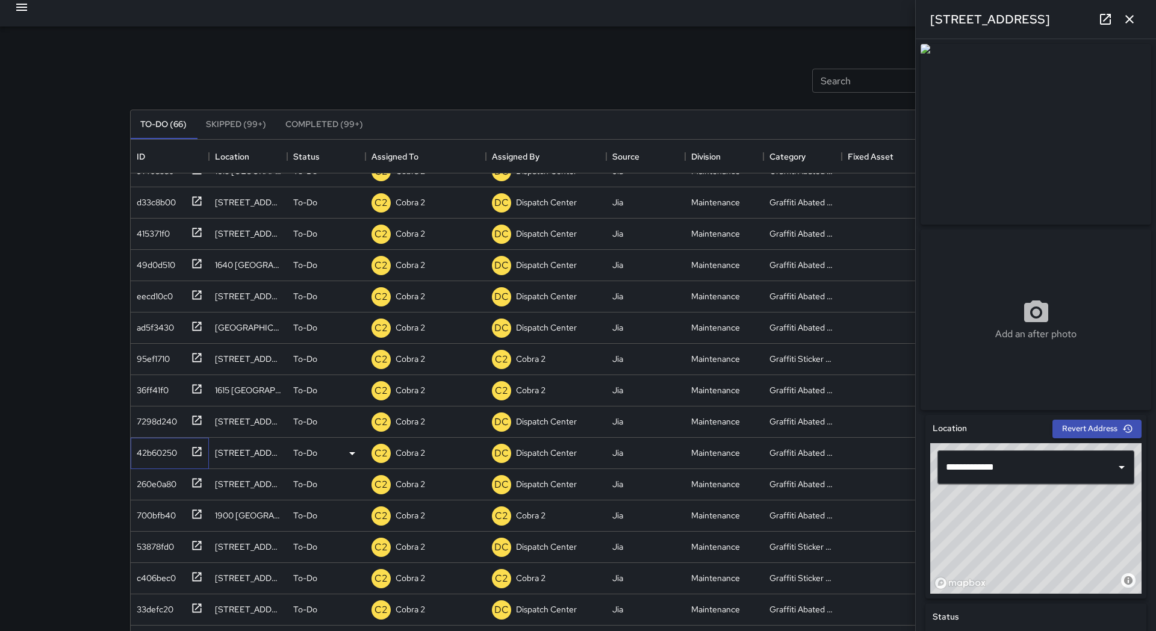
click at [201, 452] on icon at bounding box center [197, 451] width 9 height 9
click at [193, 481] on icon at bounding box center [197, 482] width 9 height 9
click at [194, 511] on icon at bounding box center [197, 514] width 12 height 12
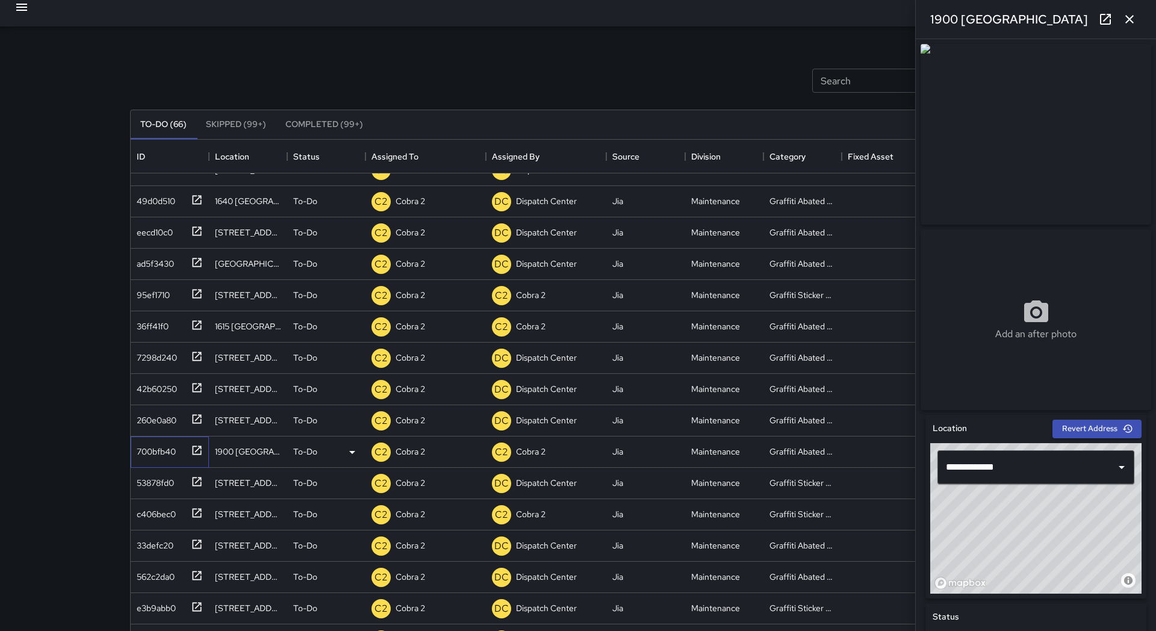
scroll to position [992, 0]
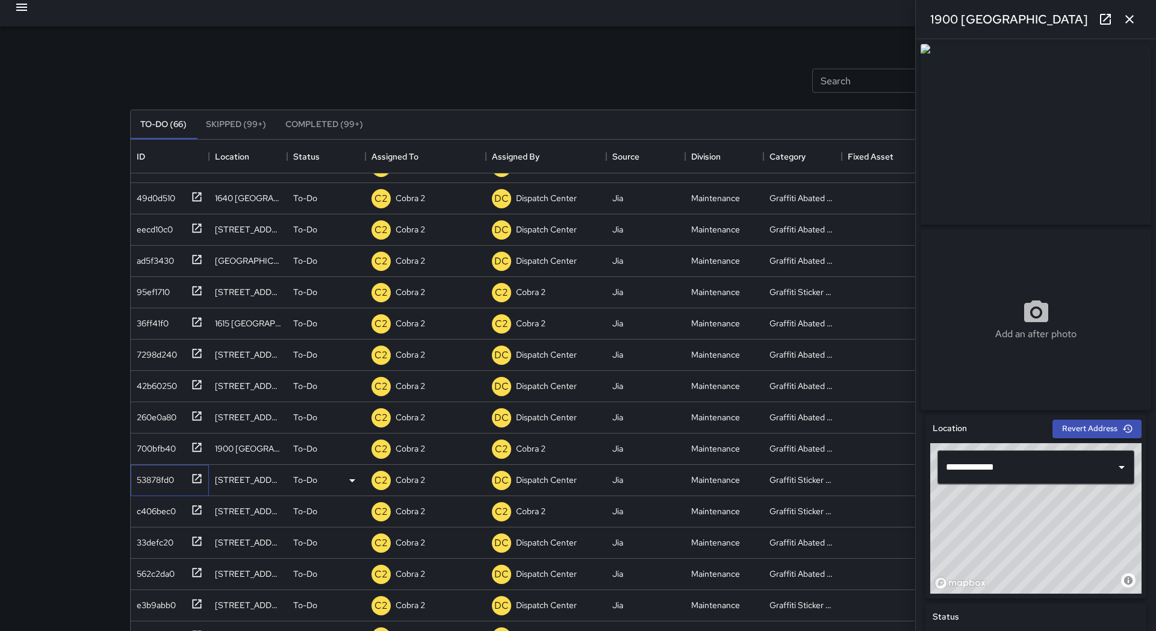
click at [198, 478] on icon at bounding box center [197, 478] width 12 height 12
click at [194, 448] on icon at bounding box center [197, 447] width 12 height 12
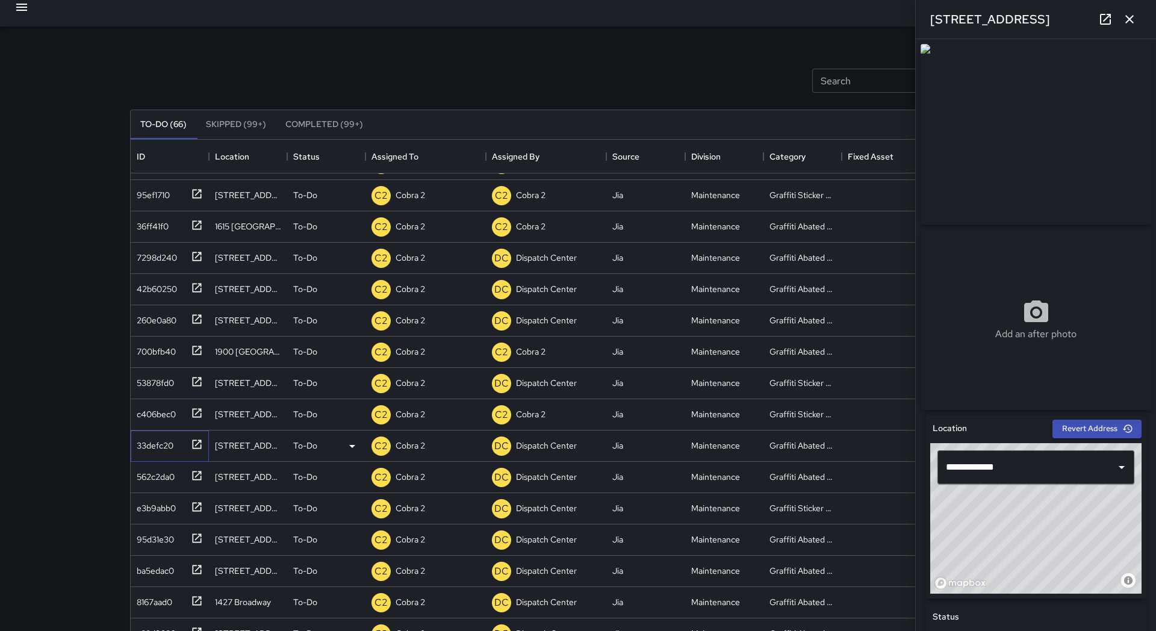
scroll to position [1089, 0]
click at [191, 448] on icon at bounding box center [197, 444] width 12 height 12
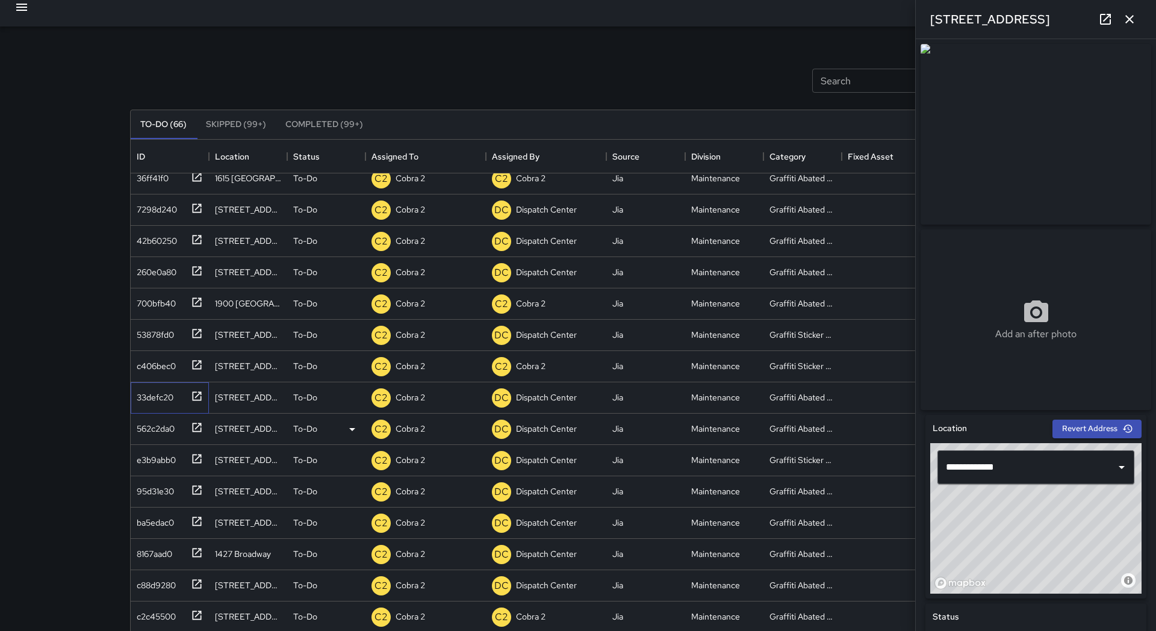
scroll to position [1142, 0]
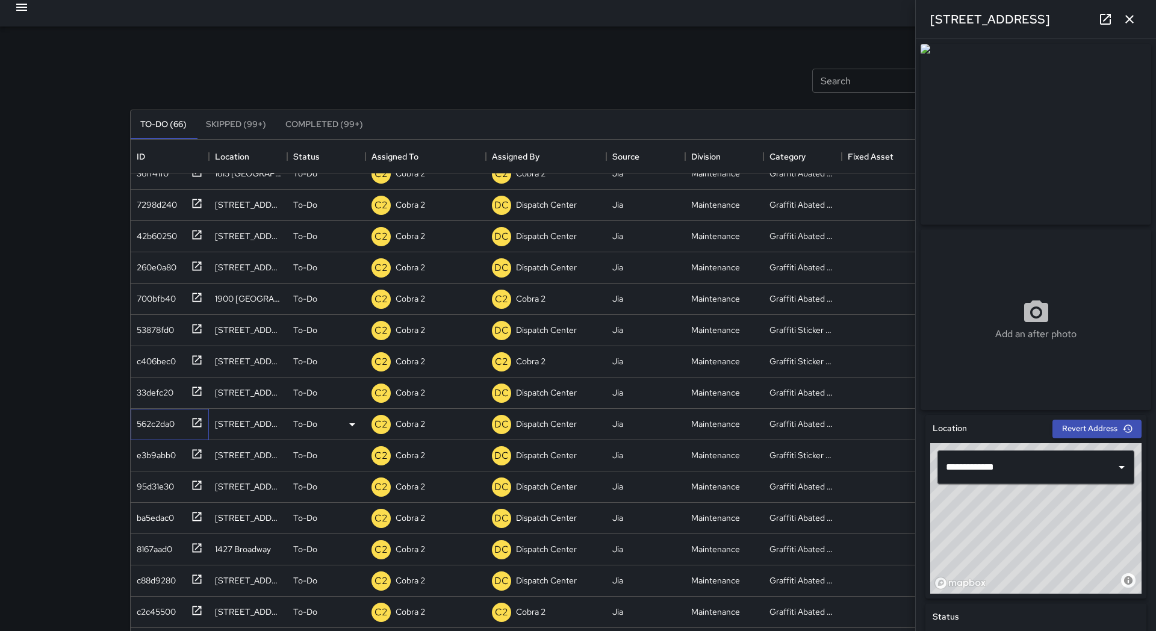
click at [196, 426] on icon at bounding box center [197, 422] width 9 height 9
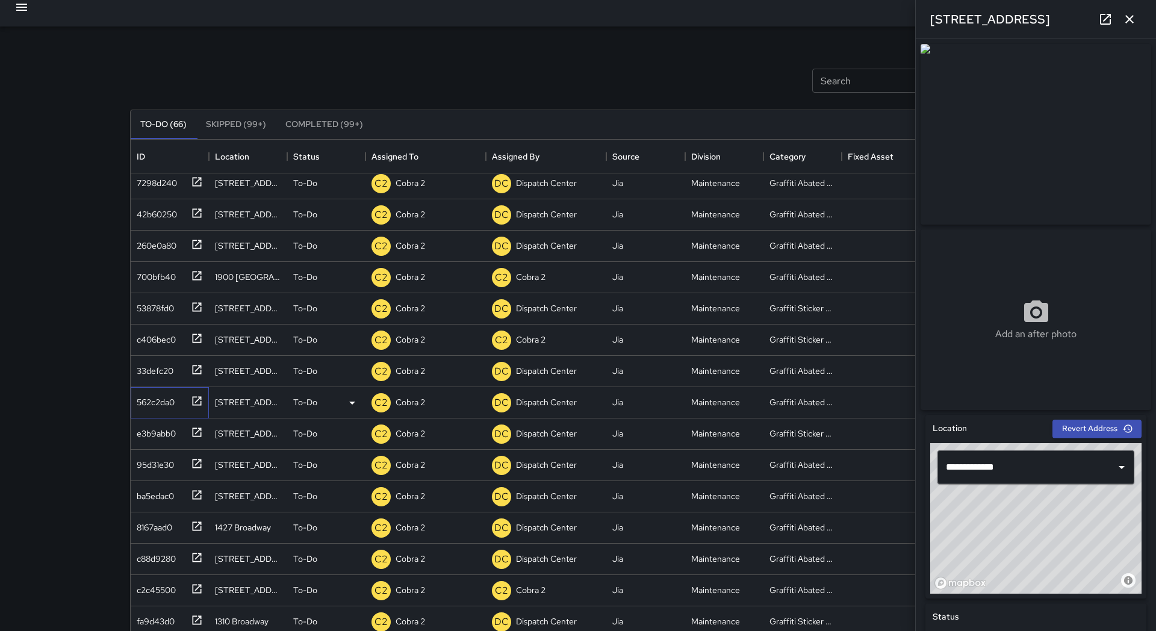
scroll to position [1173, 0]
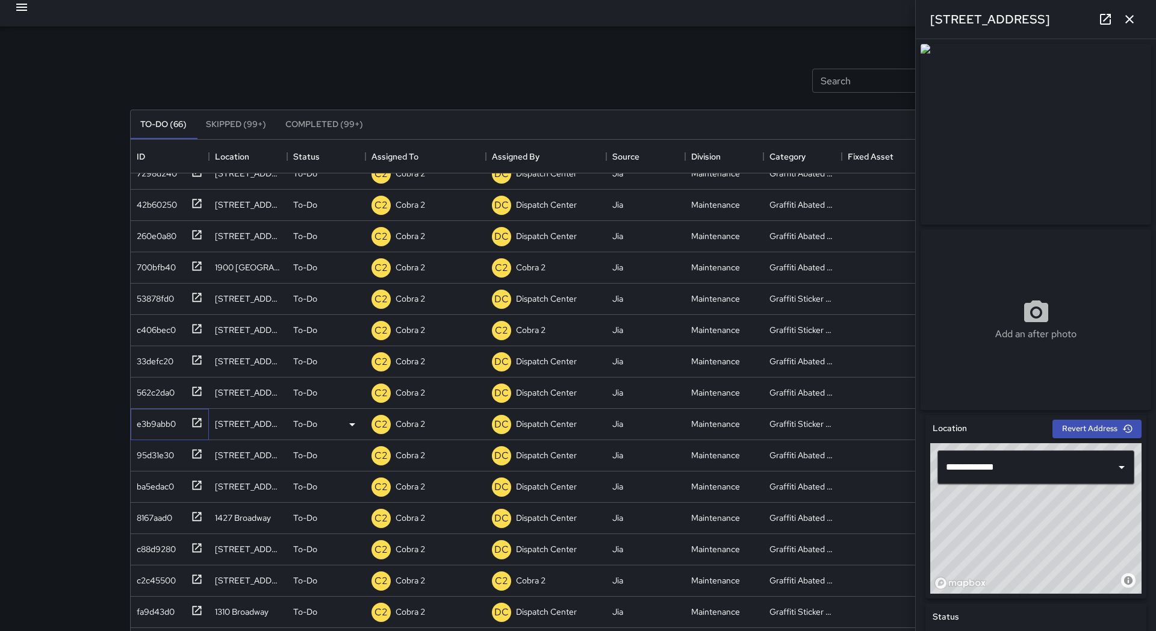
click at [194, 427] on icon at bounding box center [197, 422] width 9 height 9
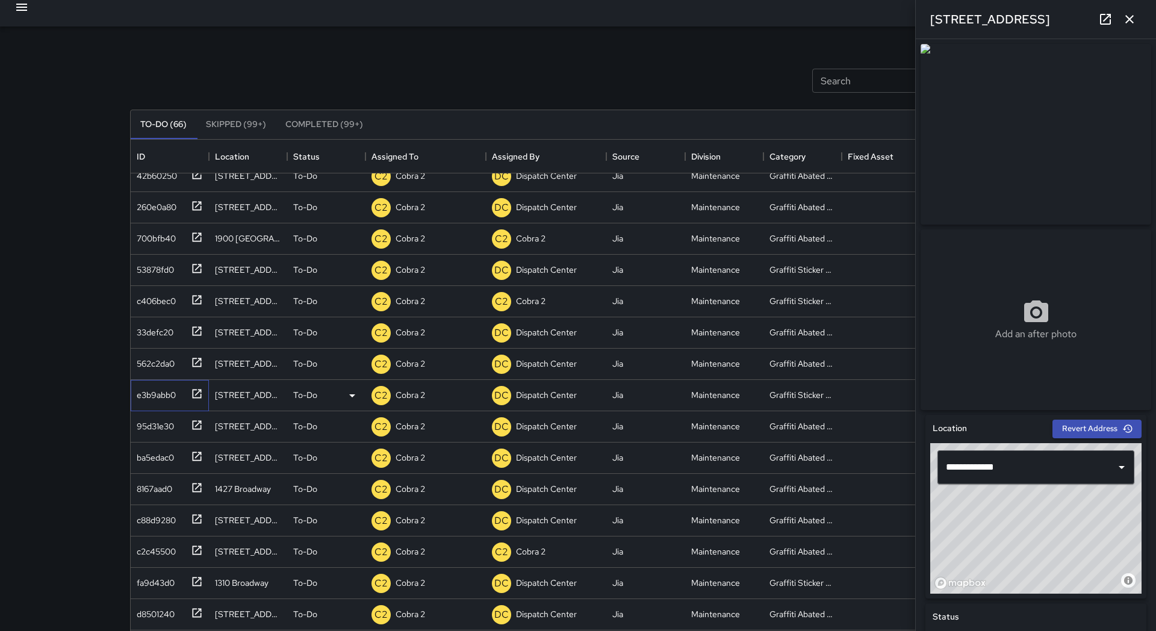
scroll to position [1203, 0]
click at [194, 427] on icon at bounding box center [197, 424] width 12 height 12
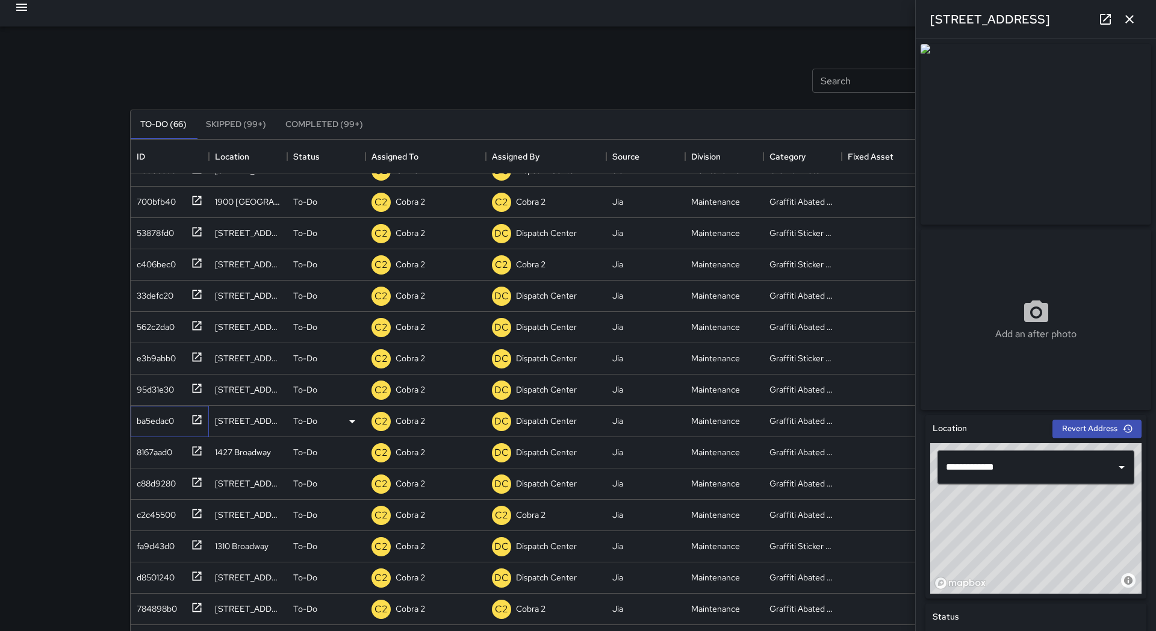
click at [194, 427] on div at bounding box center [194, 419] width 17 height 20
click at [194, 427] on div at bounding box center [194, 417] width 17 height 20
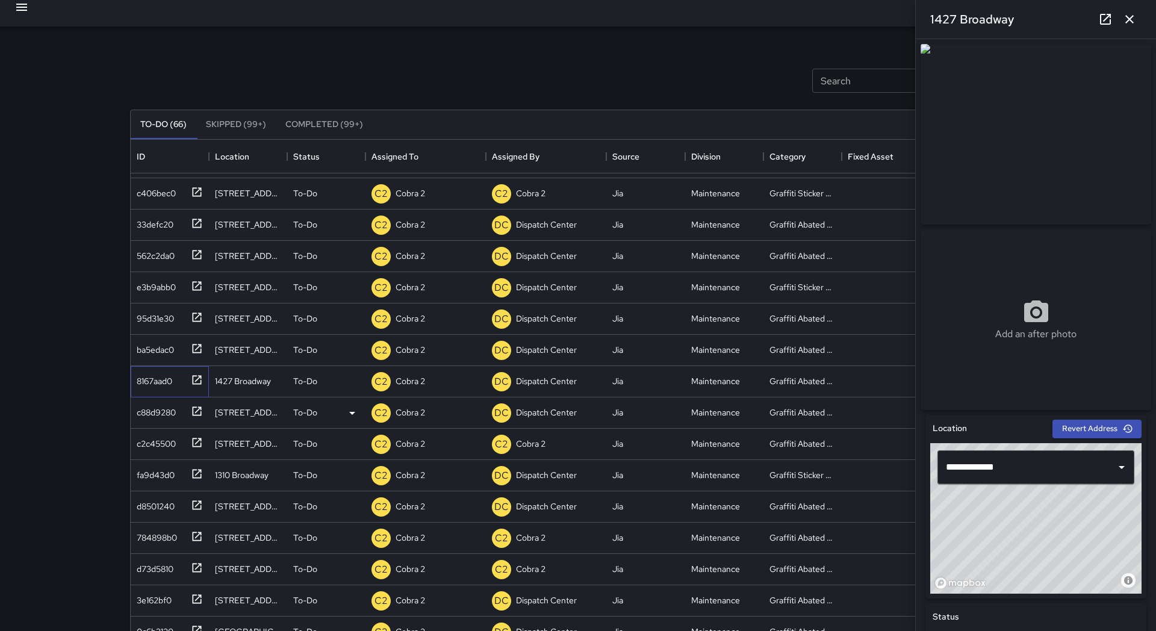
scroll to position [1311, 0]
click at [195, 412] on icon at bounding box center [197, 410] width 12 height 12
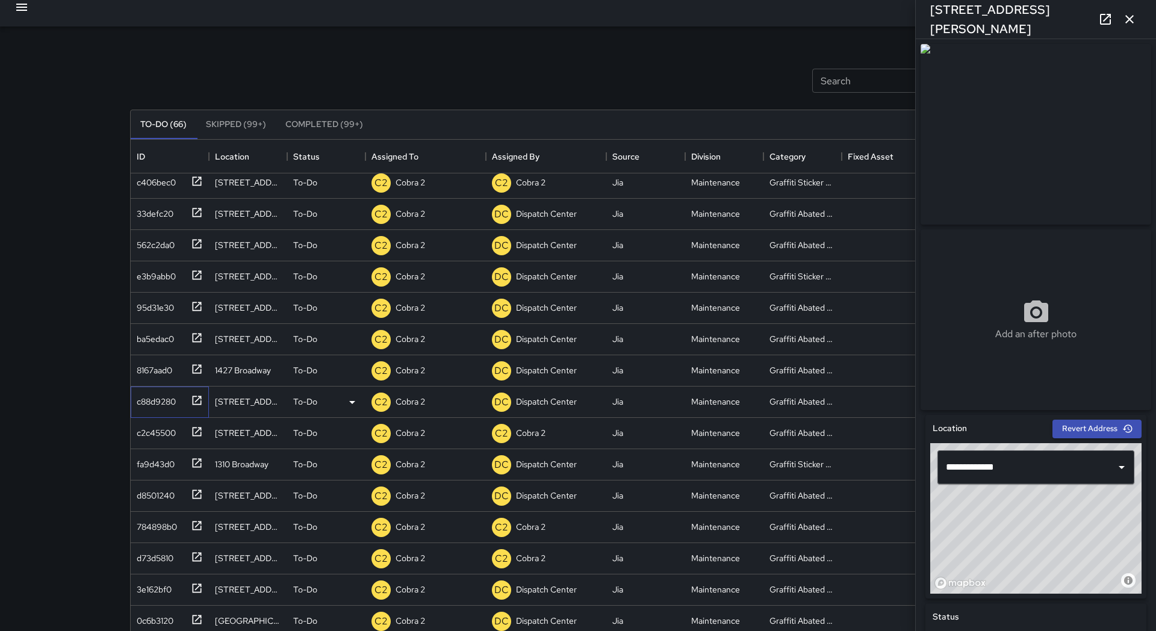
scroll to position [1322, 0]
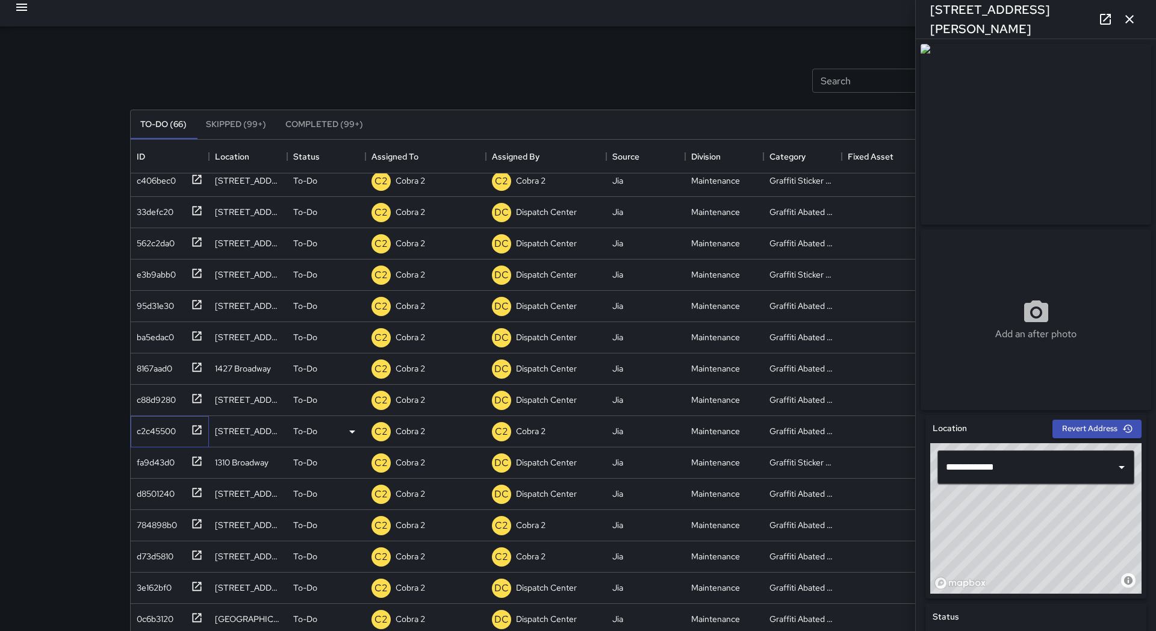
click at [189, 427] on div at bounding box center [194, 429] width 17 height 20
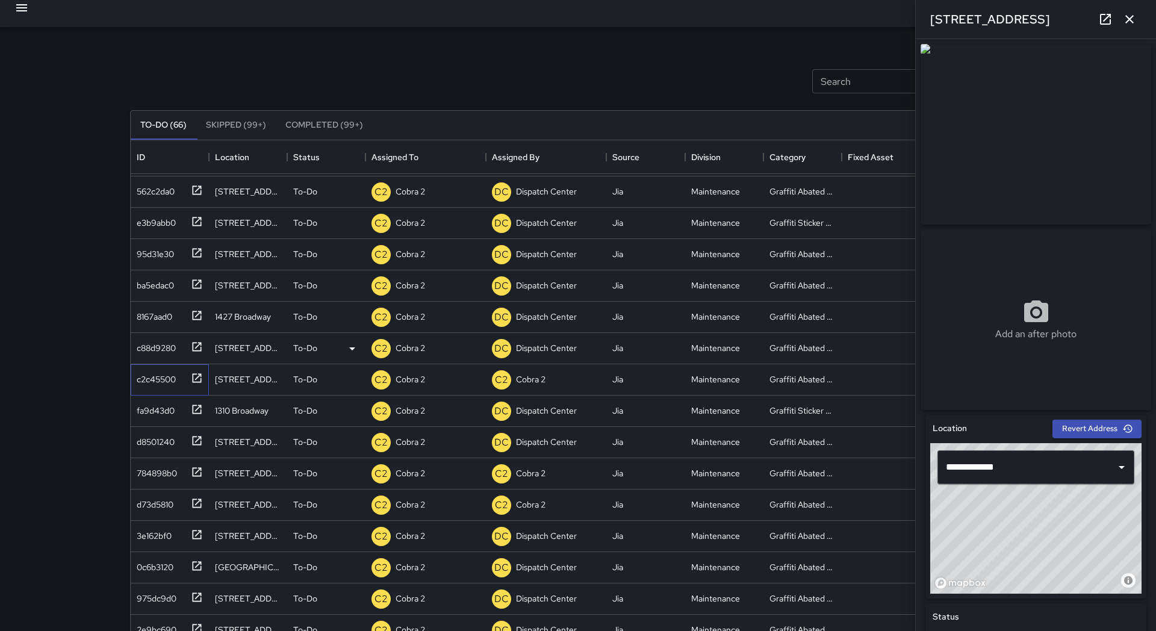
scroll to position [10, 1]
click at [196, 318] on icon at bounding box center [197, 317] width 12 height 12
click at [347, 317] on icon at bounding box center [352, 318] width 14 height 14
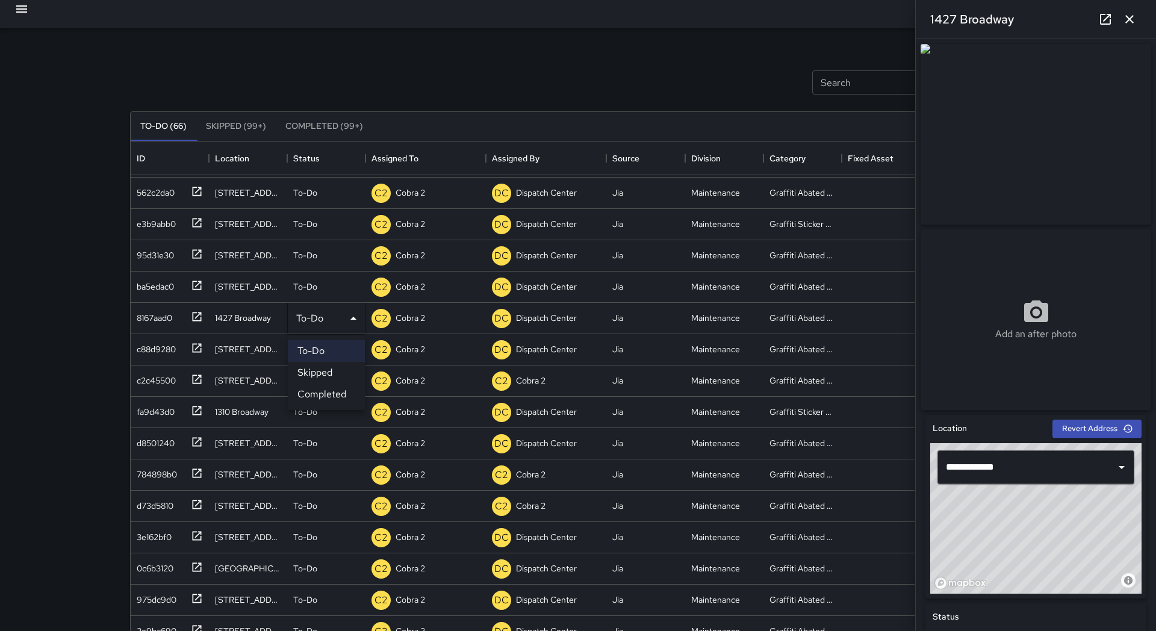
click at [336, 371] on li "Skipped" at bounding box center [326, 373] width 77 height 22
click at [191, 383] on icon at bounding box center [197, 379] width 12 height 12
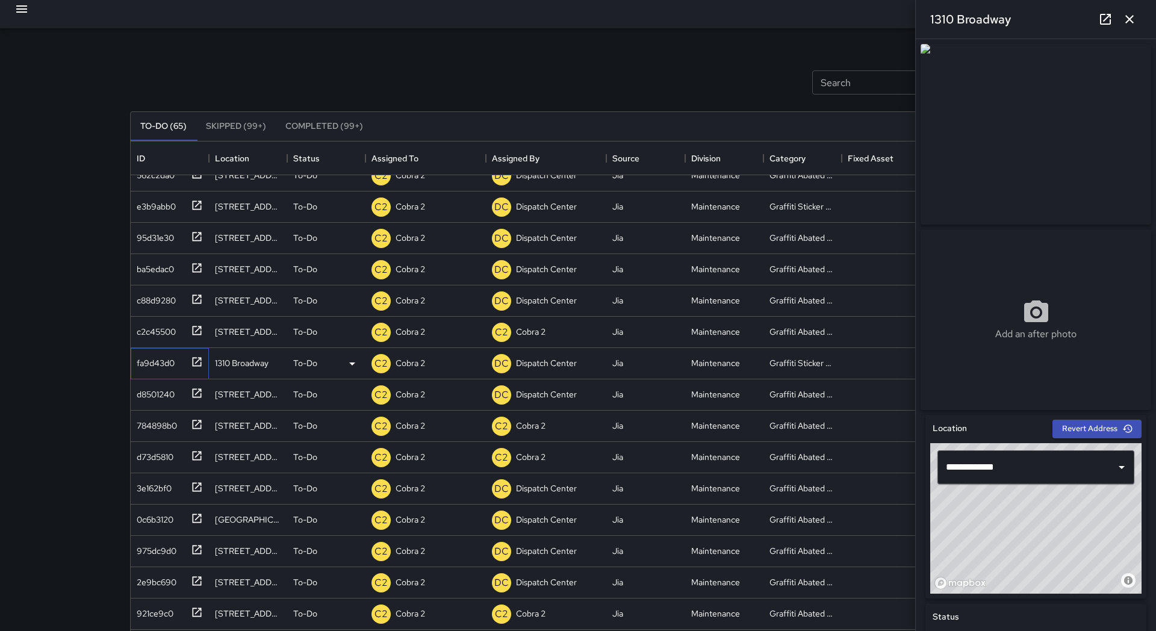
scroll to position [1394, 0]
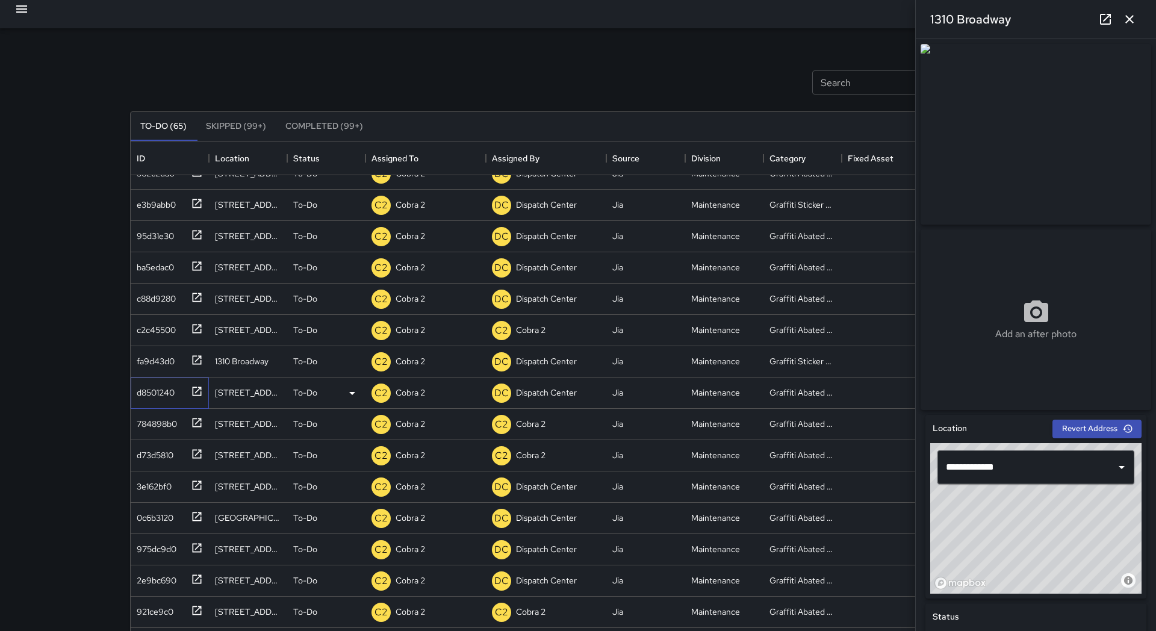
click at [189, 386] on div at bounding box center [194, 390] width 17 height 20
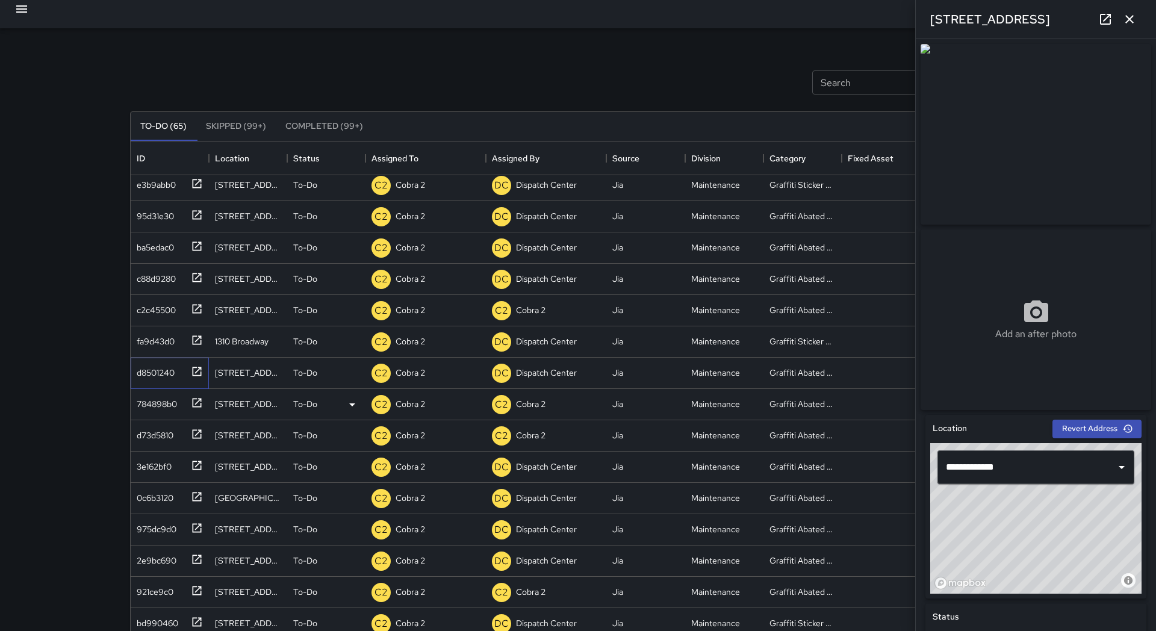
scroll to position [1416, 0]
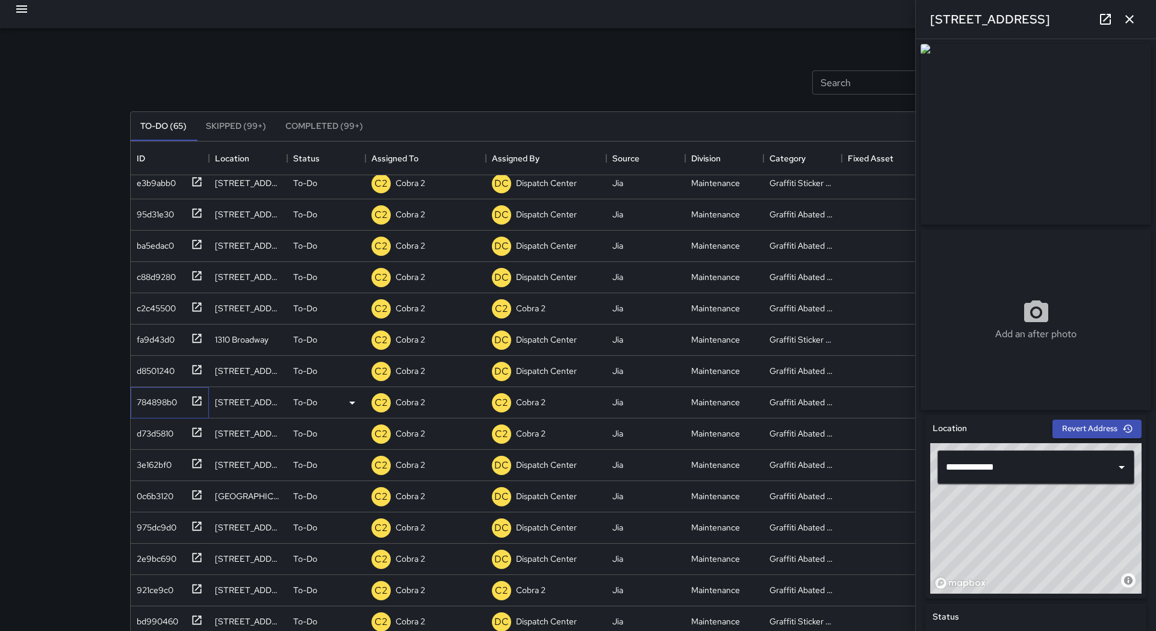
click at [197, 395] on icon at bounding box center [197, 401] width 12 height 12
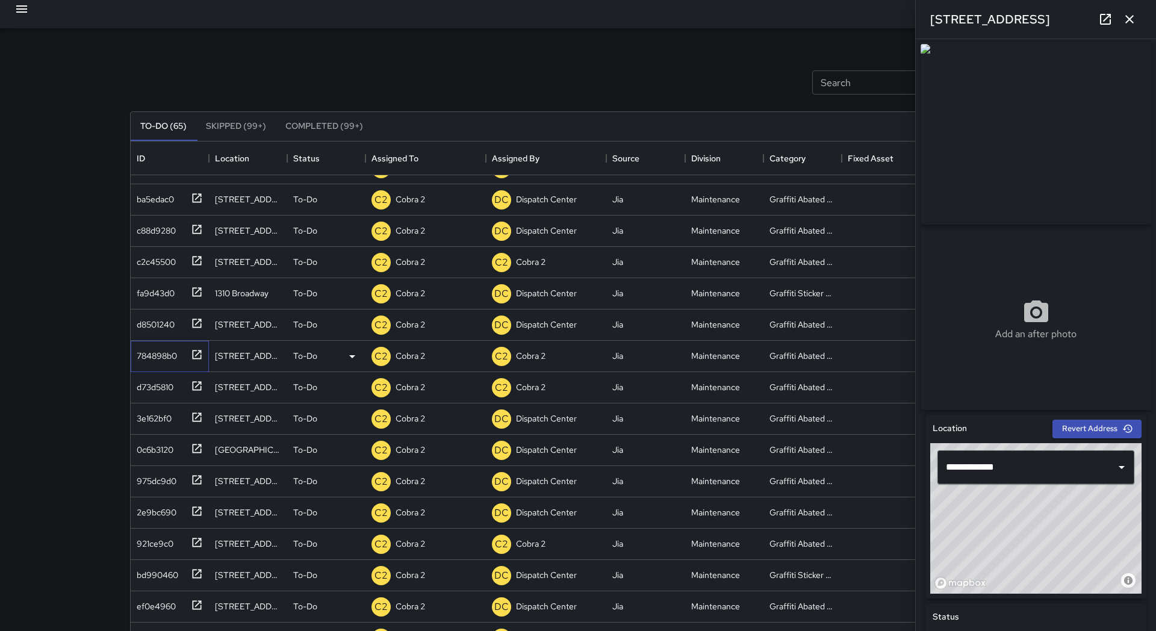
scroll to position [1462, 0]
click at [197, 395] on div "d73d5810" at bounding box center [170, 386] width 78 height 31
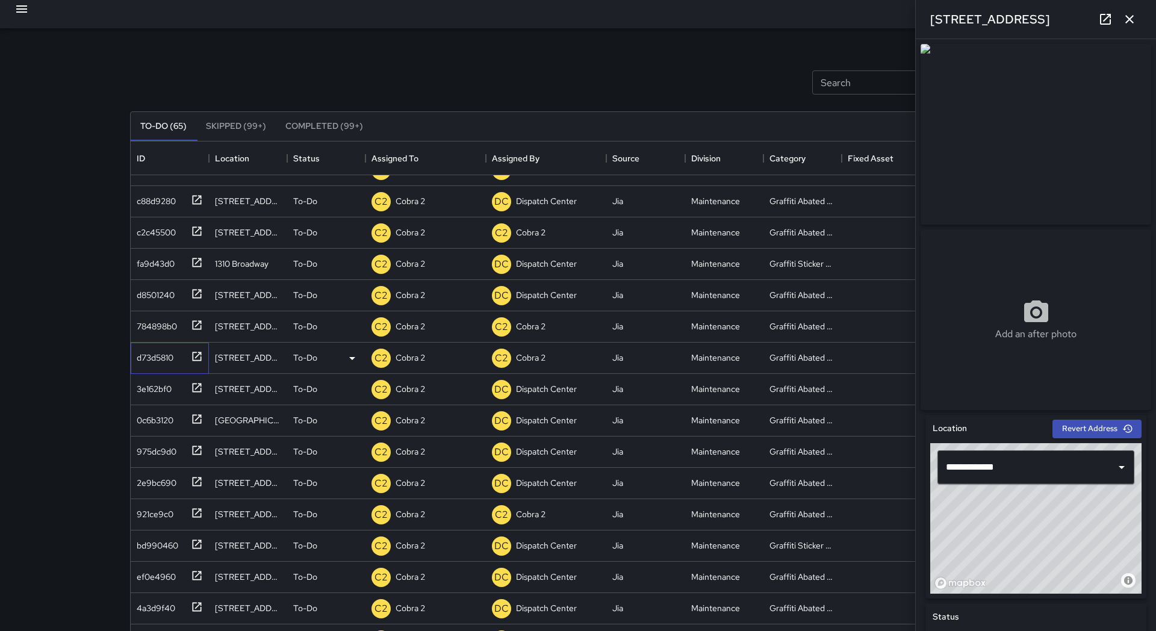
scroll to position [1492, 0]
click at [197, 395] on div at bounding box center [194, 386] width 17 height 20
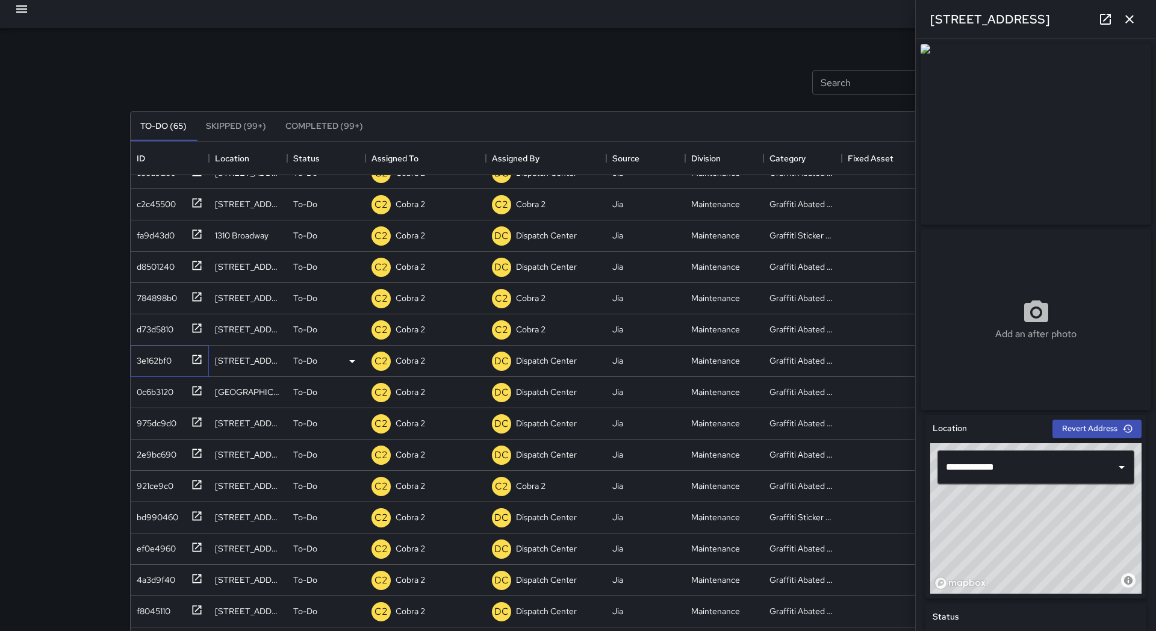
scroll to position [1527, 0]
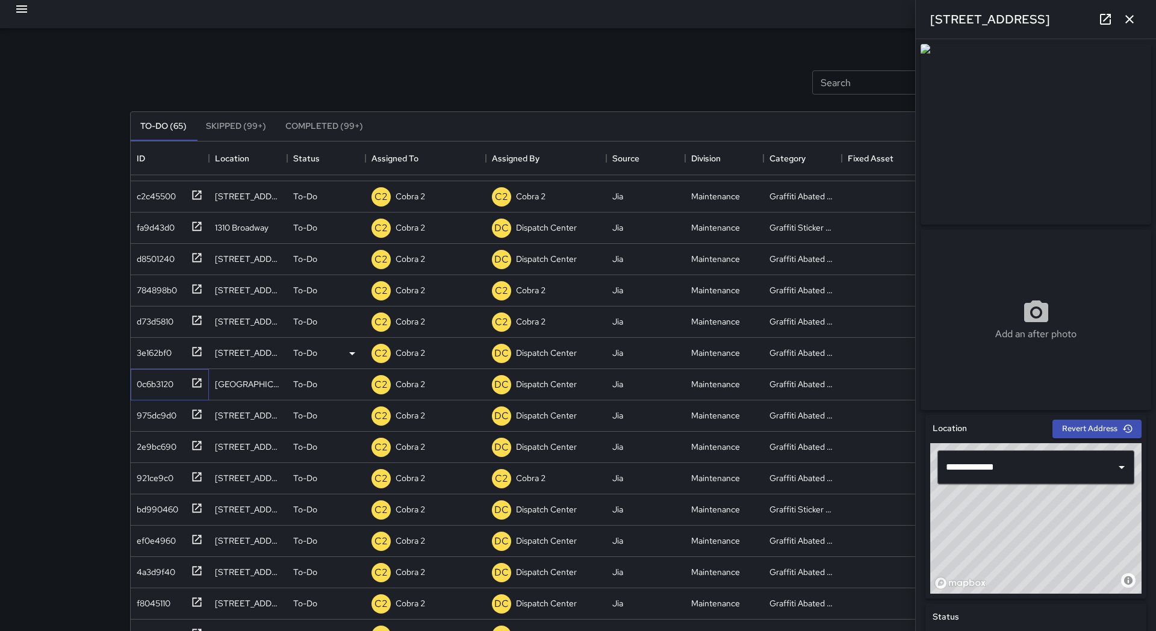
click at [197, 395] on div "0c6b3120" at bounding box center [170, 384] width 78 height 31
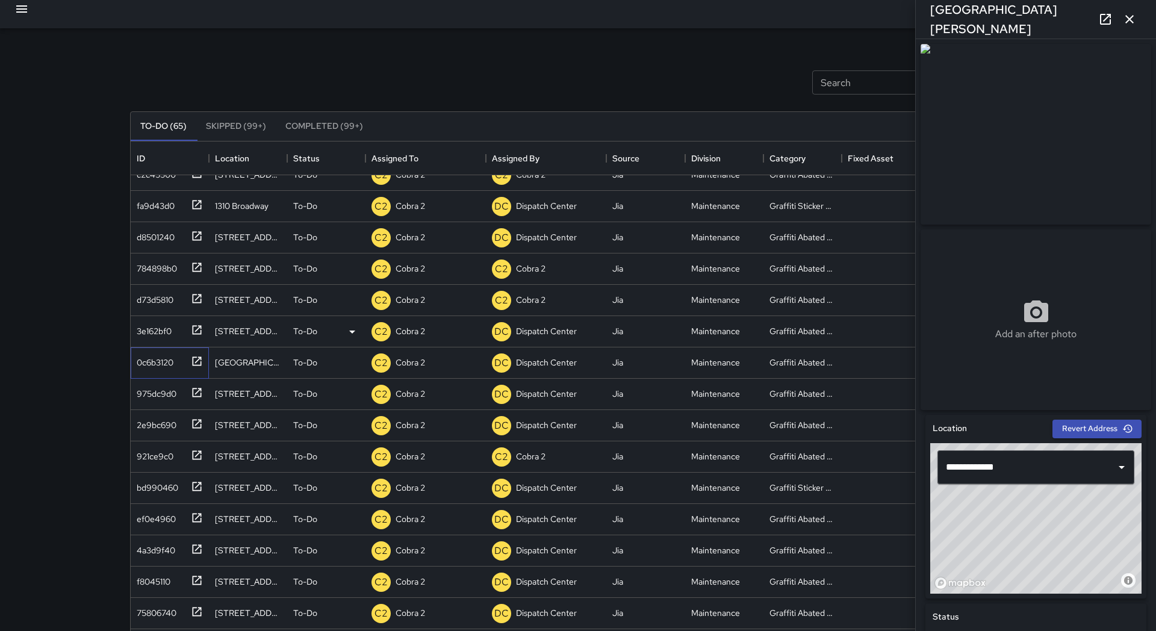
scroll to position [1550, 0]
click at [197, 395] on icon at bounding box center [197, 392] width 12 height 12
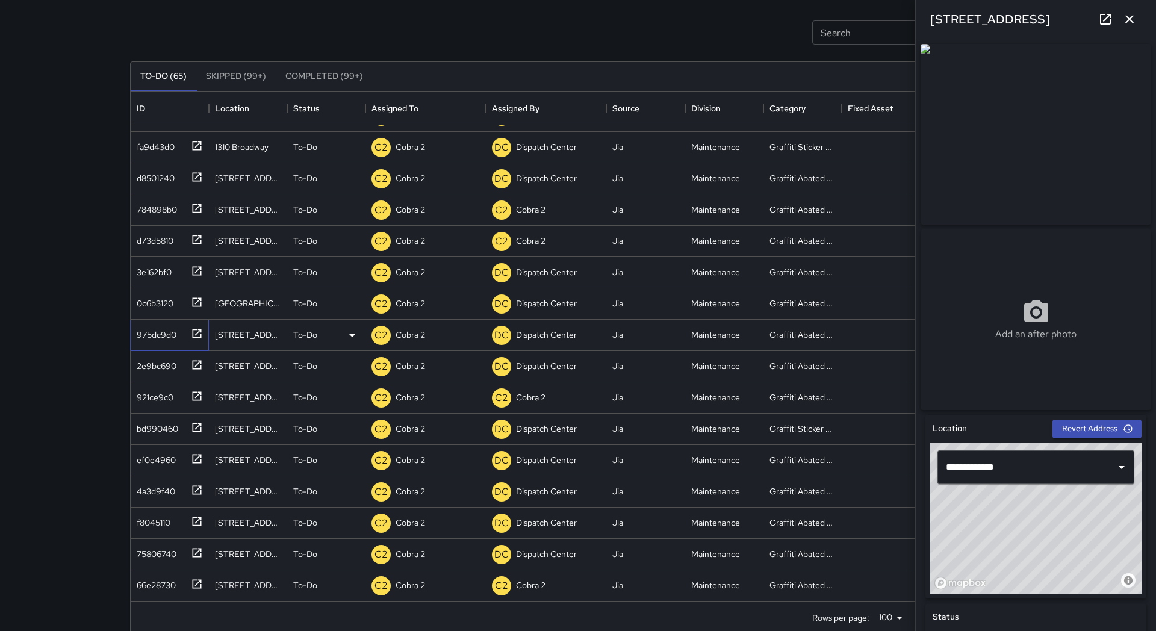
scroll to position [61, 0]
click at [197, 361] on icon at bounding box center [197, 363] width 12 height 12
click at [194, 388] on div at bounding box center [194, 394] width 17 height 20
click at [193, 421] on icon at bounding box center [197, 426] width 12 height 12
click at [194, 454] on icon at bounding box center [197, 457] width 9 height 9
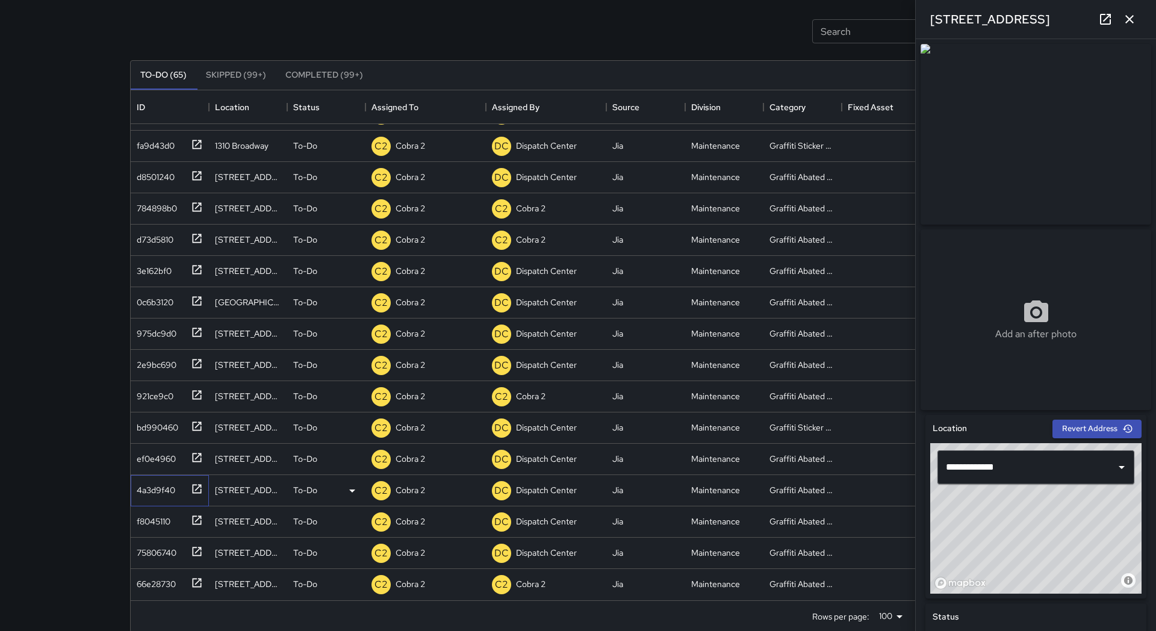
click at [193, 484] on icon at bounding box center [197, 489] width 12 height 12
click at [200, 519] on icon at bounding box center [197, 520] width 12 height 12
click at [193, 550] on icon at bounding box center [197, 550] width 9 height 9
click at [197, 577] on icon at bounding box center [197, 583] width 12 height 12
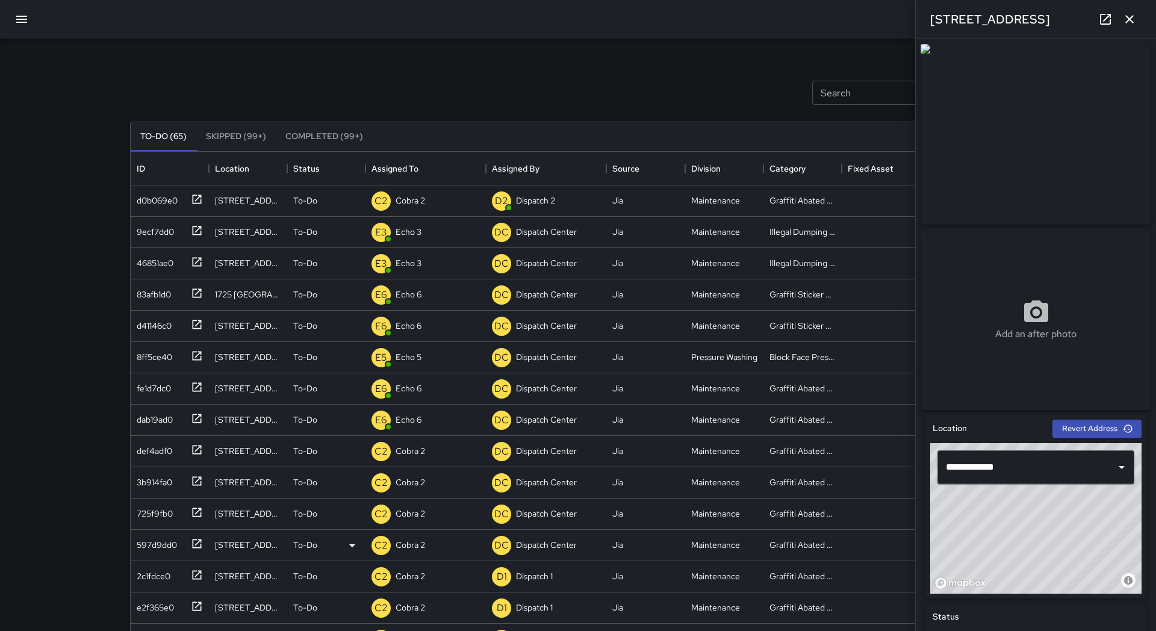
scroll to position [0, 0]
click at [1119, 22] on button "button" at bounding box center [1129, 19] width 24 height 24
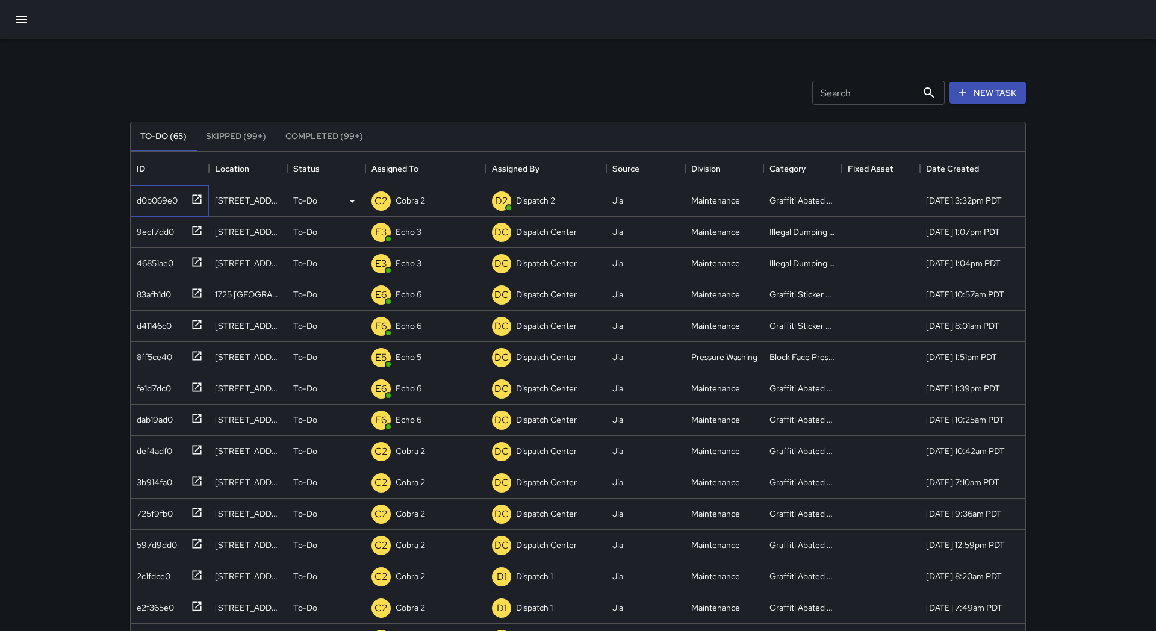
click at [194, 196] on icon at bounding box center [197, 198] width 9 height 9
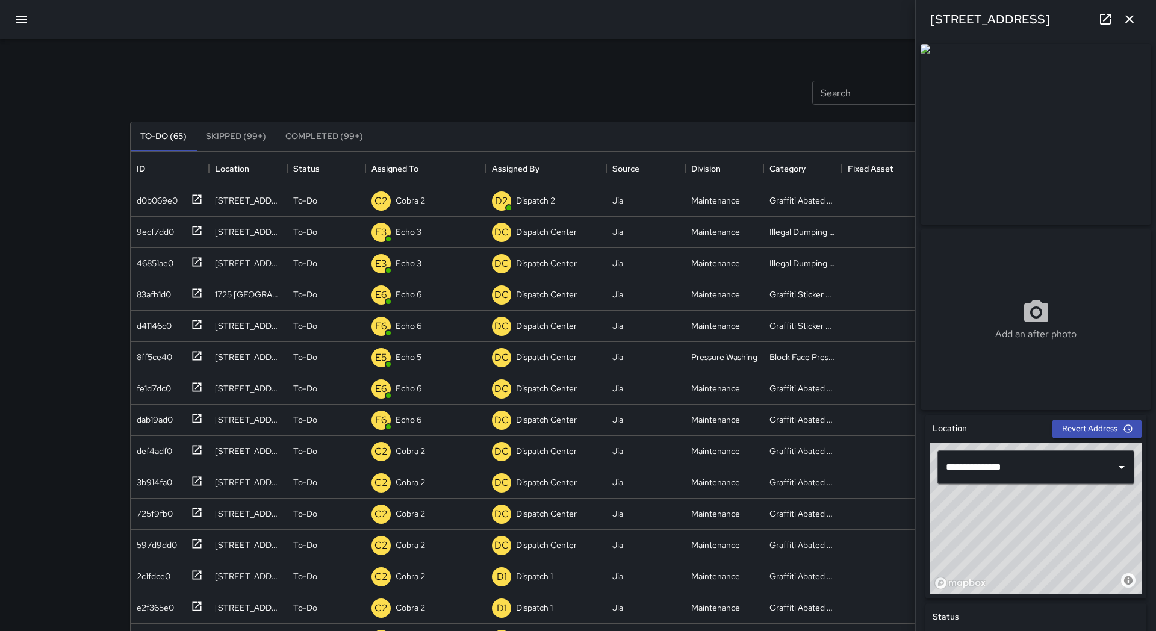
click at [1133, 23] on icon "button" at bounding box center [1129, 19] width 14 height 14
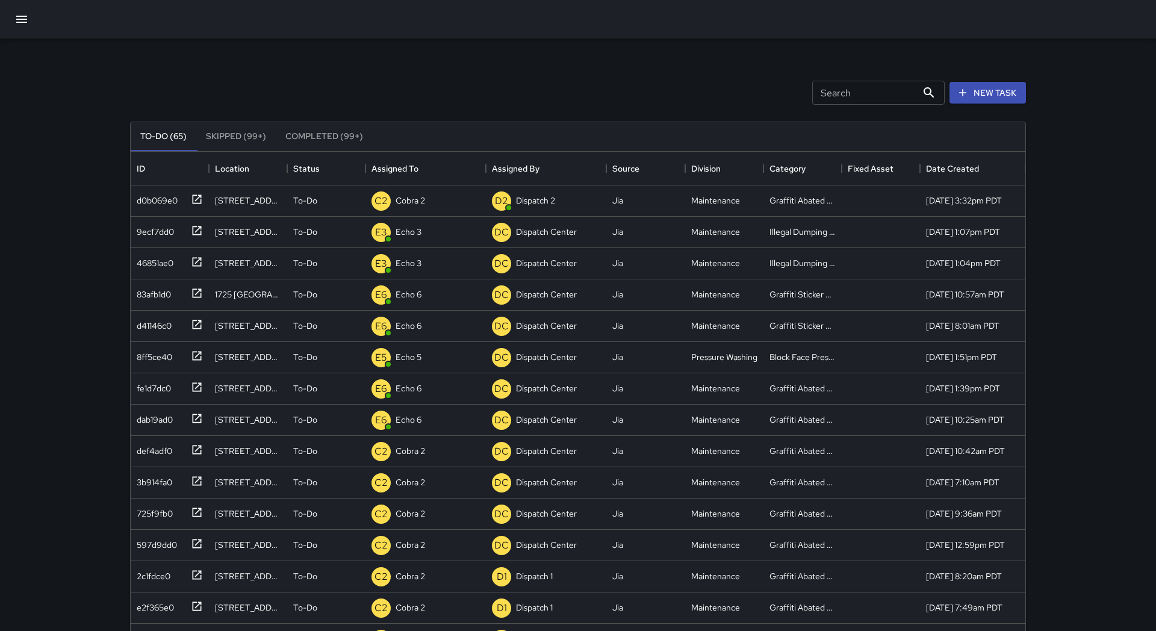
click at [24, 31] on button "button" at bounding box center [21, 19] width 29 height 29
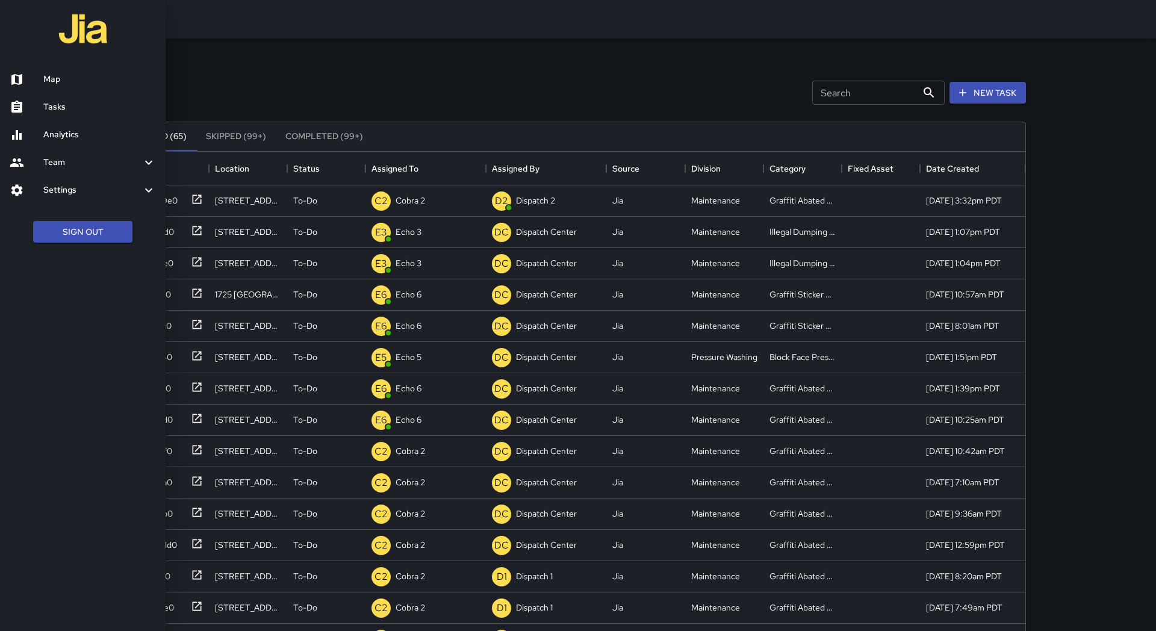
click at [60, 75] on h6 "Map" at bounding box center [99, 79] width 113 height 13
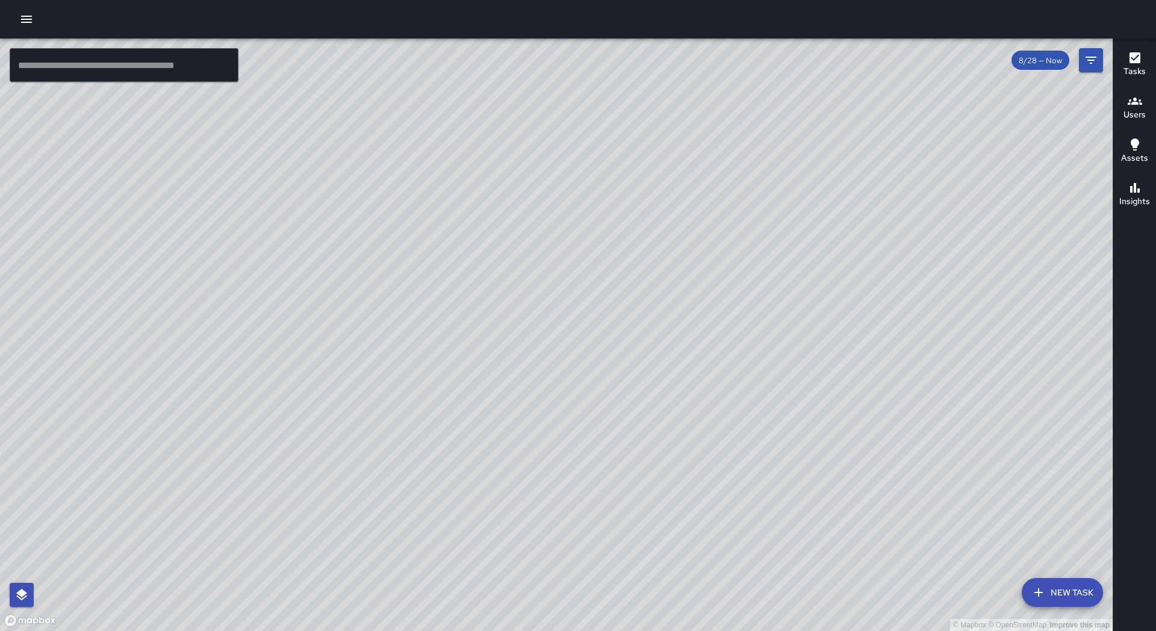
drag, startPoint x: 399, startPoint y: 145, endPoint x: 292, endPoint y: 283, distance: 174.7
click at [292, 283] on div "© Mapbox © OpenStreetMap Improve this map" at bounding box center [556, 335] width 1112 height 592
drag, startPoint x: 251, startPoint y: 198, endPoint x: 246, endPoint y: 342, distance: 143.9
click at [246, 342] on div "© Mapbox © OpenStreetMap Improve this map" at bounding box center [556, 335] width 1112 height 592
drag, startPoint x: 330, startPoint y: 230, endPoint x: 251, endPoint y: 389, distance: 177.9
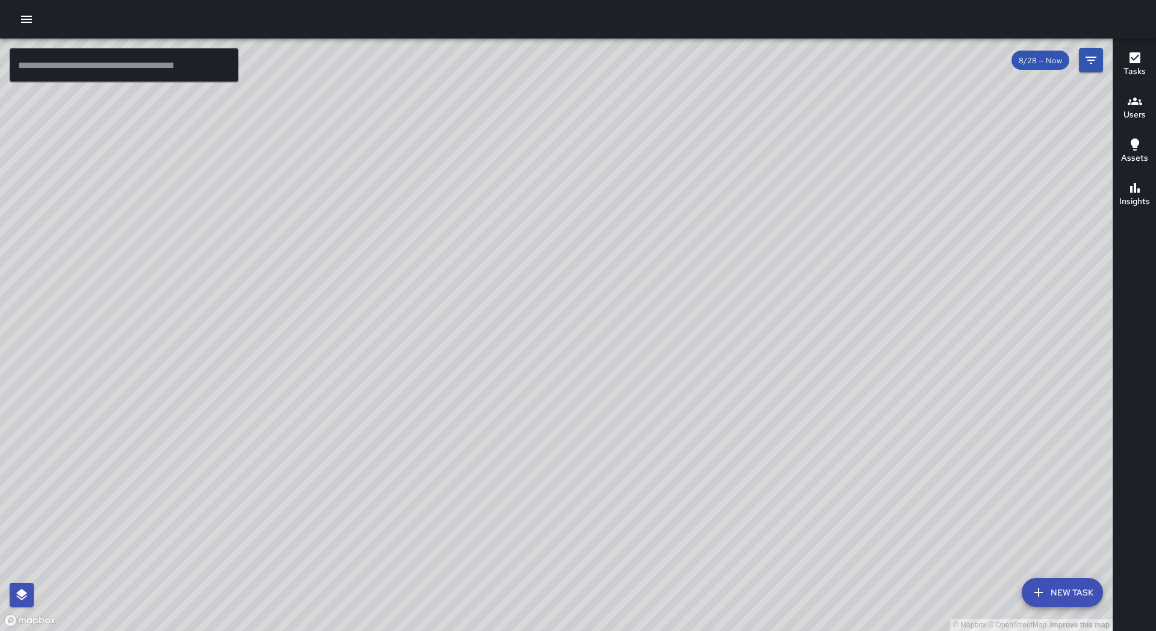
click at [251, 389] on div "© Mapbox © OpenStreetMap Improve this map" at bounding box center [556, 335] width 1112 height 592
drag, startPoint x: 465, startPoint y: 193, endPoint x: 314, endPoint y: 311, distance: 191.7
click at [292, 331] on div "© Mapbox © OpenStreetMap Improve this map" at bounding box center [556, 335] width 1112 height 592
drag, startPoint x: 409, startPoint y: 229, endPoint x: 299, endPoint y: 335, distance: 152.4
click at [297, 336] on div "© Mapbox © OpenStreetMap Improve this map" at bounding box center [556, 335] width 1112 height 592
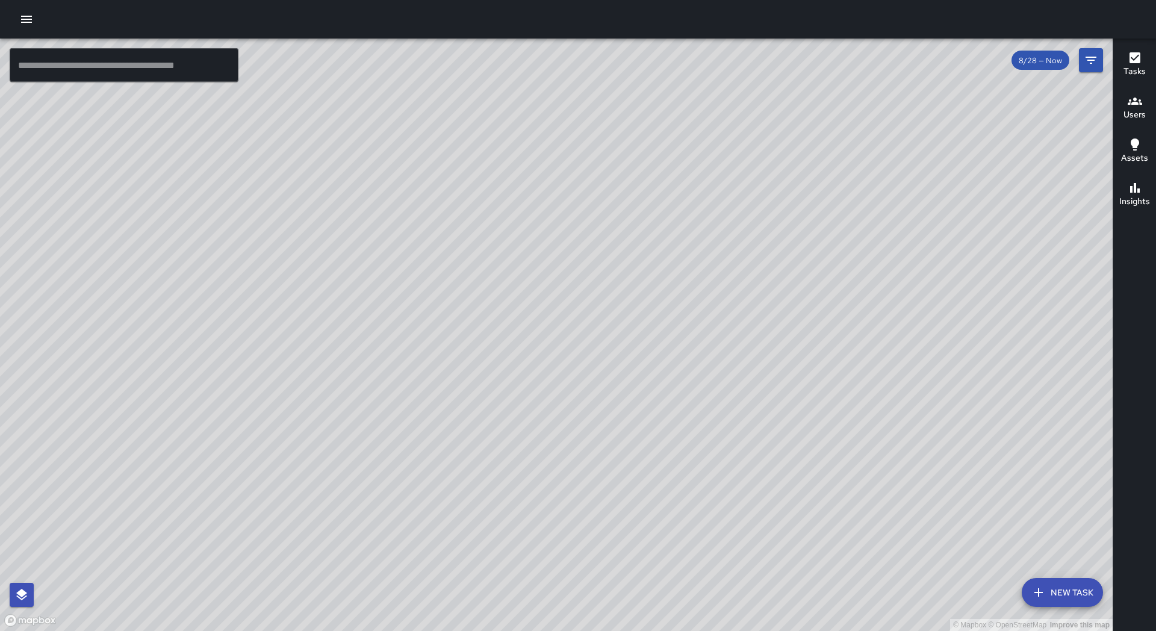
drag, startPoint x: 448, startPoint y: 167, endPoint x: 312, endPoint y: 294, distance: 185.2
click at [314, 296] on div "© Mapbox © OpenStreetMap Improve this map" at bounding box center [556, 335] width 1112 height 592
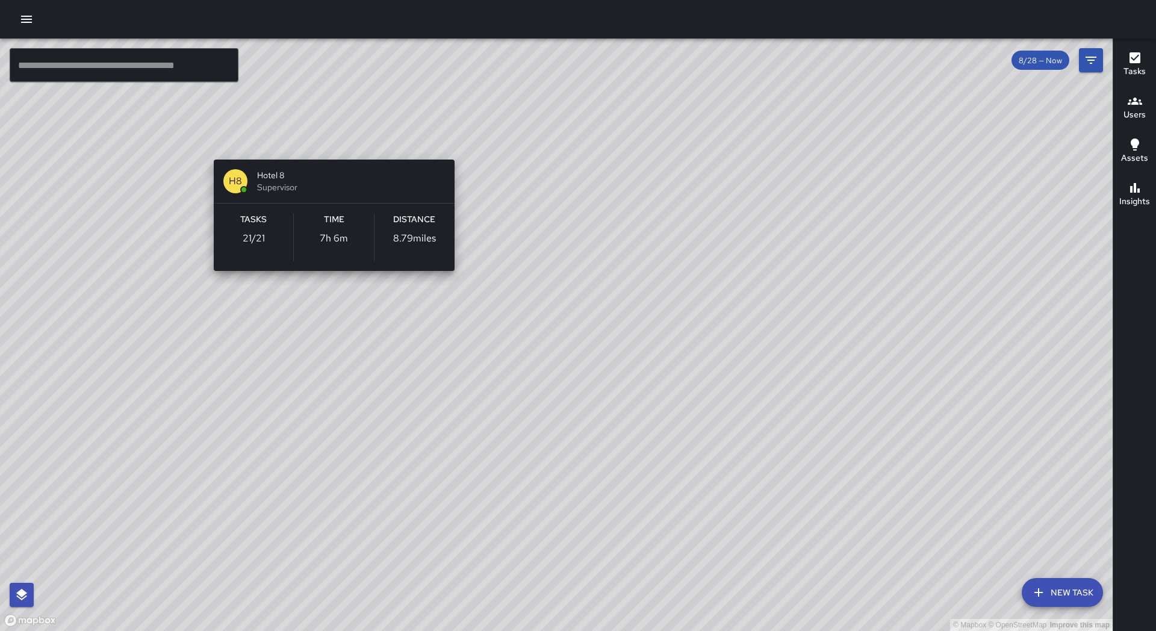
click at [328, 143] on div "© Mapbox © OpenStreetMap Improve this map H8 Hotel 8 Supervisor Tasks 21 / 21 T…" at bounding box center [556, 335] width 1112 height 592
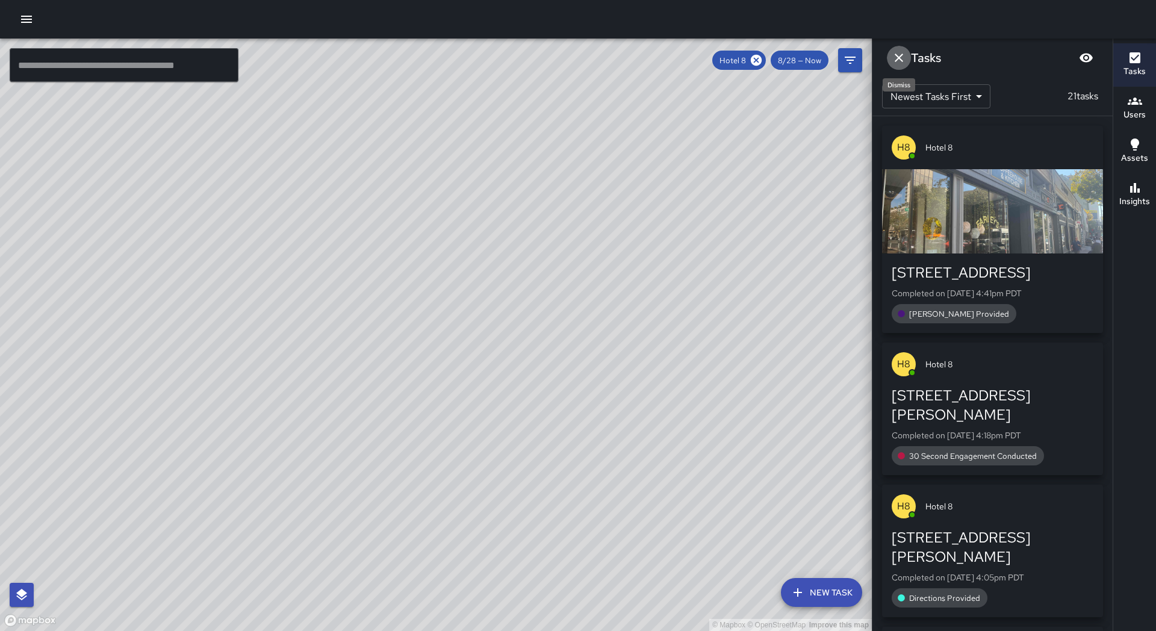
click at [907, 61] on button "Dismiss" at bounding box center [899, 58] width 24 height 24
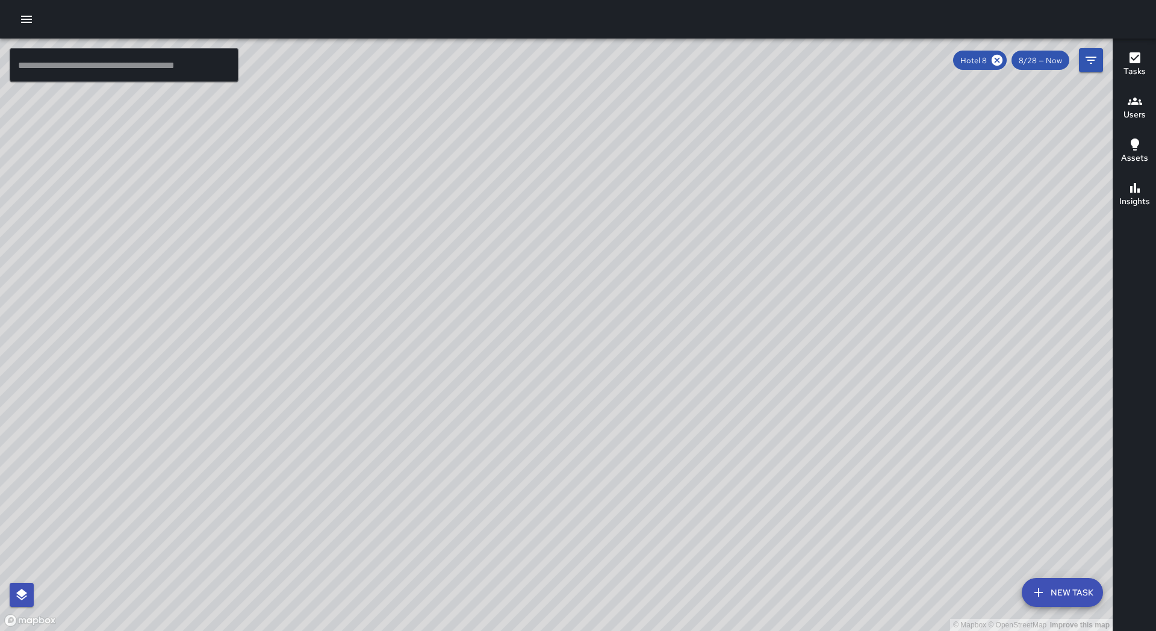
drag, startPoint x: 352, startPoint y: 87, endPoint x: 261, endPoint y: 249, distance: 186.0
click at [261, 249] on div "© Mapbox © OpenStreetMap Improve this map" at bounding box center [556, 335] width 1112 height 592
click at [996, 63] on icon at bounding box center [996, 60] width 11 height 11
drag, startPoint x: 119, startPoint y: 366, endPoint x: 303, endPoint y: 255, distance: 214.9
click at [303, 255] on div "© Mapbox © OpenStreetMap Improve this map" at bounding box center [556, 335] width 1112 height 592
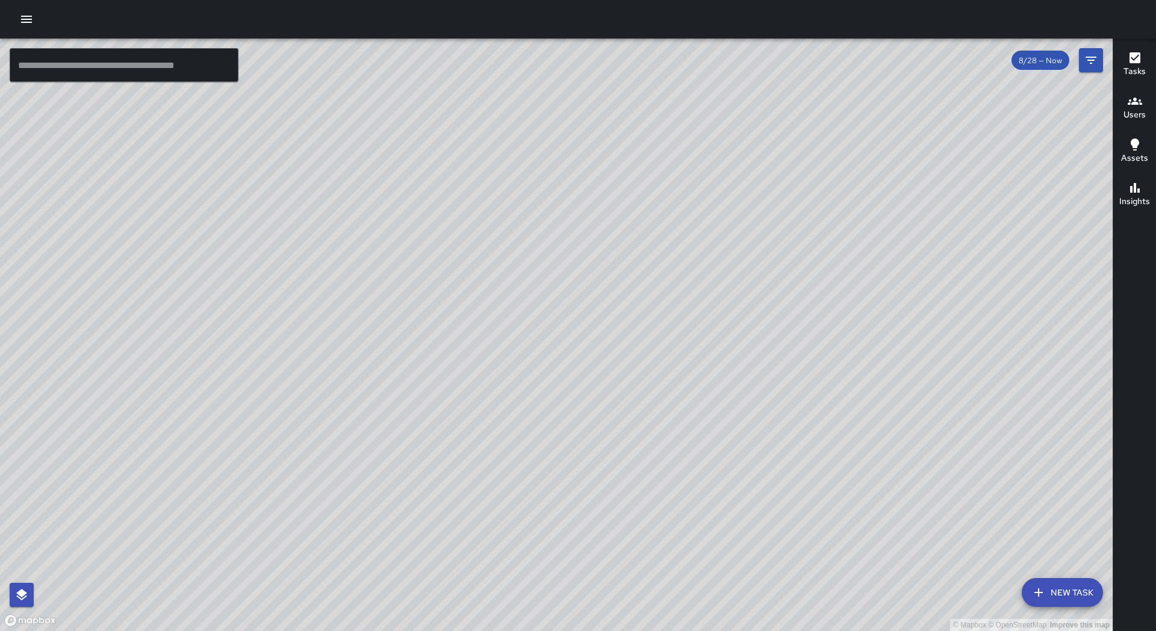
drag, startPoint x: 135, startPoint y: 403, endPoint x: 273, endPoint y: 297, distance: 173.8
click at [273, 297] on div "© Mapbox © OpenStreetMap Improve this map" at bounding box center [556, 335] width 1112 height 592
drag, startPoint x: 433, startPoint y: 275, endPoint x: 380, endPoint y: 380, distance: 117.9
click at [381, 382] on div "© Mapbox © OpenStreetMap Improve this map" at bounding box center [556, 335] width 1112 height 592
click at [183, 83] on div "© Mapbox © OpenStreetMap Improve this map ​ New Task 8/28 — Now Map Layers Task…" at bounding box center [556, 335] width 1112 height 592
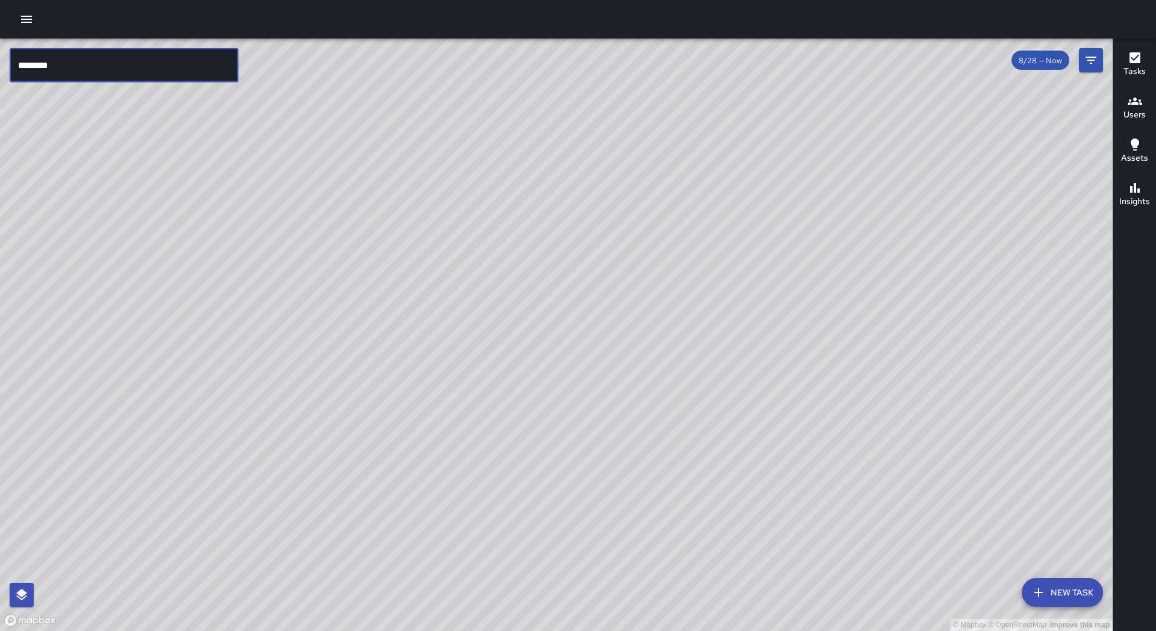
click at [172, 81] on input "********" at bounding box center [124, 65] width 229 height 34
click at [1084, 55] on icon "Filters" at bounding box center [1090, 60] width 14 height 14
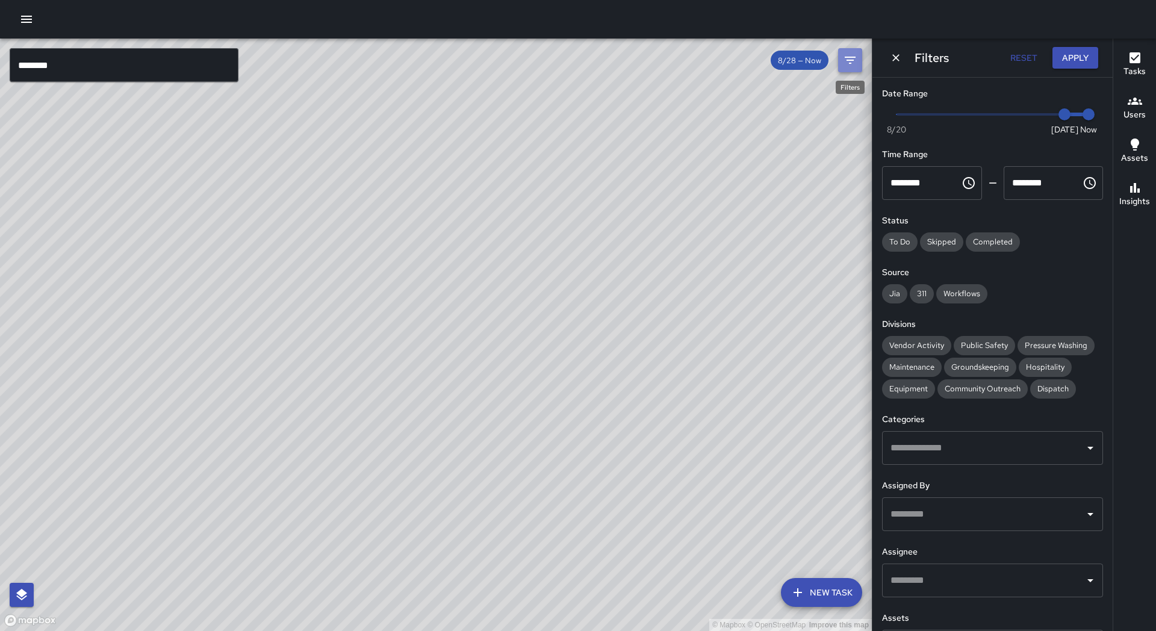
click at [842, 60] on button "Filters" at bounding box center [850, 60] width 24 height 24
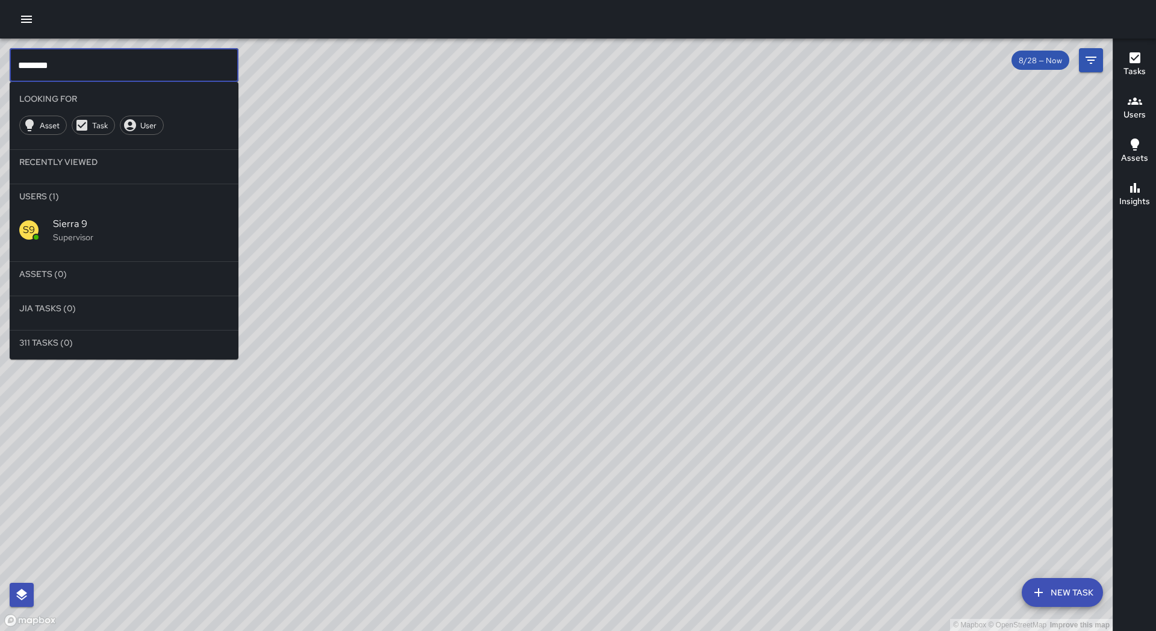
click at [90, 66] on input "********" at bounding box center [124, 65] width 229 height 34
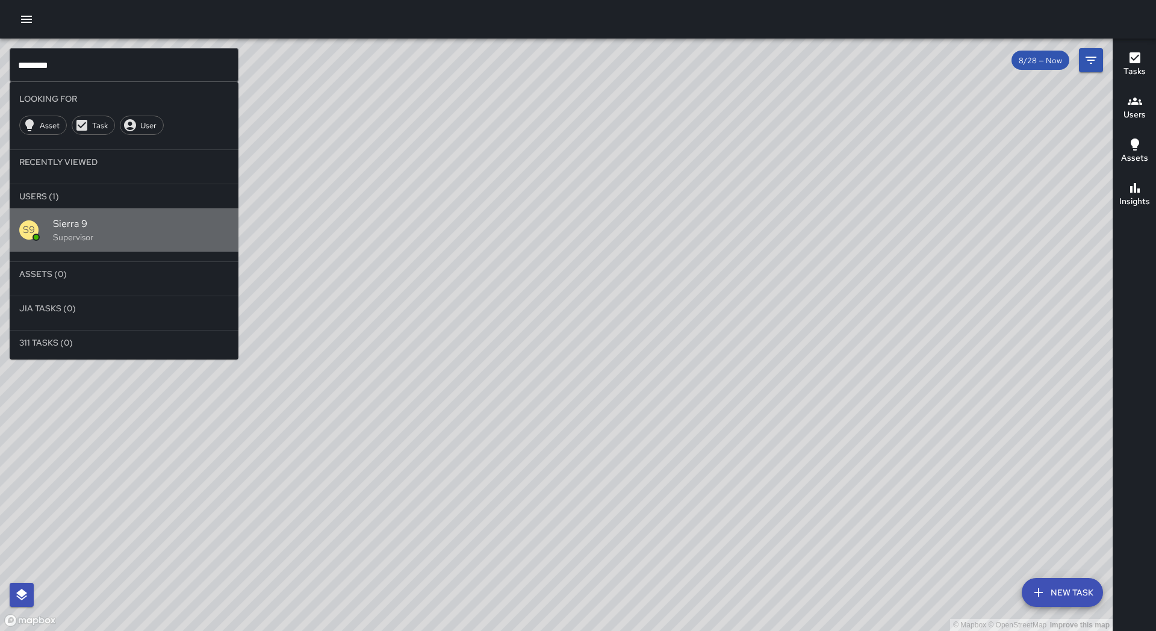
click at [66, 242] on p "Supervisor" at bounding box center [141, 237] width 176 height 12
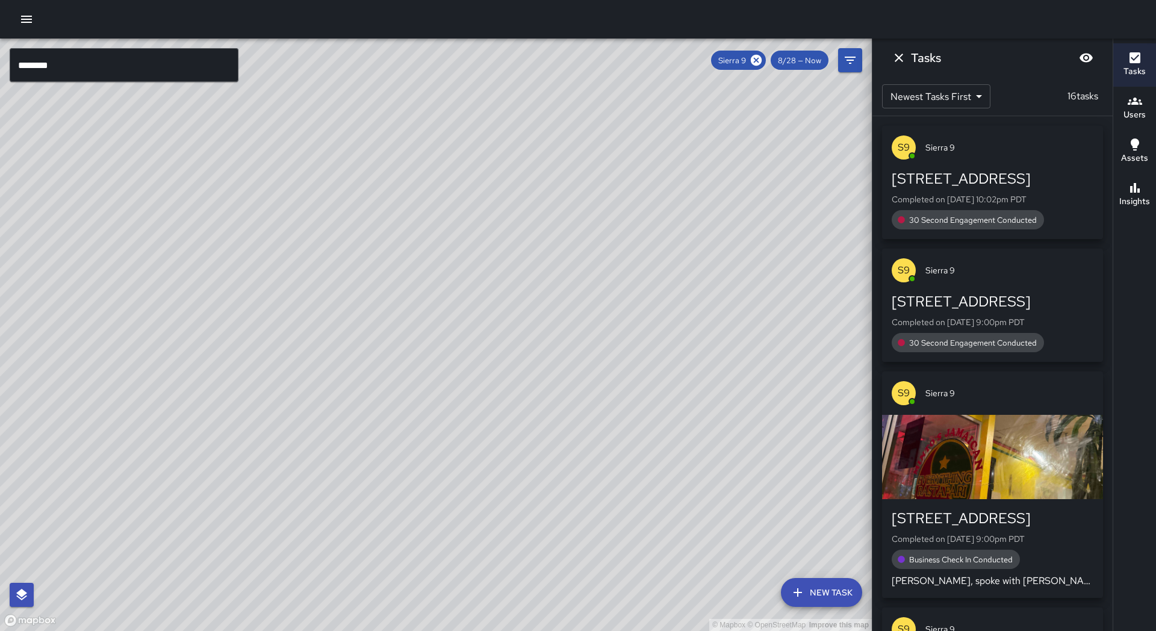
drag, startPoint x: 243, startPoint y: 480, endPoint x: 418, endPoint y: 298, distance: 252.8
click at [418, 298] on div "© Mapbox © OpenStreetMap Improve this map" at bounding box center [435, 335] width 871 height 592
drag, startPoint x: 163, startPoint y: 224, endPoint x: 120, endPoint y: 258, distance: 54.4
click at [120, 258] on div "© Mapbox © OpenStreetMap Improve this map" at bounding box center [435, 335] width 871 height 592
click at [93, 75] on input "********" at bounding box center [124, 65] width 229 height 34
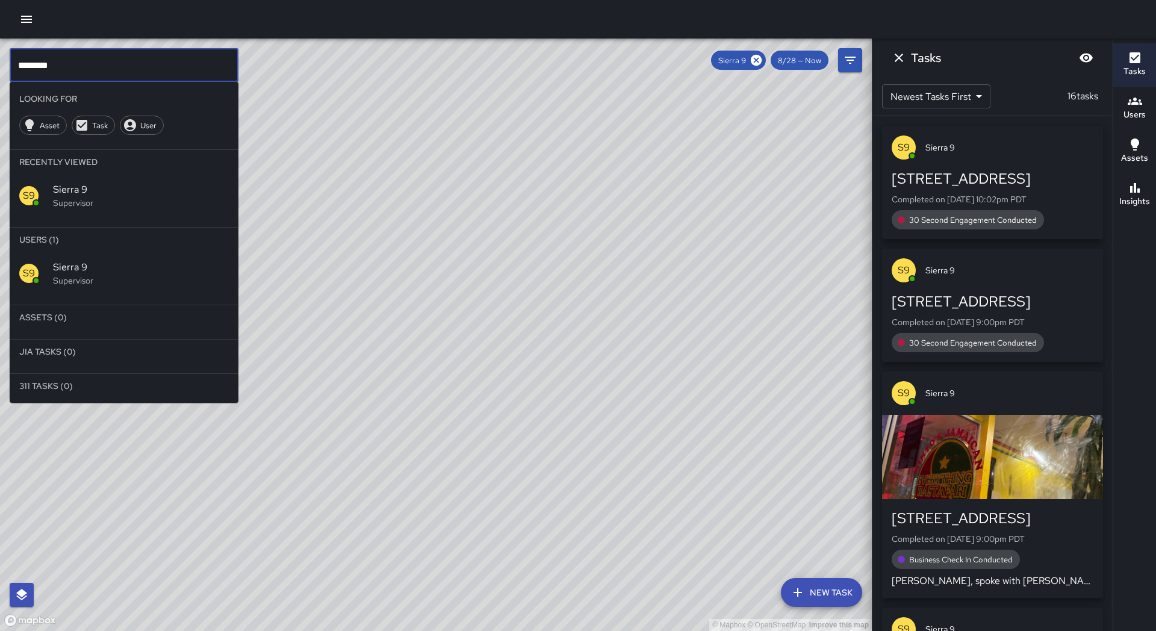
click at [93, 75] on input "********" at bounding box center [124, 65] width 229 height 34
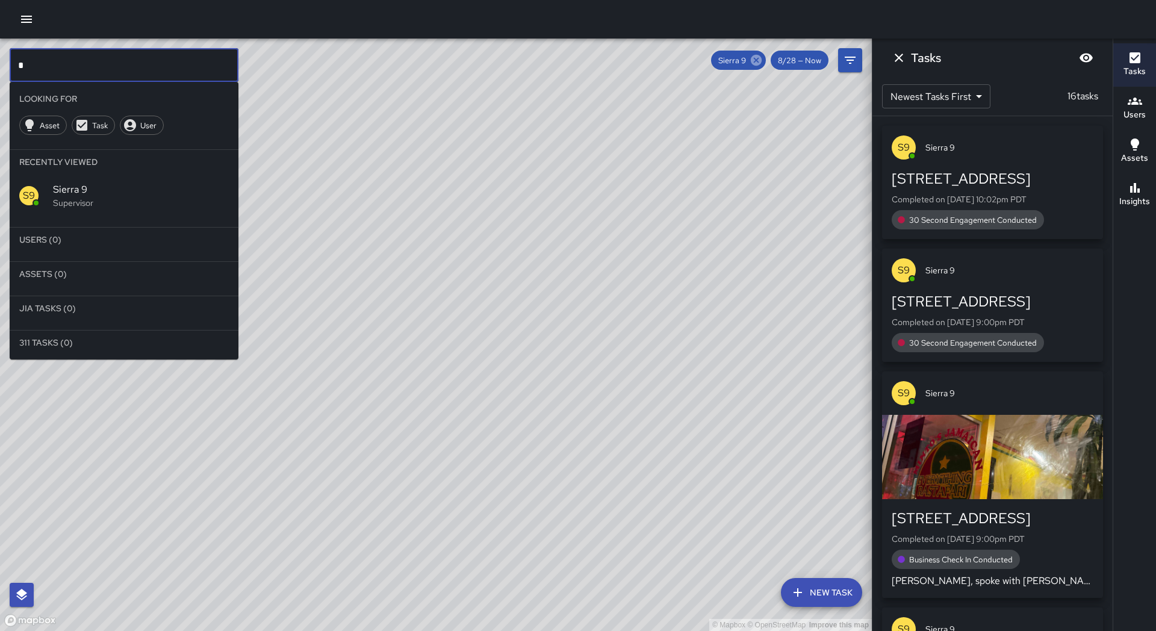
click at [757, 60] on icon at bounding box center [755, 60] width 13 height 13
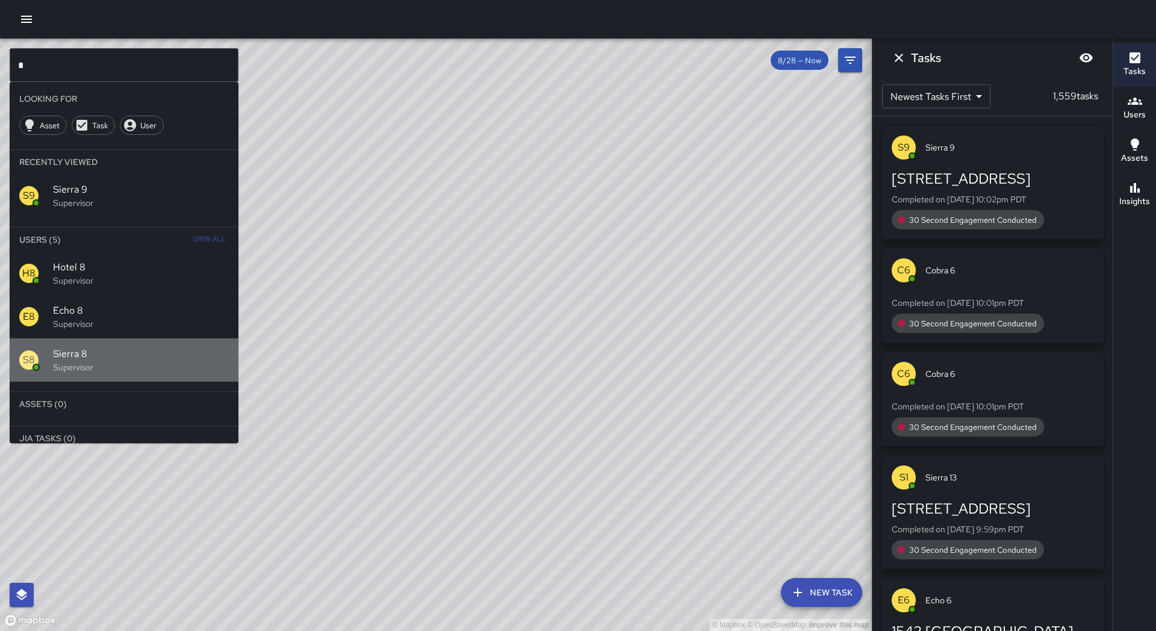
click at [128, 365] on p "Supervisor" at bounding box center [141, 367] width 176 height 12
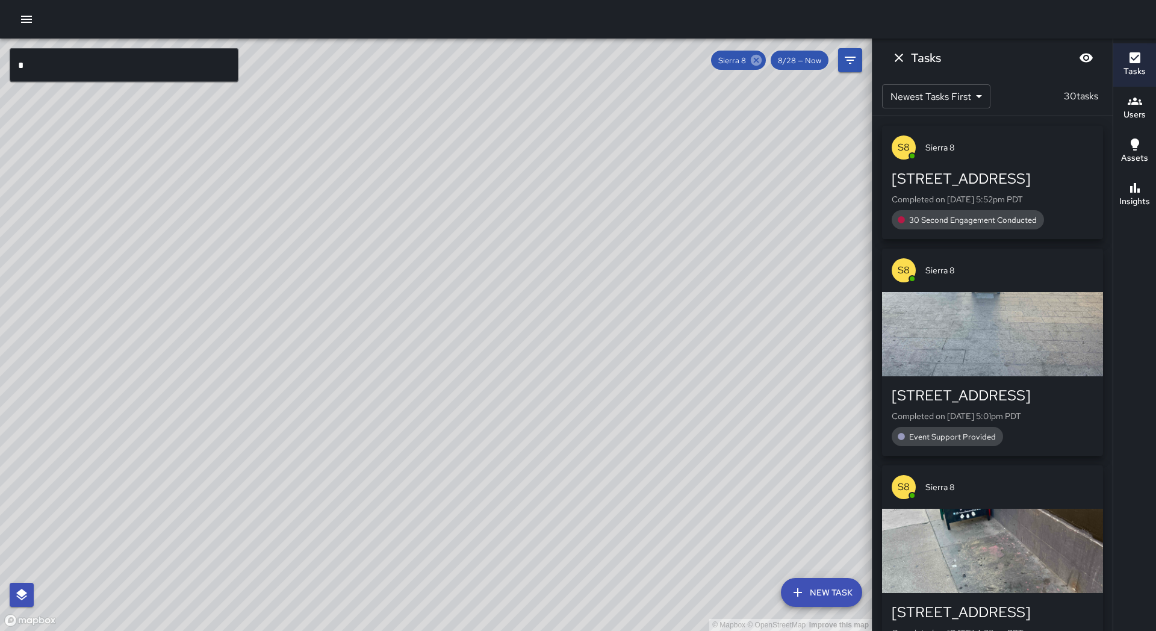
click at [756, 61] on icon at bounding box center [755, 60] width 13 height 13
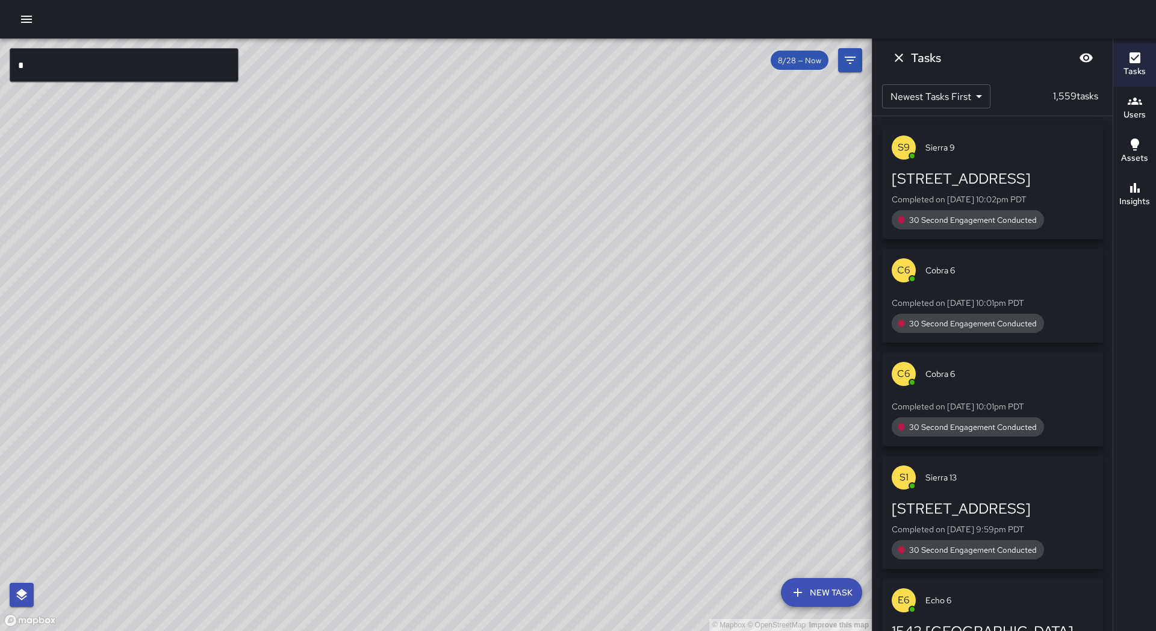
click at [191, 75] on input "*" at bounding box center [124, 65] width 229 height 34
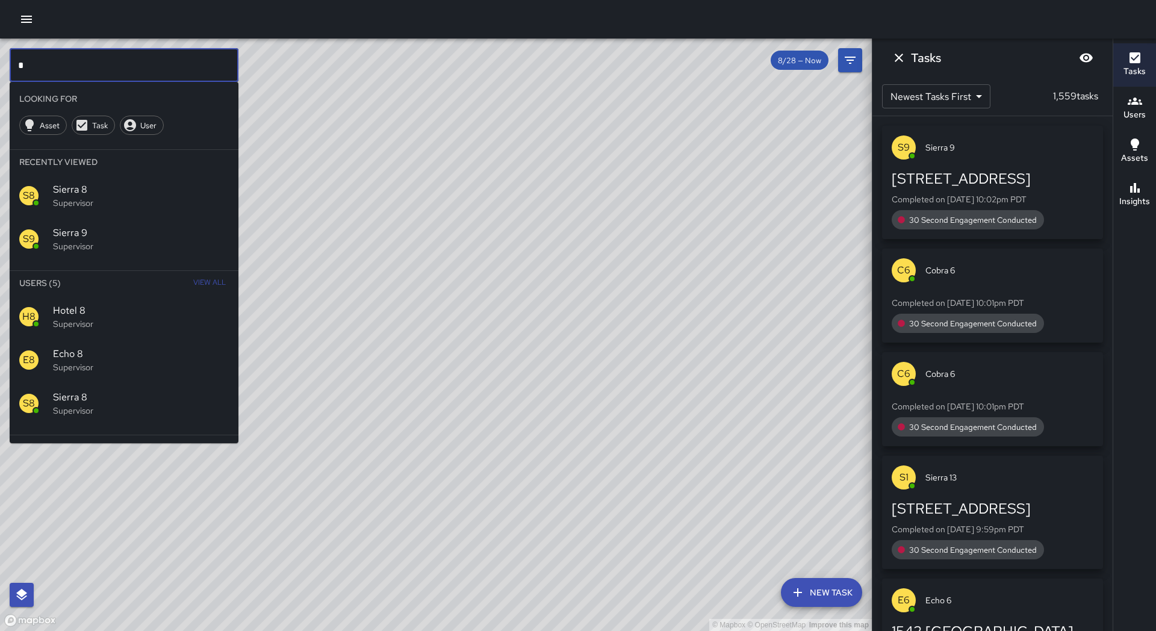
click at [191, 75] on input "*" at bounding box center [124, 65] width 229 height 34
click at [161, 249] on p "Supervisor" at bounding box center [141, 246] width 176 height 12
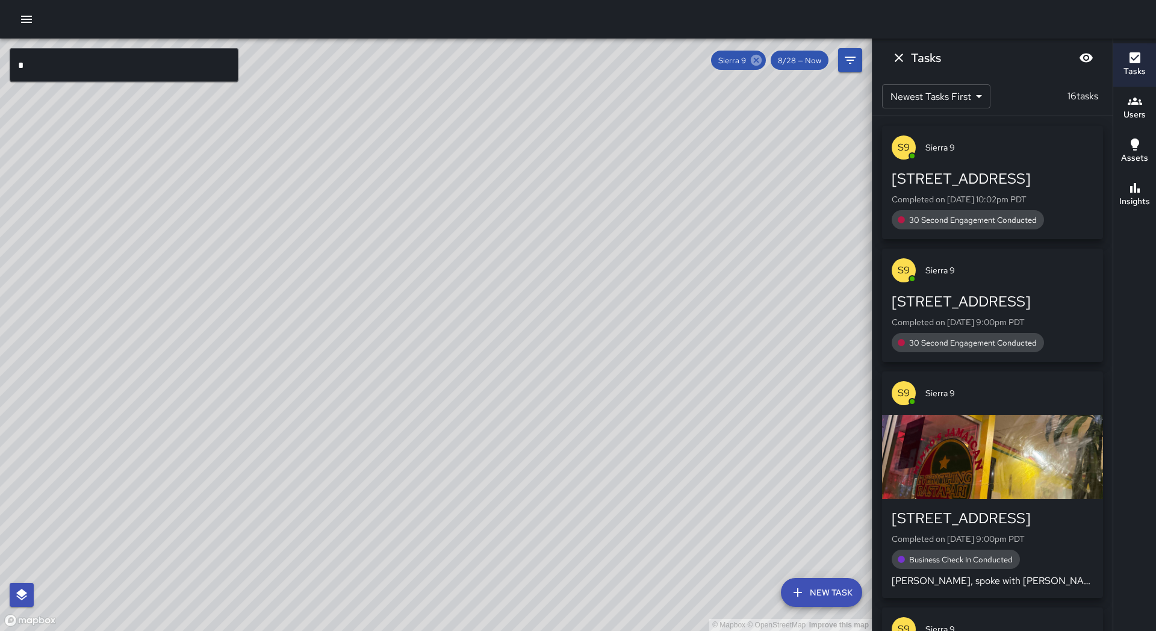
click at [757, 63] on icon at bounding box center [755, 60] width 11 height 11
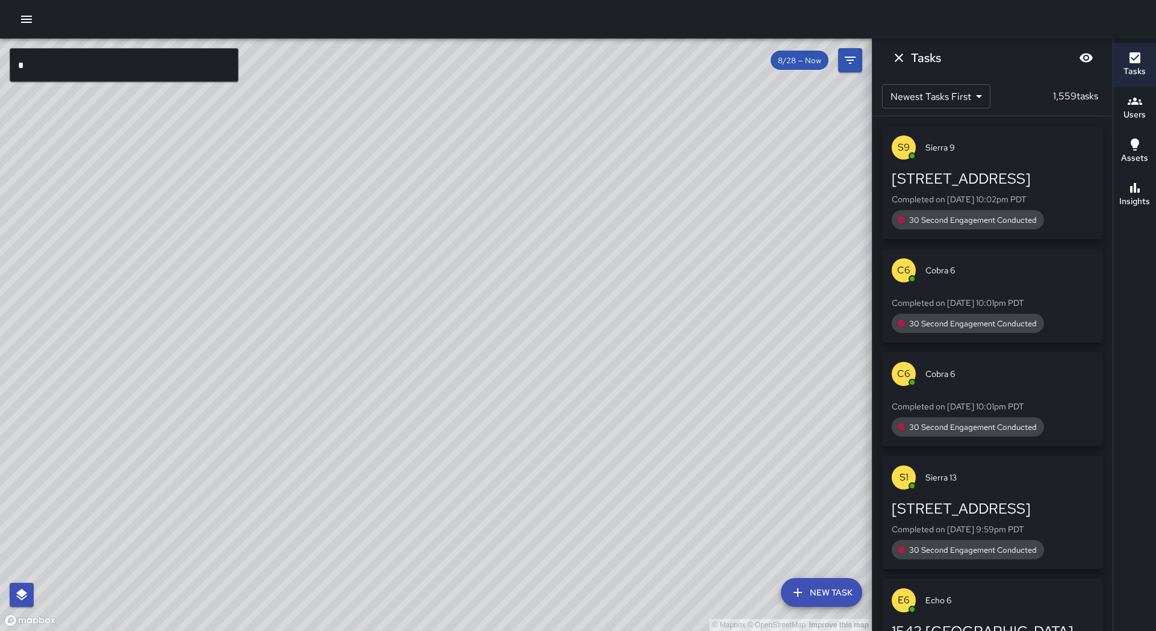
click at [159, 73] on input "*" at bounding box center [124, 65] width 229 height 34
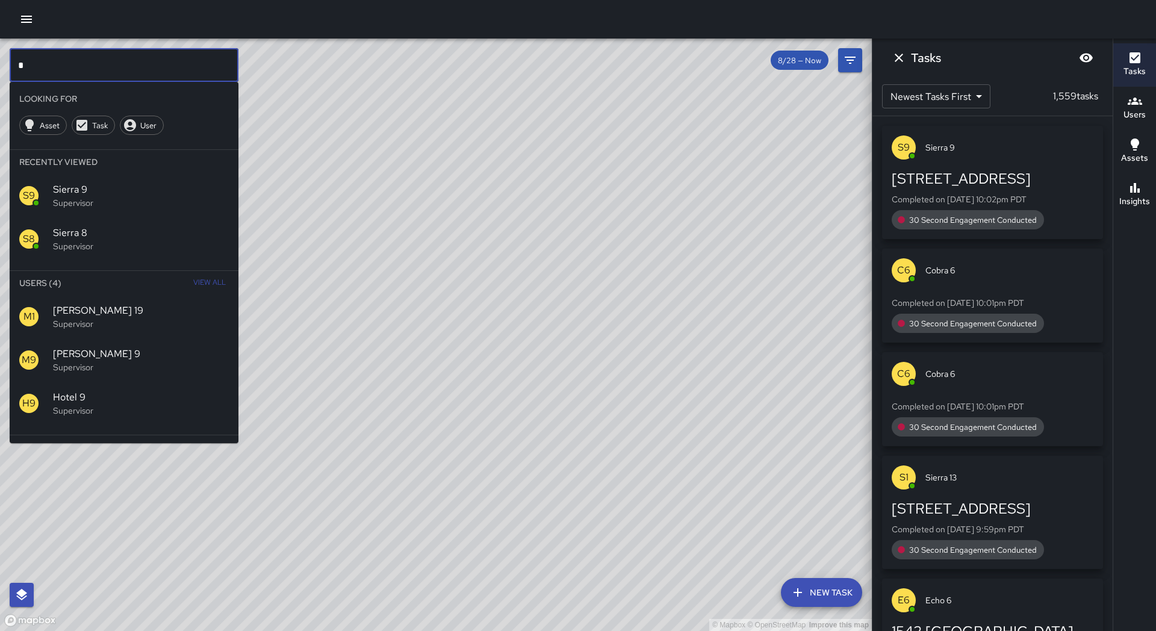
click at [159, 73] on input "*" at bounding box center [124, 65] width 229 height 34
click at [146, 312] on span "Sierra 10" at bounding box center [141, 310] width 176 height 14
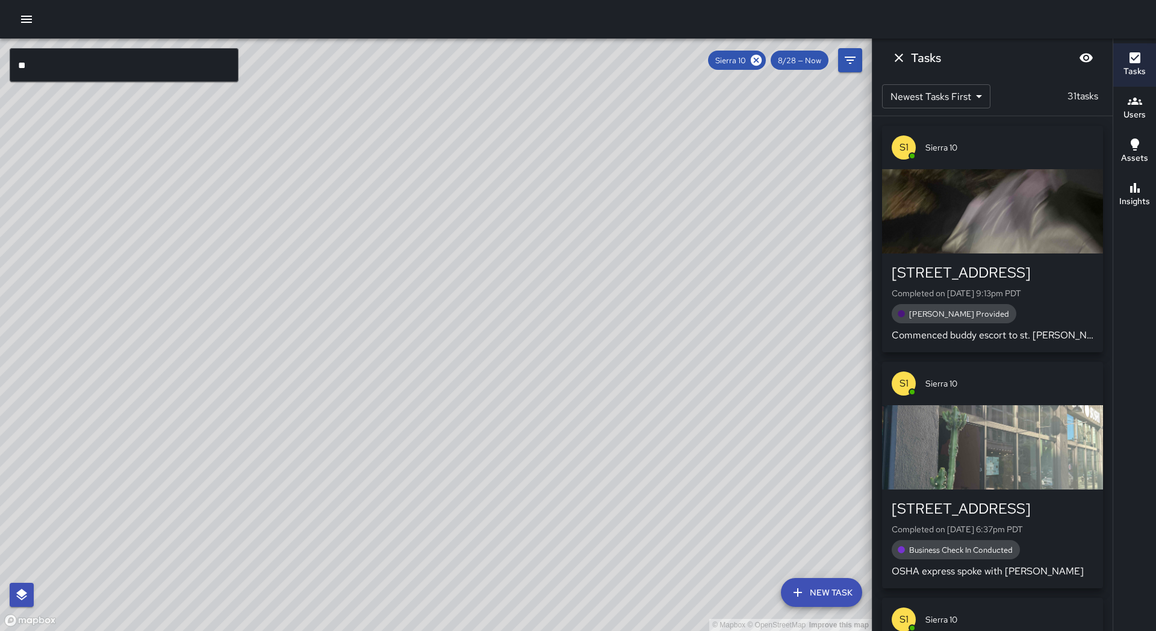
drag, startPoint x: 309, startPoint y: 215, endPoint x: 184, endPoint y: 379, distance: 205.6
click at [184, 379] on div "© Mapbox © OpenStreetMap Improve this map" at bounding box center [435, 335] width 871 height 592
drag, startPoint x: 216, startPoint y: 298, endPoint x: 166, endPoint y: 405, distance: 118.2
click at [166, 405] on div "© Mapbox © OpenStreetMap Improve this map" at bounding box center [435, 335] width 871 height 592
click at [753, 61] on icon at bounding box center [755, 60] width 11 height 11
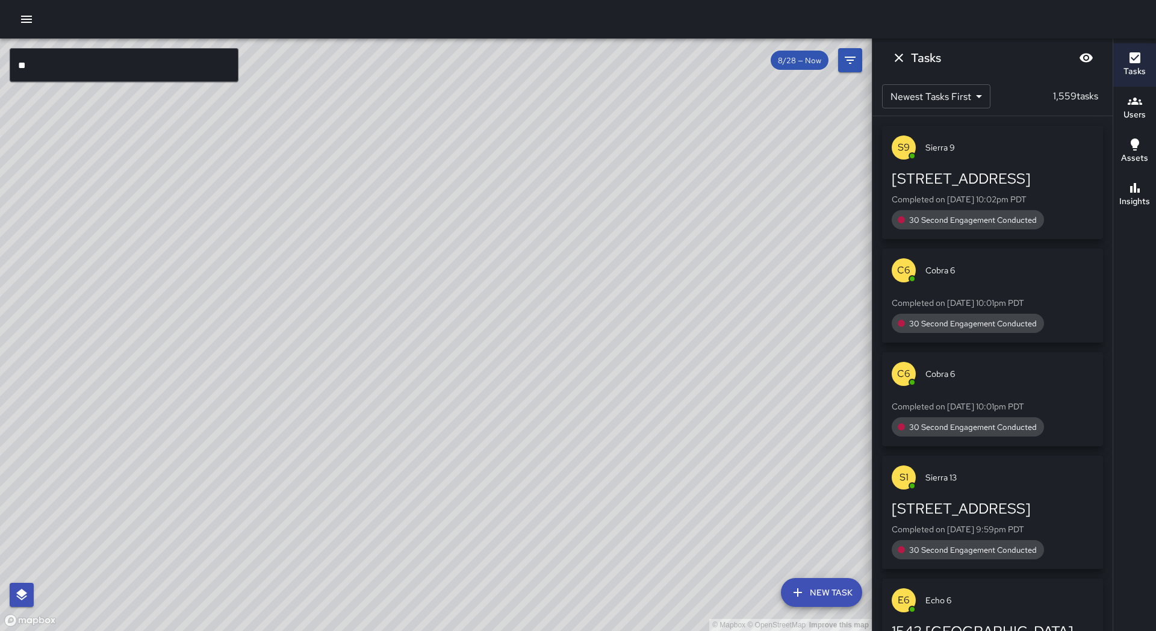
click at [145, 69] on input "**" at bounding box center [124, 65] width 229 height 34
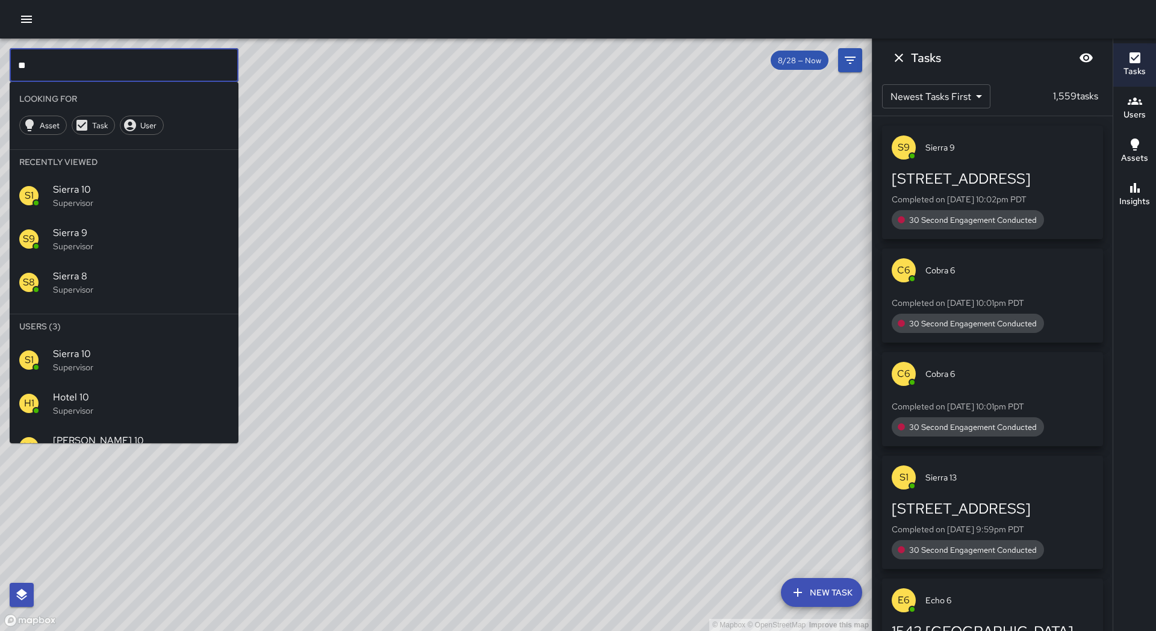
click at [145, 69] on input "**" at bounding box center [124, 65] width 229 height 34
click at [147, 412] on p "Supervisor" at bounding box center [141, 410] width 176 height 12
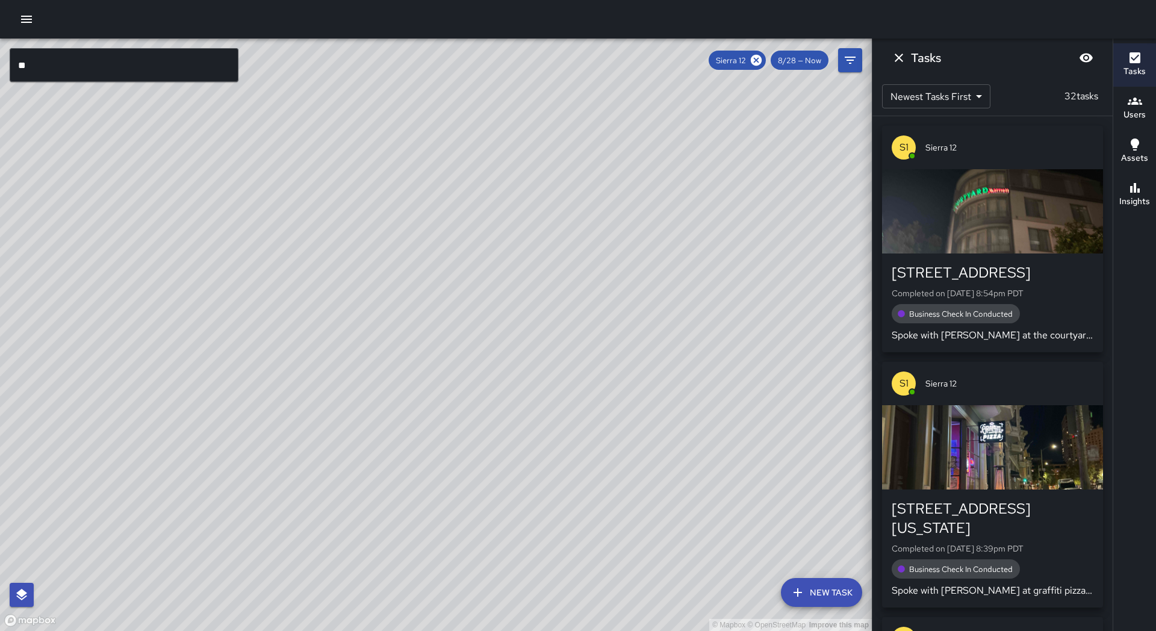
drag, startPoint x: 153, startPoint y: 403, endPoint x: 394, endPoint y: 311, distance: 258.0
click at [441, 184] on div "© Mapbox © OpenStreetMap Improve this map" at bounding box center [435, 335] width 871 height 592
drag, startPoint x: 361, startPoint y: 474, endPoint x: 447, endPoint y: 372, distance: 133.3
click at [447, 371] on div "© Mapbox © OpenStreetMap Improve this map" at bounding box center [435, 335] width 871 height 592
click at [755, 59] on icon at bounding box center [755, 60] width 11 height 11
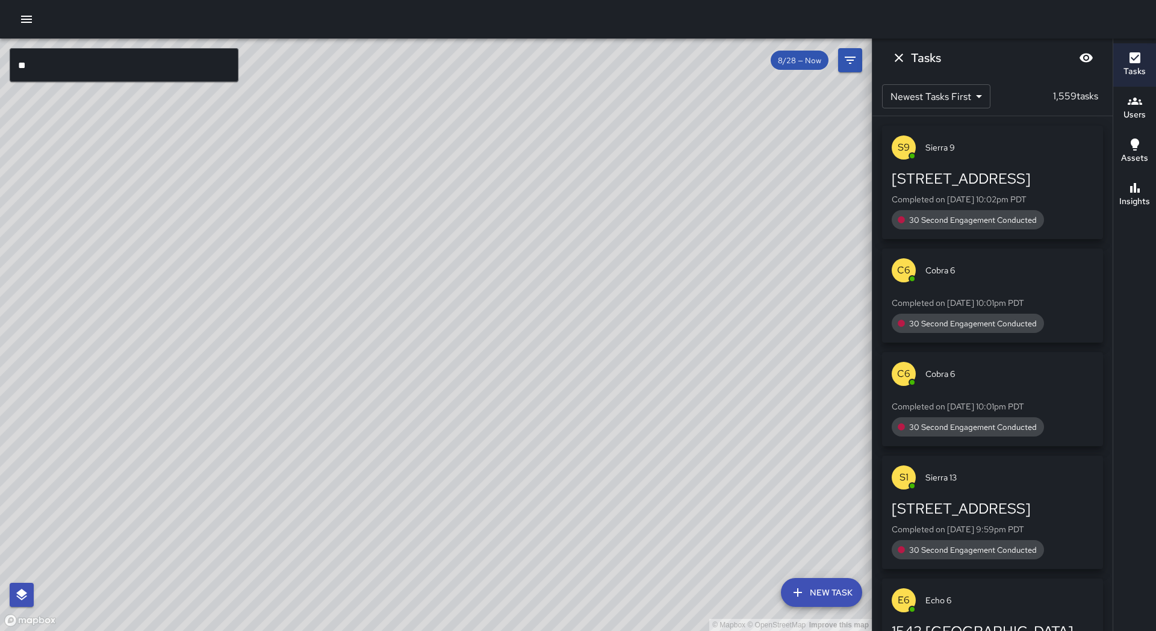
click at [162, 61] on input "**" at bounding box center [124, 65] width 229 height 34
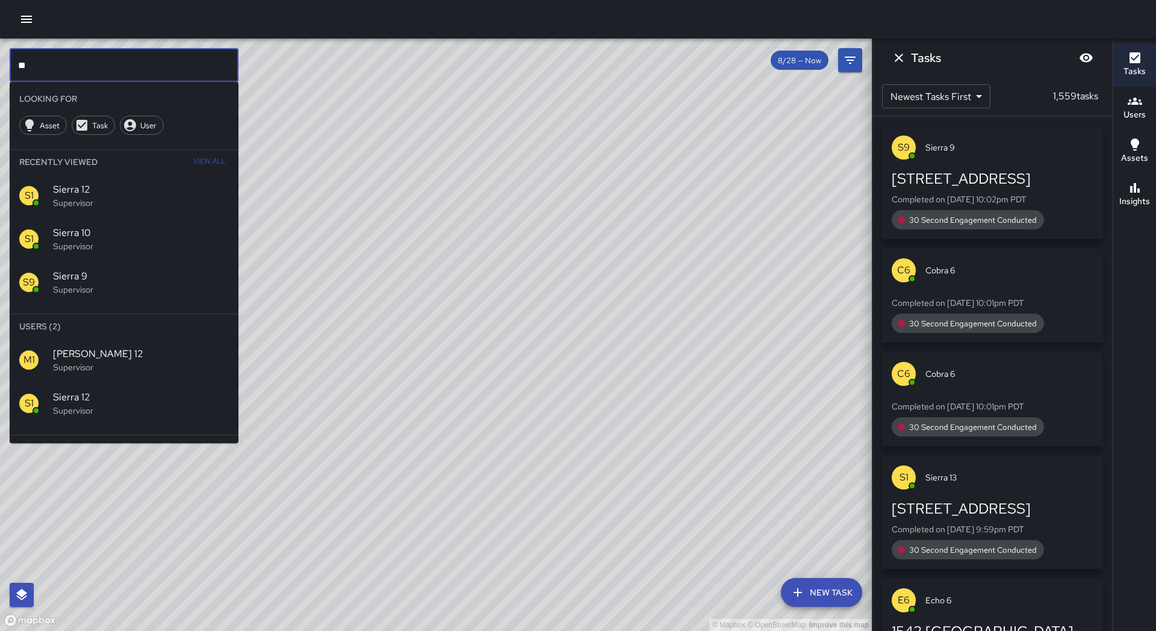
click at [162, 61] on input "**" at bounding box center [124, 65] width 229 height 34
click at [117, 392] on span "Sierra 13" at bounding box center [141, 397] width 176 height 14
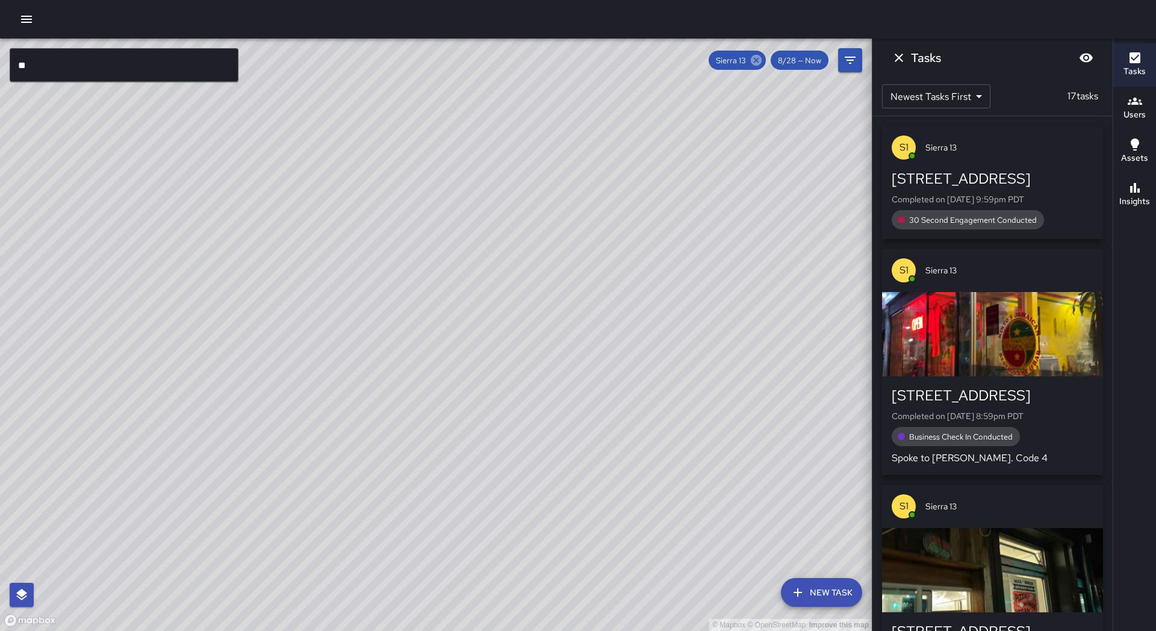
click at [760, 61] on icon at bounding box center [755, 60] width 11 height 11
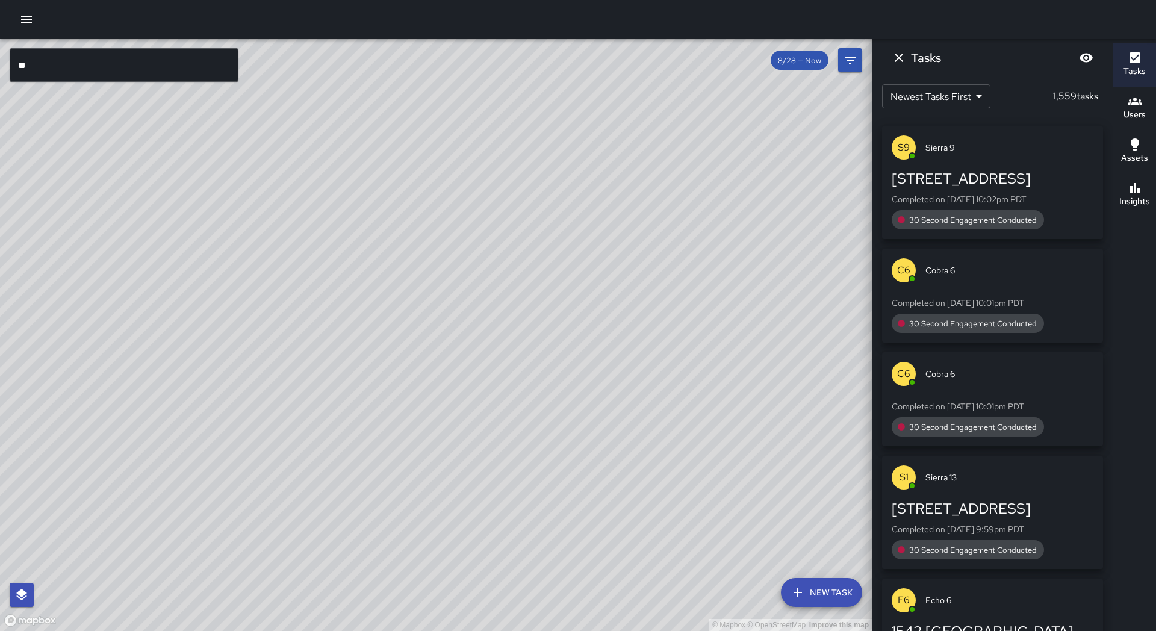
drag, startPoint x: 546, startPoint y: 297, endPoint x: 520, endPoint y: 322, distance: 36.2
click at [520, 322] on div "© Mapbox © OpenStreetMap Improve this map" at bounding box center [435, 335] width 871 height 592
click at [172, 67] on input "**" at bounding box center [124, 65] width 229 height 34
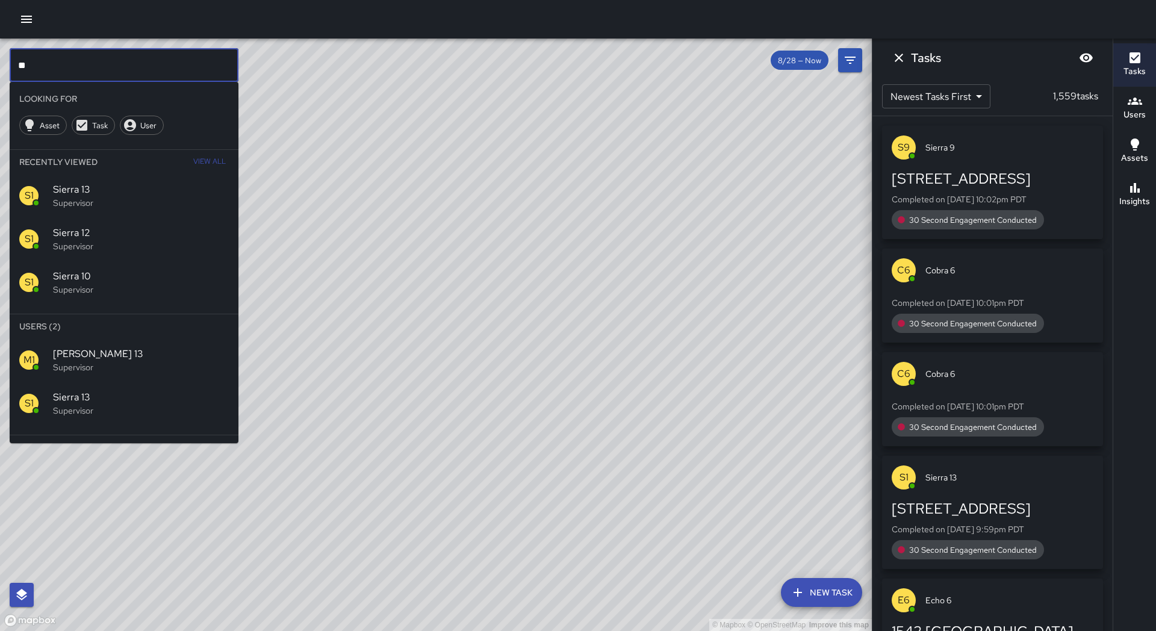
type input "*"
click at [110, 365] on p "Supervisor" at bounding box center [141, 367] width 176 height 12
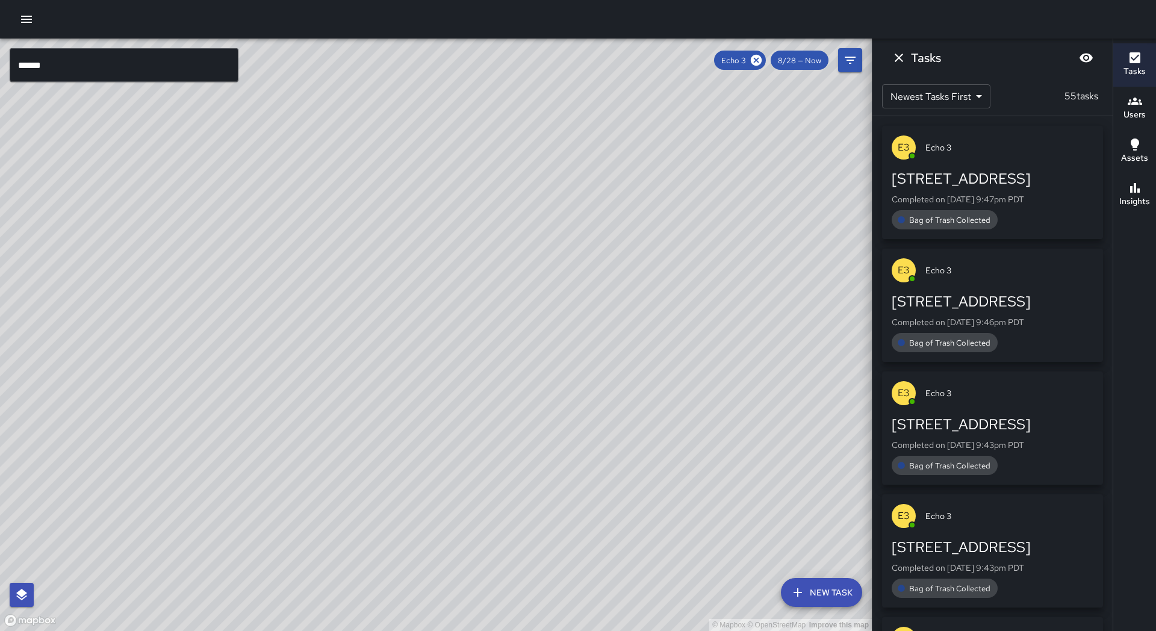
drag, startPoint x: 446, startPoint y: 270, endPoint x: 267, endPoint y: 446, distance: 251.1
click at [267, 446] on div "© Mapbox © OpenStreetMap Improve this map" at bounding box center [435, 335] width 871 height 592
drag, startPoint x: 276, startPoint y: 459, endPoint x: 292, endPoint y: 439, distance: 26.0
click at [292, 439] on div "© Mapbox © OpenStreetMap Improve this map" at bounding box center [435, 335] width 871 height 592
click at [107, 64] on input "******" at bounding box center [124, 65] width 229 height 34
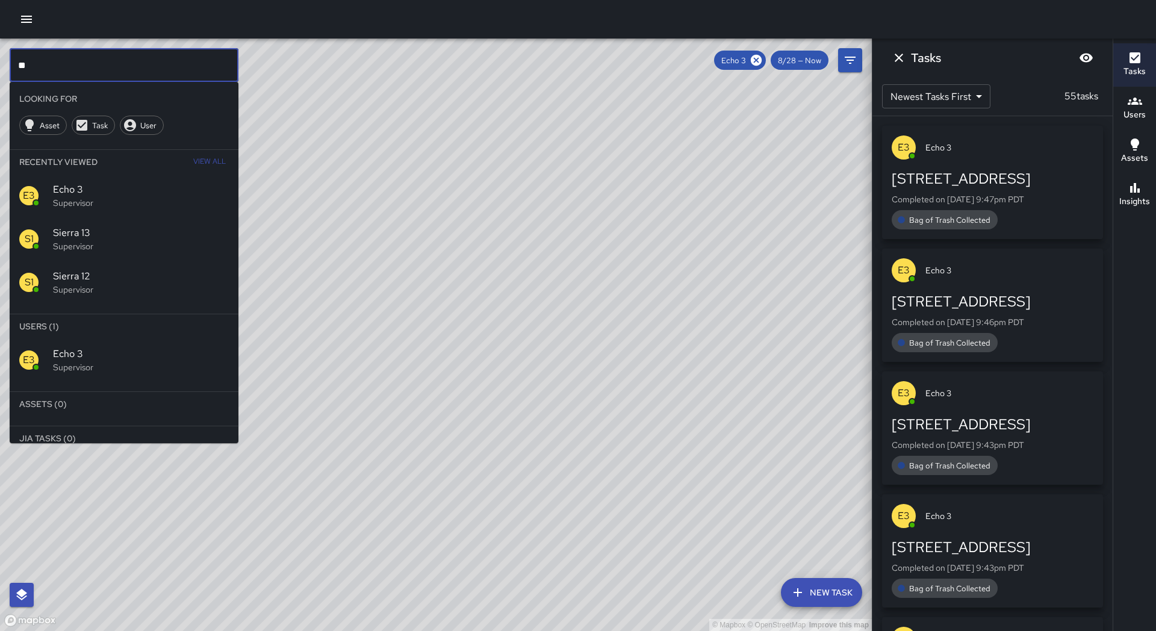
type input "*"
type input "*******"
click at [755, 62] on icon at bounding box center [755, 60] width 13 height 13
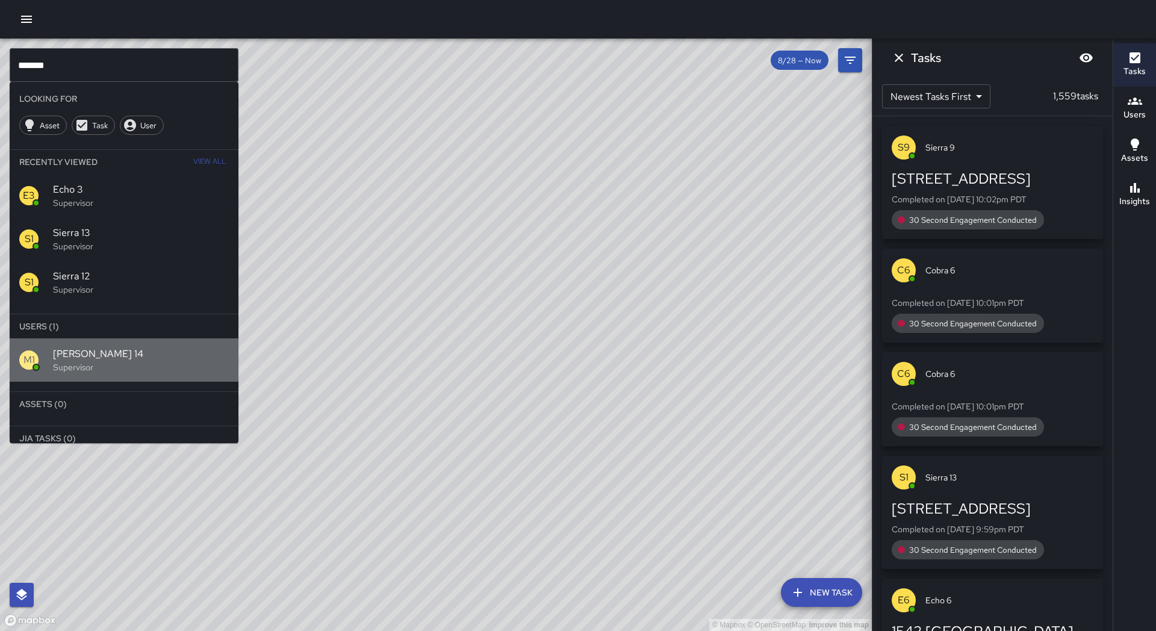
click at [123, 360] on span "[PERSON_NAME] 14" at bounding box center [141, 354] width 176 height 14
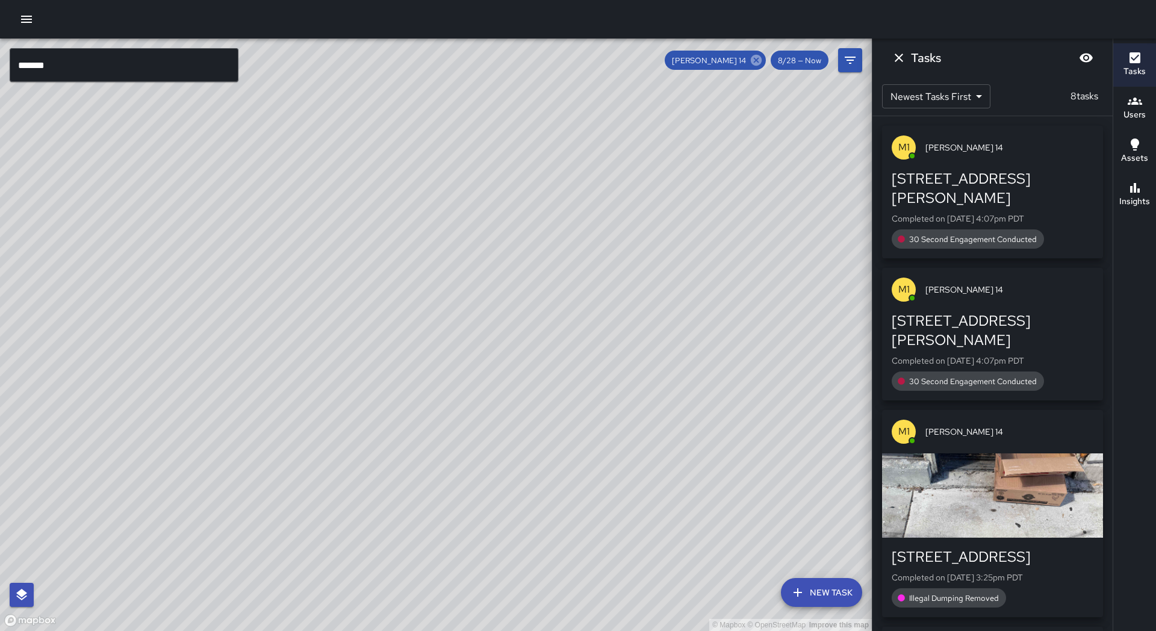
click at [758, 62] on icon at bounding box center [755, 60] width 11 height 11
